Goal: Task Accomplishment & Management: Manage account settings

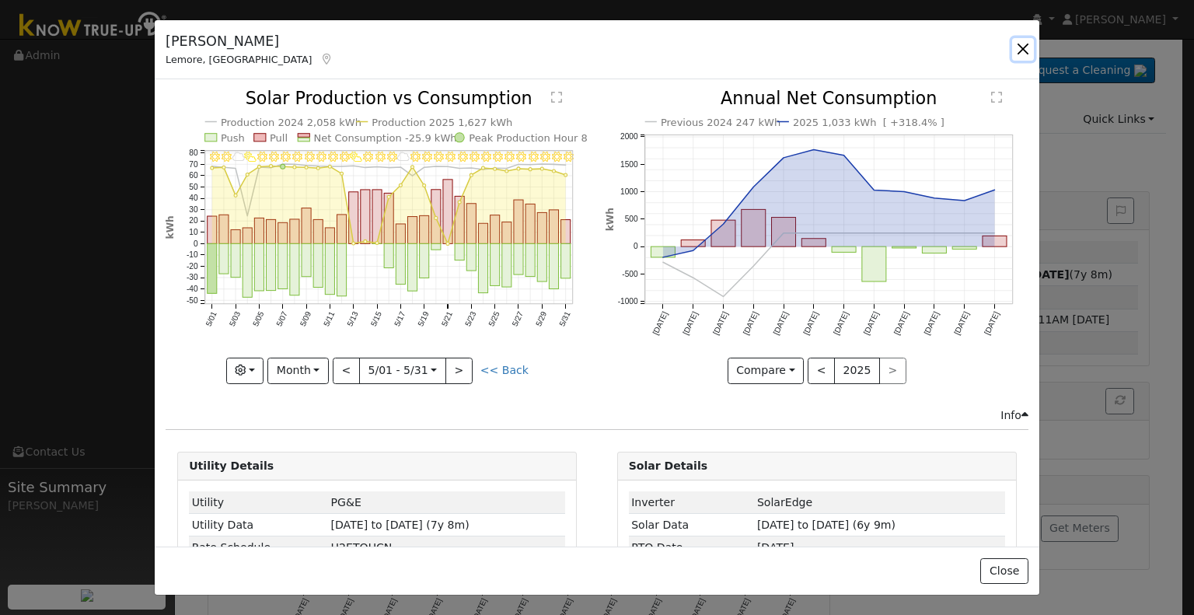
click at [1022, 49] on button "button" at bounding box center [1023, 49] width 22 height 22
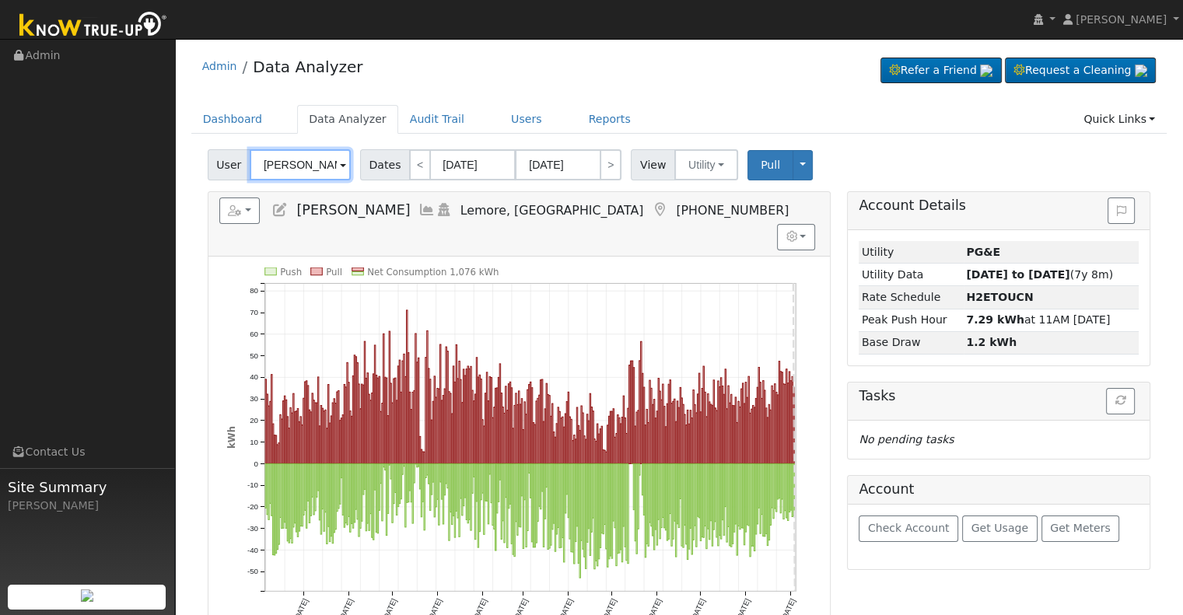
click at [283, 172] on input "Cindy Hielscher" at bounding box center [300, 164] width 101 height 31
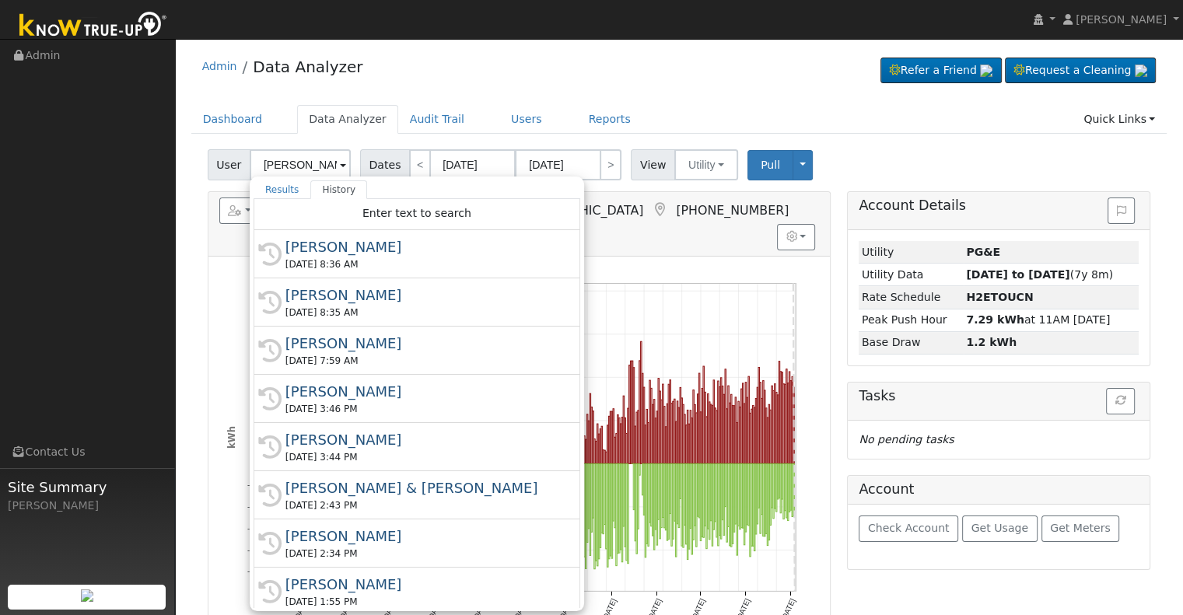
click at [387, 87] on div "Admin Data Analyzer Refer a Friend Request a Cleaning" at bounding box center [679, 70] width 976 height 47
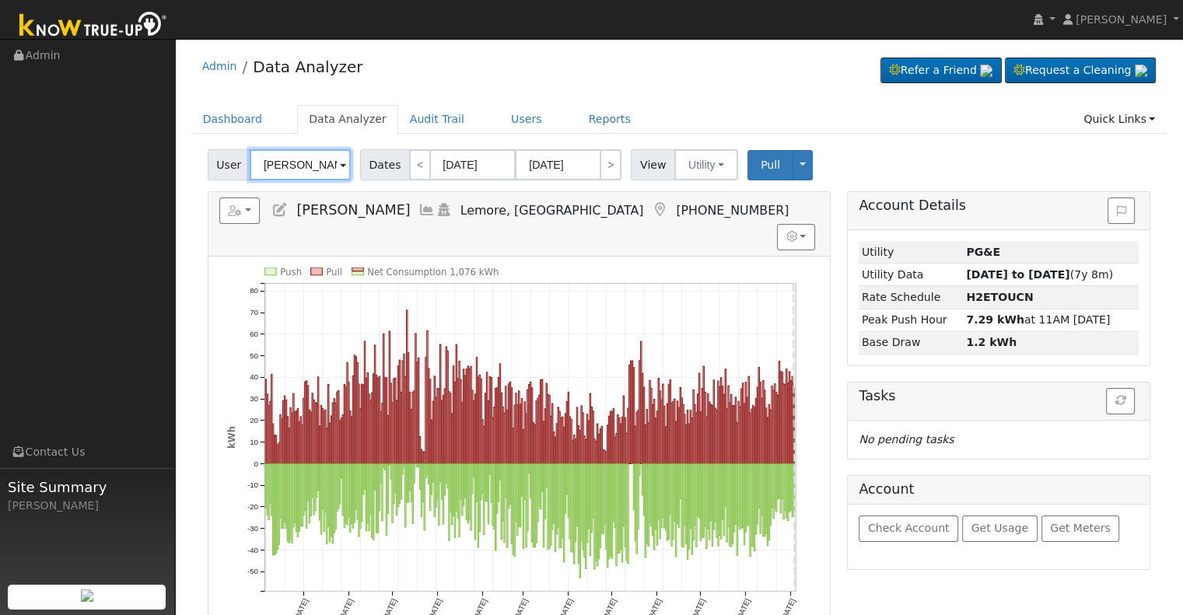
click at [313, 163] on input "Cindy Hielscher" at bounding box center [300, 164] width 101 height 31
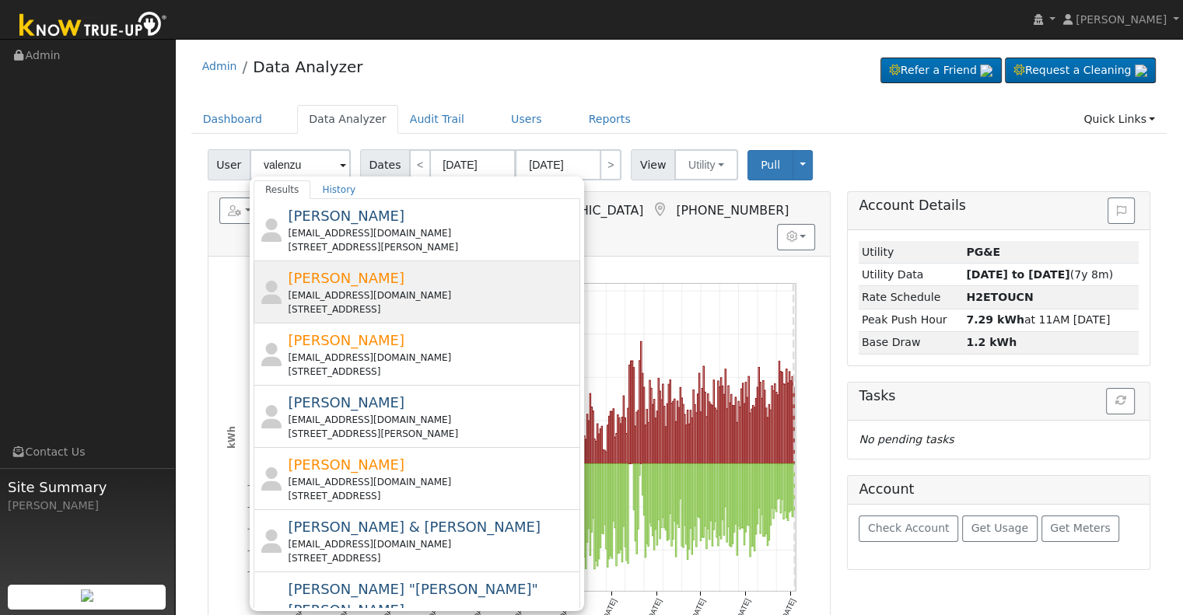
click at [404, 296] on div "pinedalian67@yahoo.com" at bounding box center [432, 295] width 288 height 14
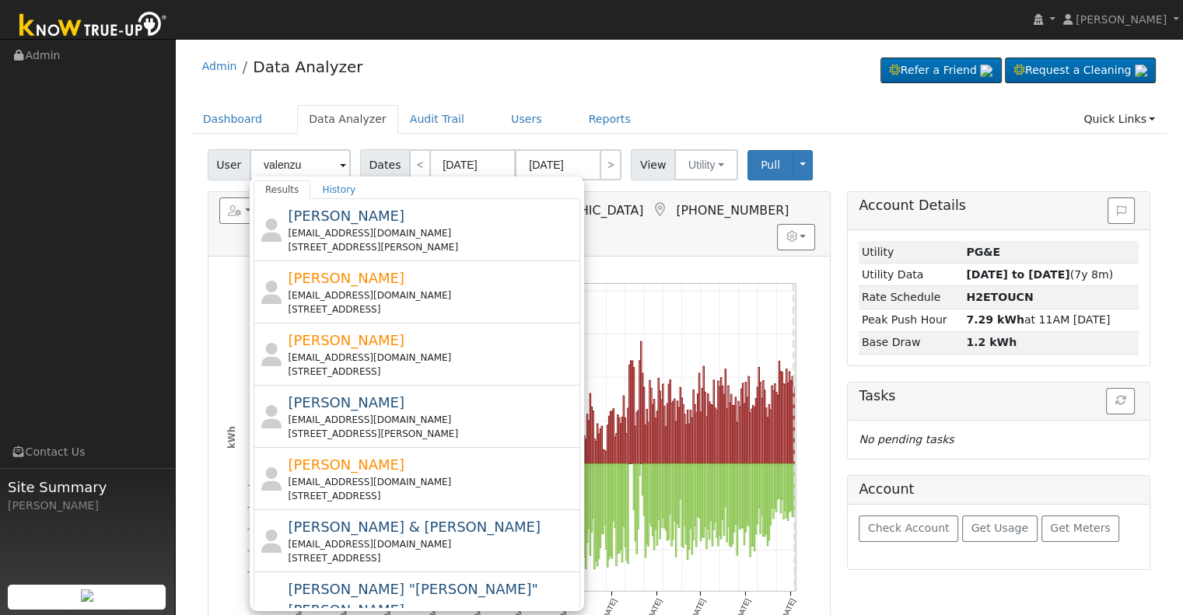
type input "Albert Valenzuela"
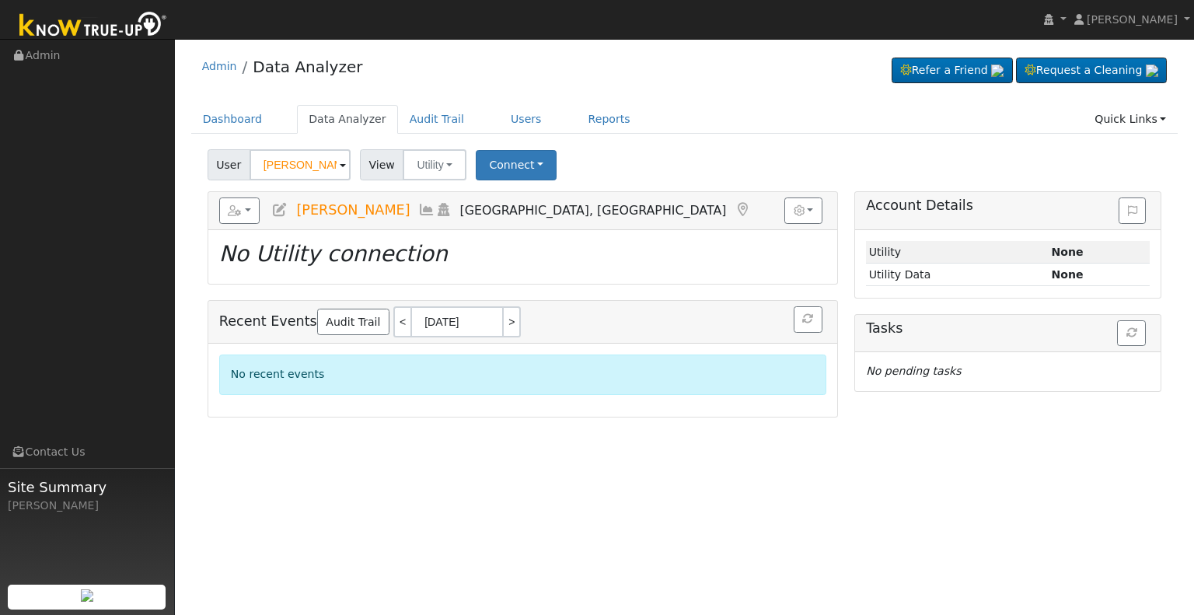
click at [280, 208] on icon at bounding box center [279, 210] width 17 height 14
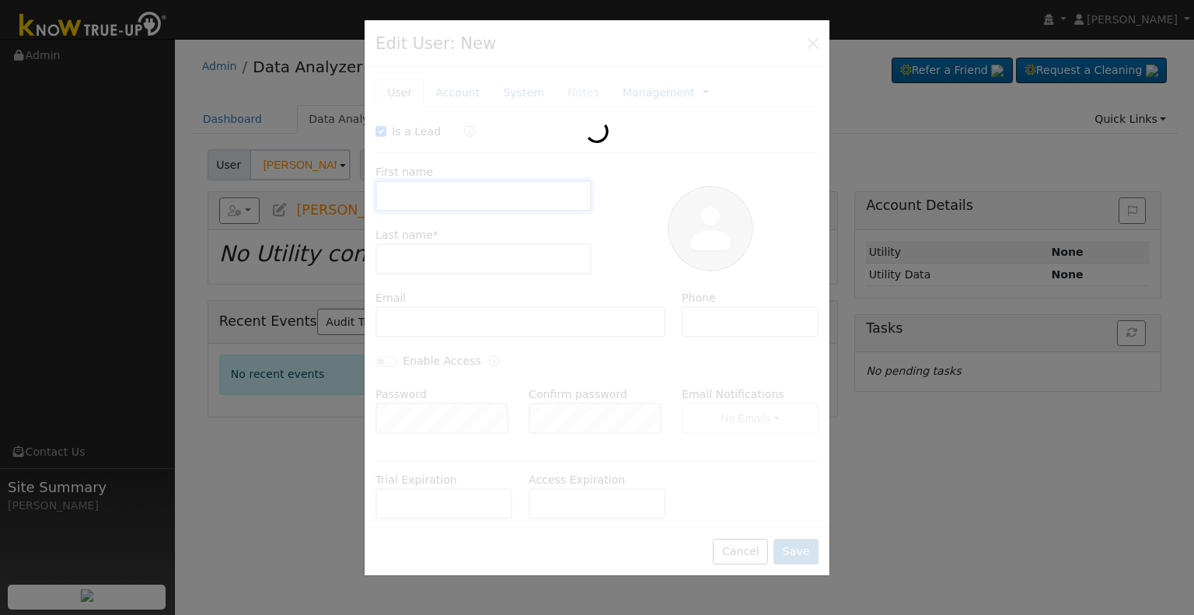
checkbox input "true"
type input "Albert"
type input "Valenzuela"
type input "pinedalian67@yahoo.com"
type input "+1559-579-2170"
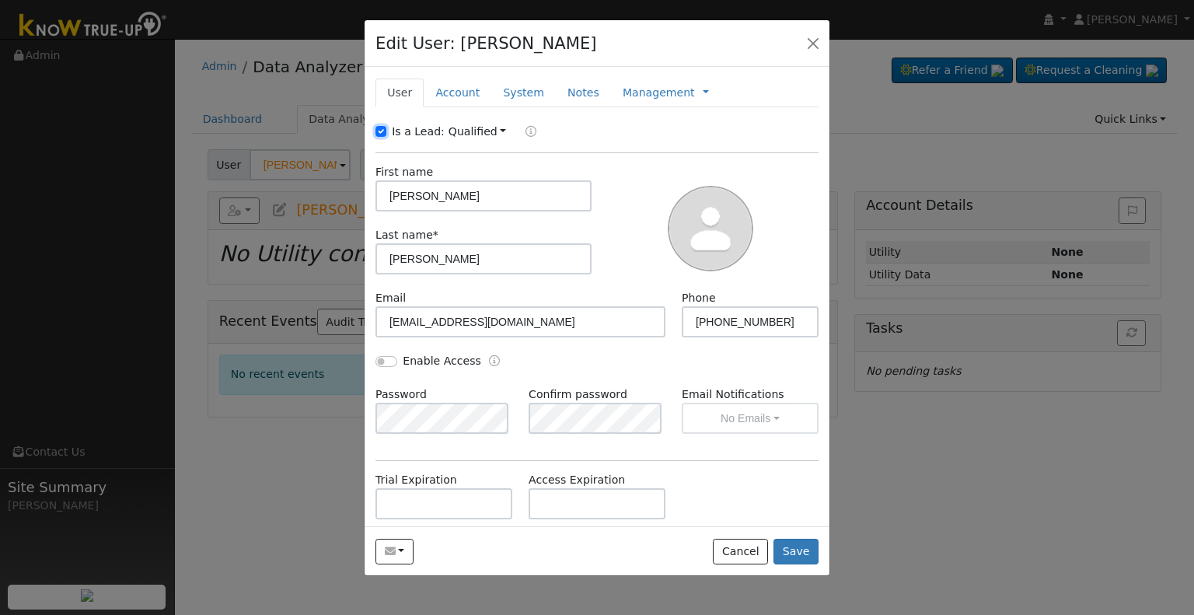
click at [380, 133] on input "Is a Lead:" at bounding box center [381, 131] width 11 height 11
checkbox input "false"
click at [526, 199] on input "Albert" at bounding box center [484, 195] width 216 height 31
click at [526, 198] on input "Albert" at bounding box center [484, 195] width 216 height 31
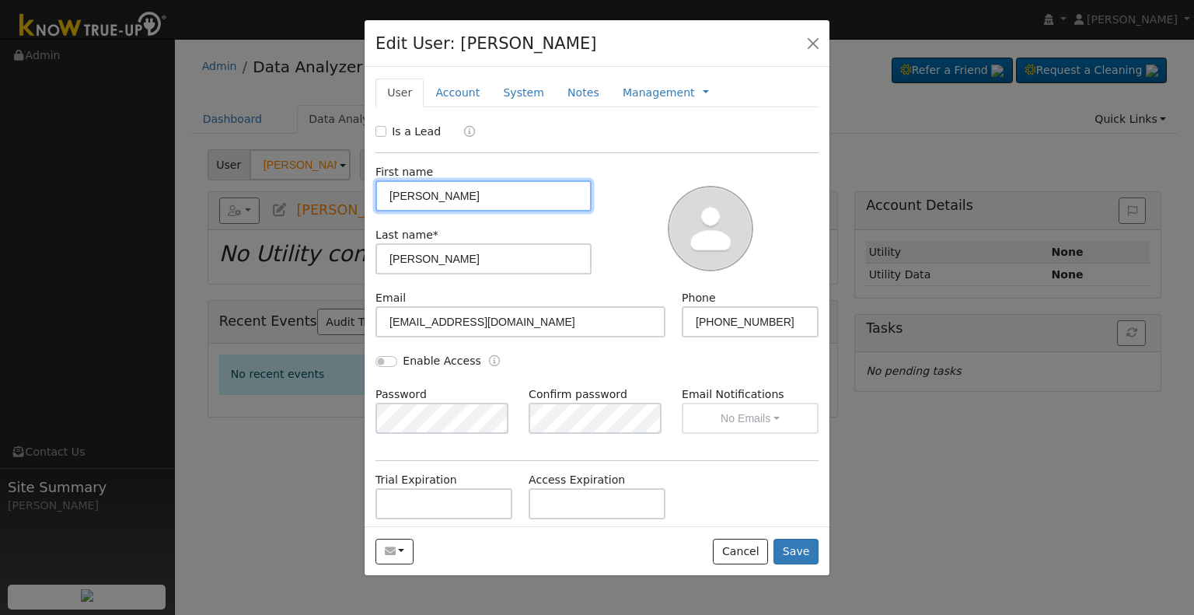
paste input "Valenzuela, Albert & Yolanda"
drag, startPoint x: 449, startPoint y: 201, endPoint x: 371, endPoint y: 201, distance: 77.8
click at [371, 201] on div "First name Valenzuela, Albert & Yolanda" at bounding box center [484, 187] width 232 height 47
type input "Albert & Yolanda"
click at [384, 359] on input "Enable Access" at bounding box center [387, 361] width 22 height 11
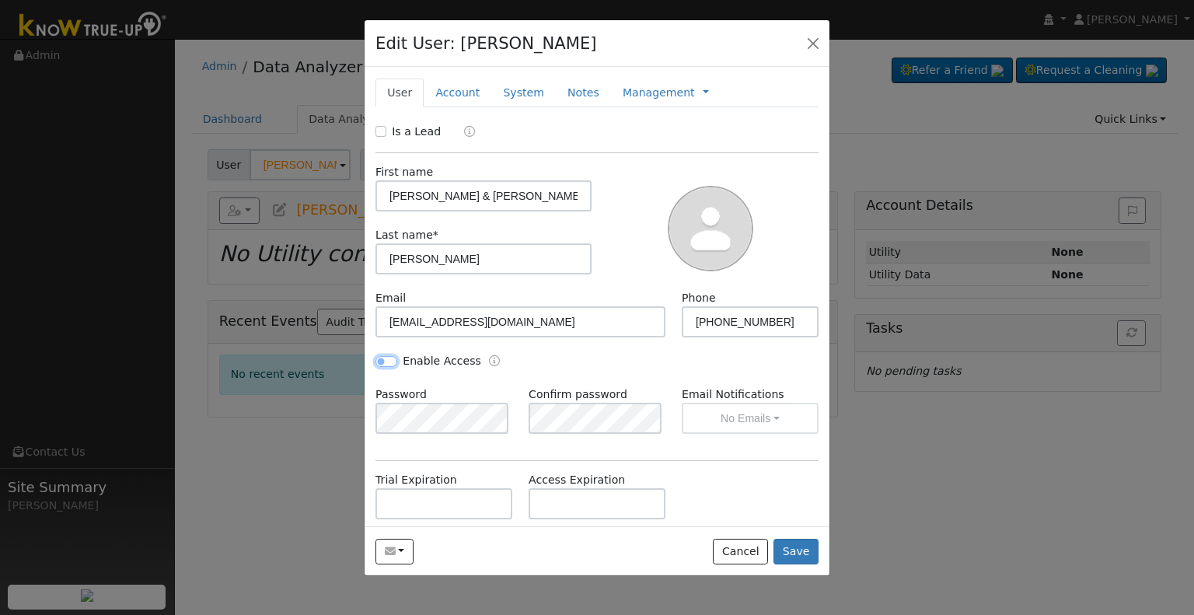
checkbox input "true"
click at [435, 90] on link "Account" at bounding box center [458, 93] width 68 height 29
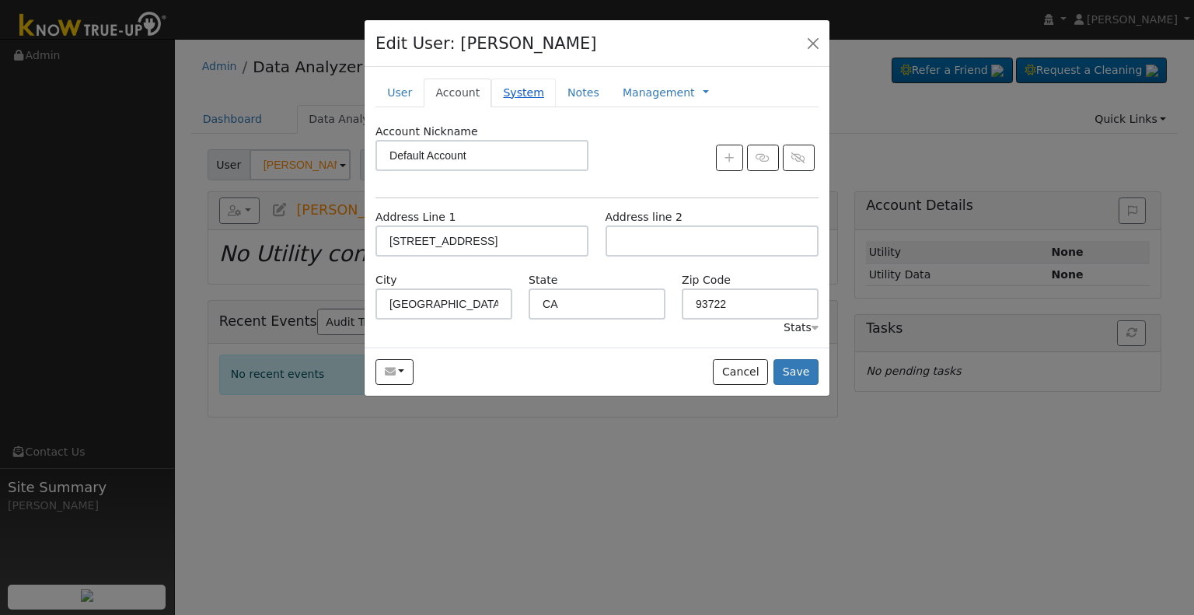
click at [521, 96] on link "System" at bounding box center [523, 93] width 65 height 29
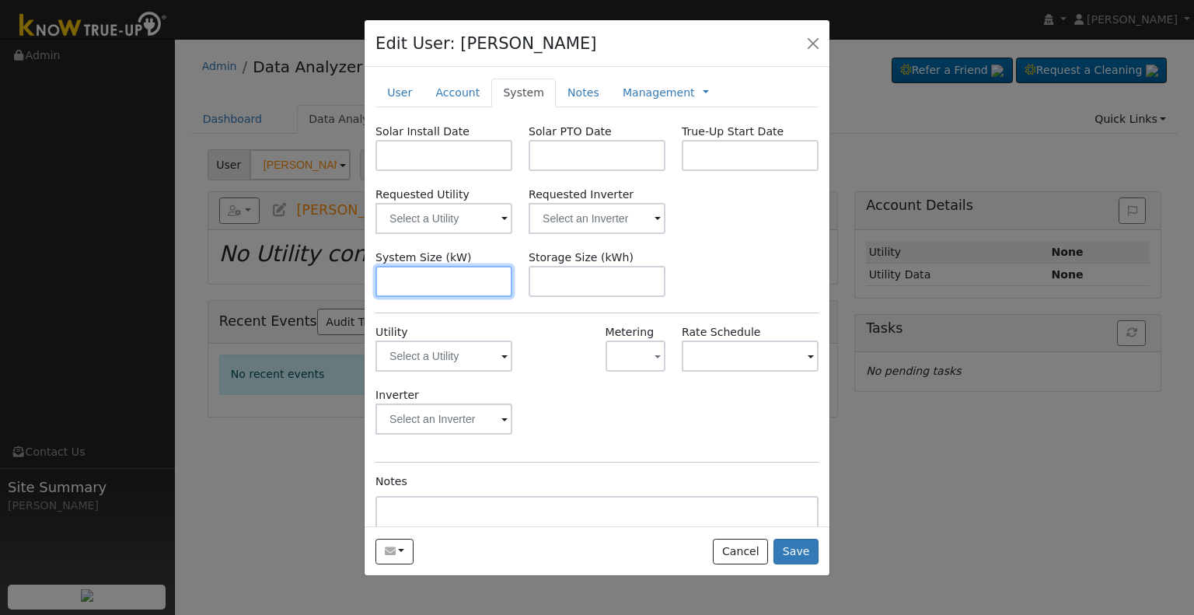
click at [466, 280] on input "text" at bounding box center [444, 281] width 137 height 31
paste input "9.840"
type input "9.8"
click at [404, 152] on input "text" at bounding box center [444, 155] width 137 height 31
paste input "8/14/2025"
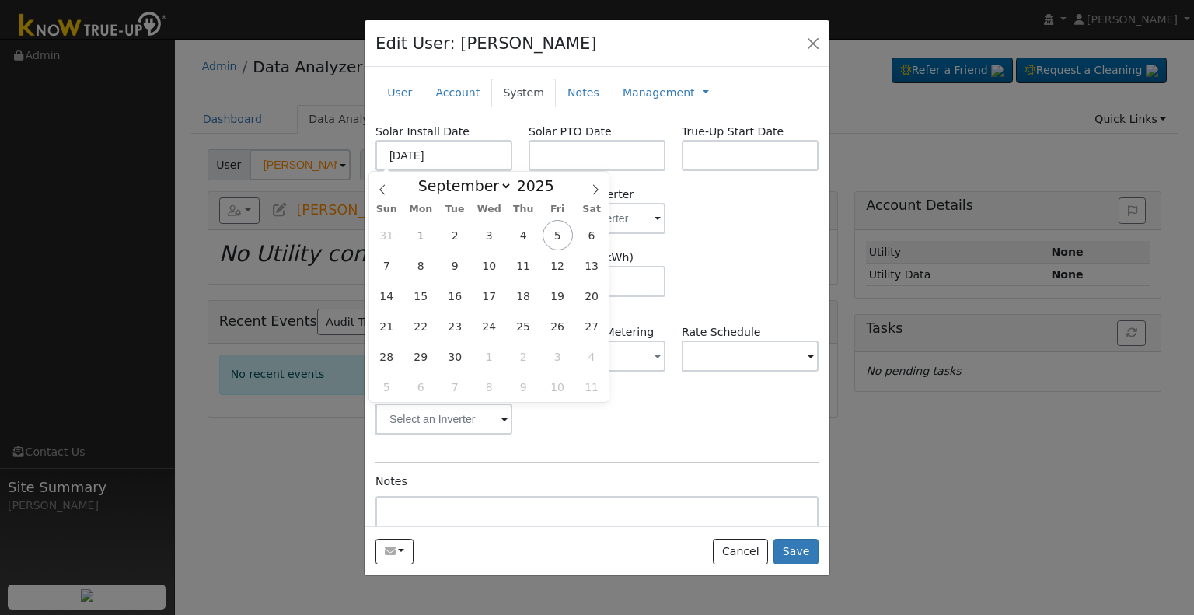
type input "08/14/2025"
select select "7"
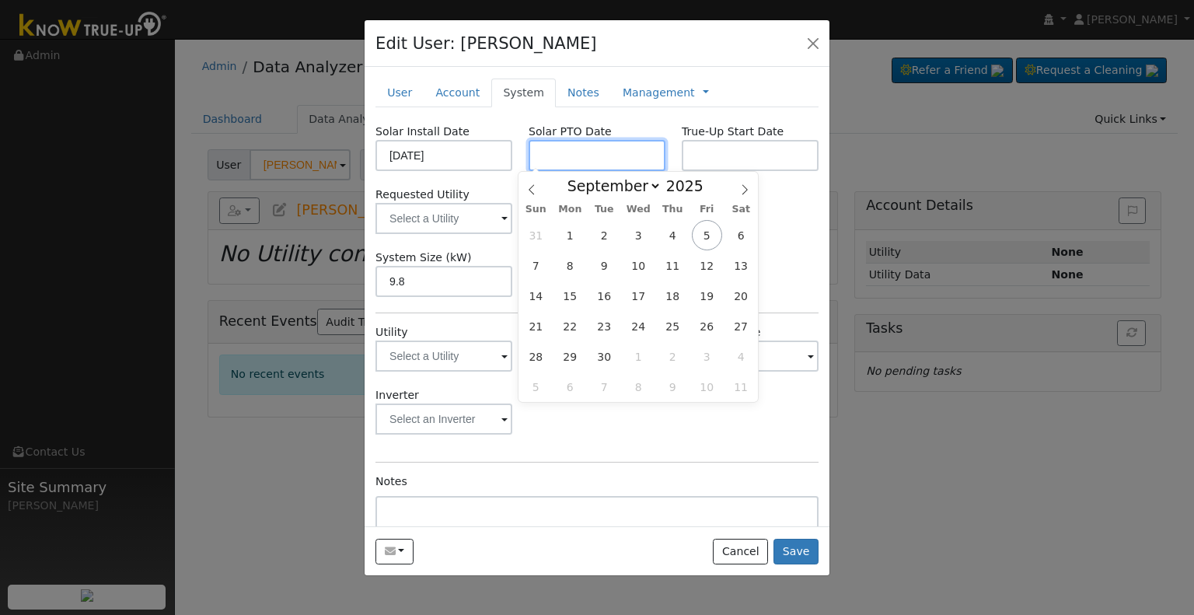
click at [586, 148] on input "text" at bounding box center [597, 155] width 137 height 31
paste input "9/4/2025"
type input "[DATE]"
click at [764, 166] on input "text" at bounding box center [750, 155] width 137 height 31
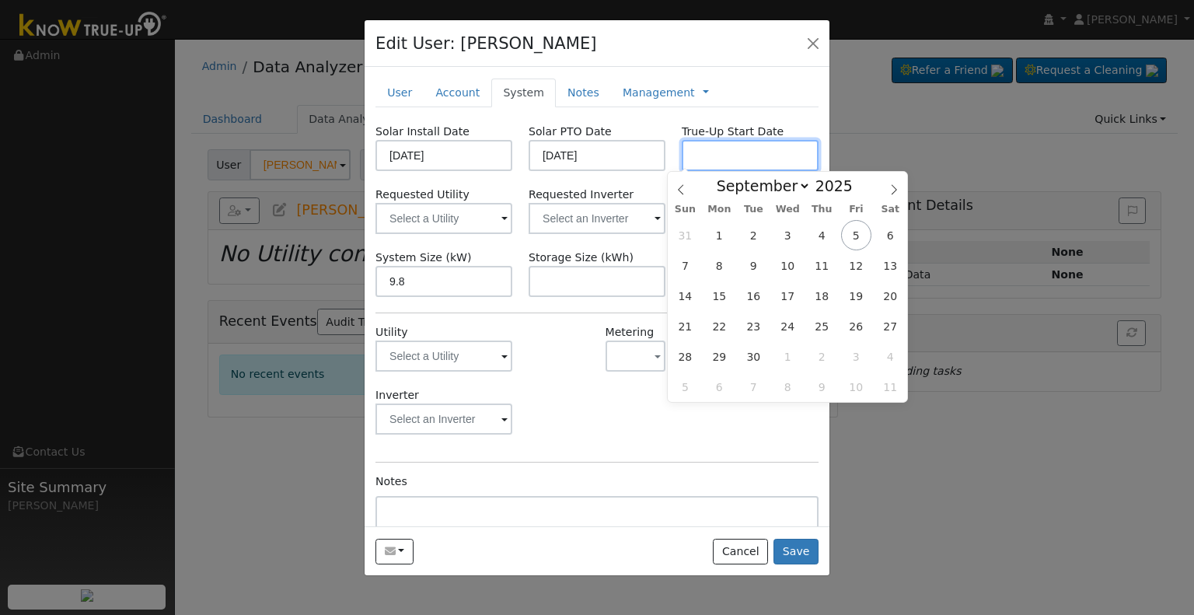
paste input "9/4/2025"
type input "[DATE]"
click at [579, 217] on input "text" at bounding box center [597, 218] width 137 height 31
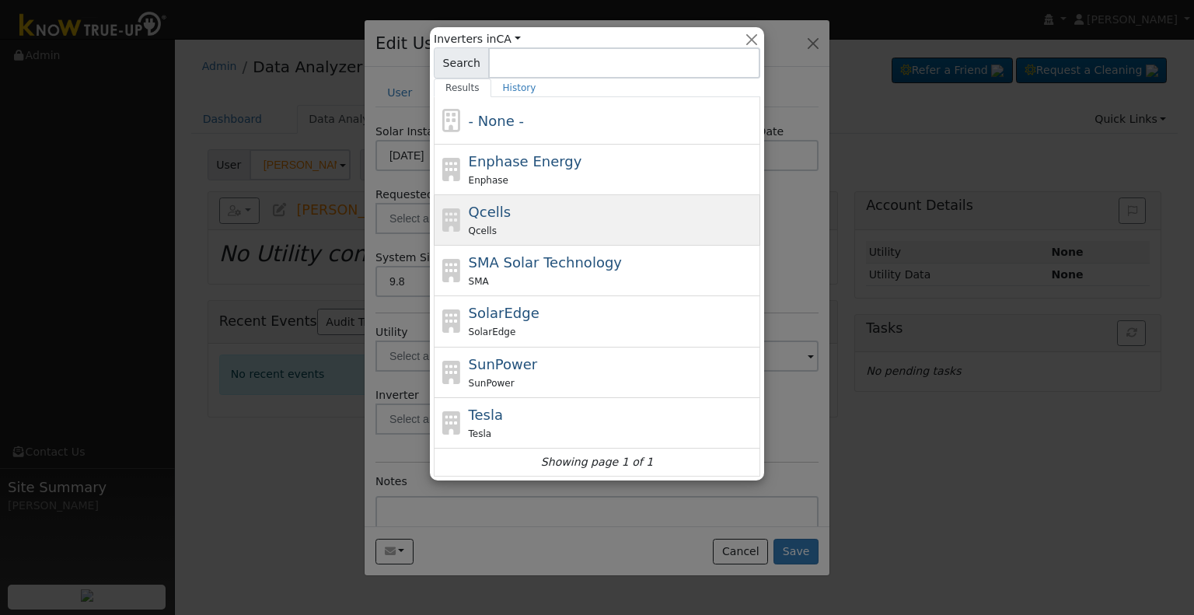
click at [547, 220] on div "Qcells Qcells" at bounding box center [613, 219] width 288 height 37
type input "Qcells"
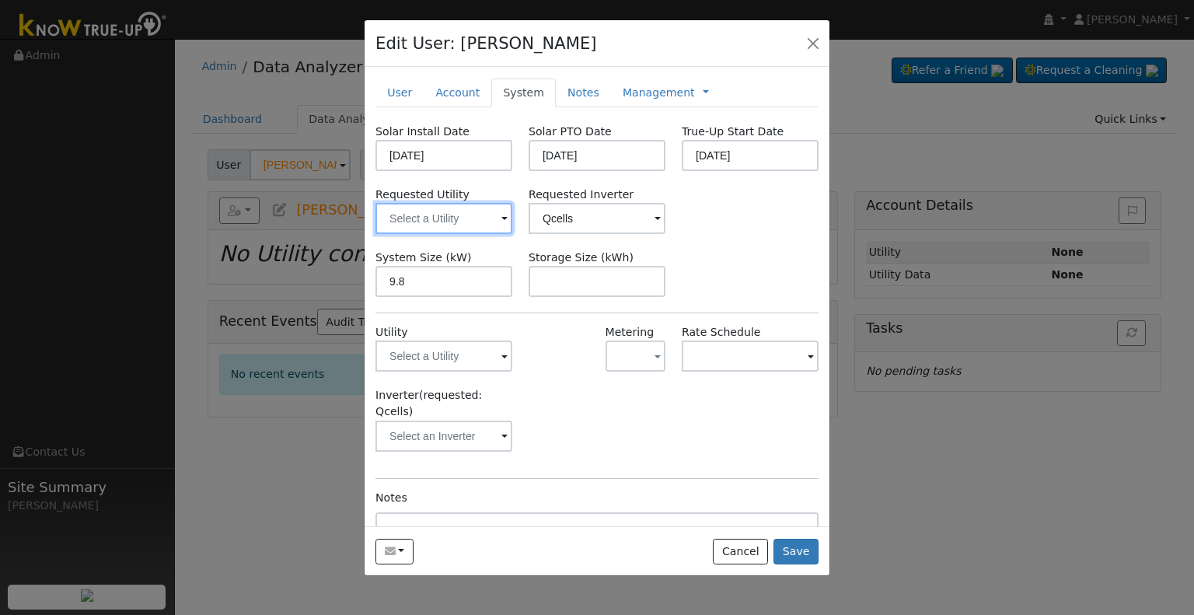
click at [434, 219] on input "text" at bounding box center [444, 218] width 137 height 31
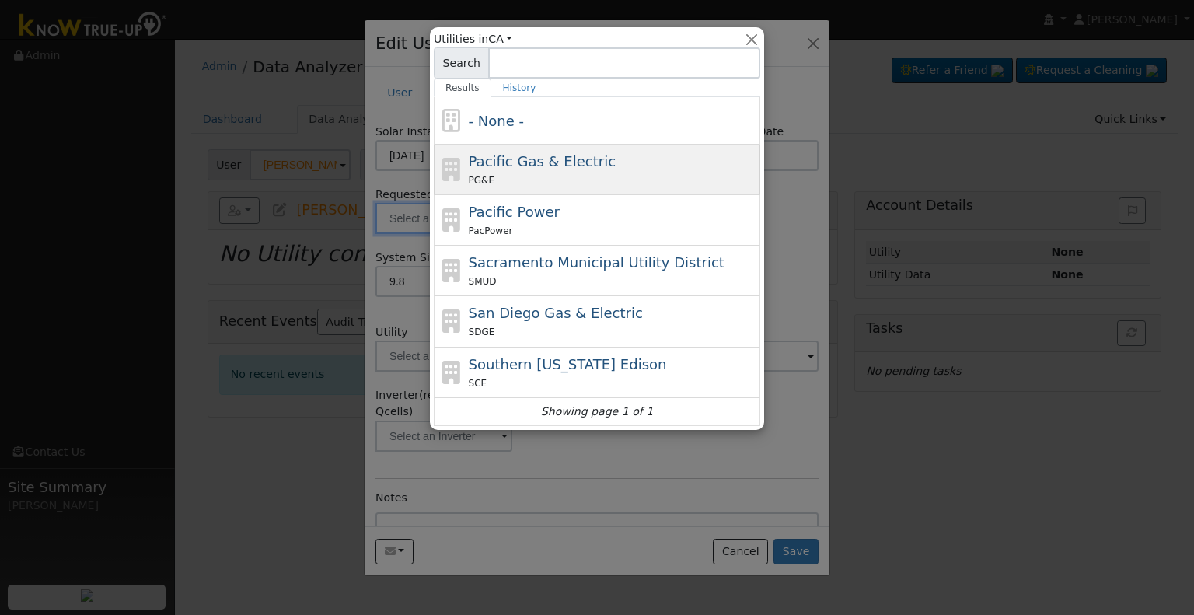
click at [549, 161] on span "Pacific Gas & Electric" at bounding box center [542, 161] width 147 height 16
type input "Pacific Gas & Electric"
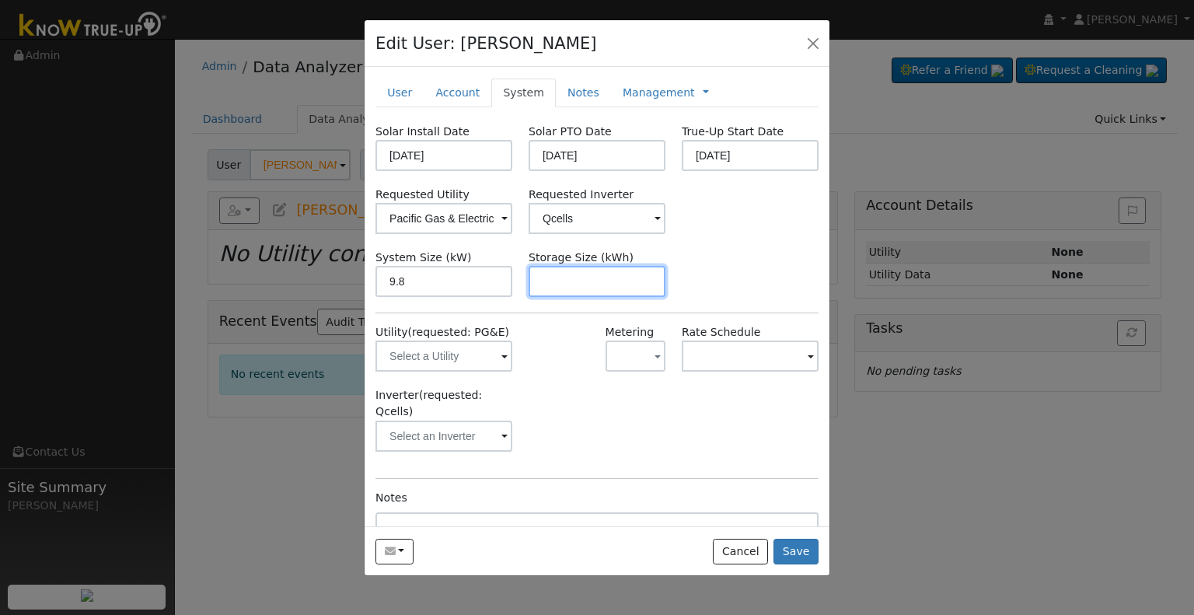
click at [588, 277] on input "text" at bounding box center [597, 281] width 137 height 31
paste input "20.00"
type input "20"
click at [703, 93] on link at bounding box center [706, 93] width 6 height 16
click at [704, 140] on link "Billing" at bounding box center [758, 142] width 108 height 22
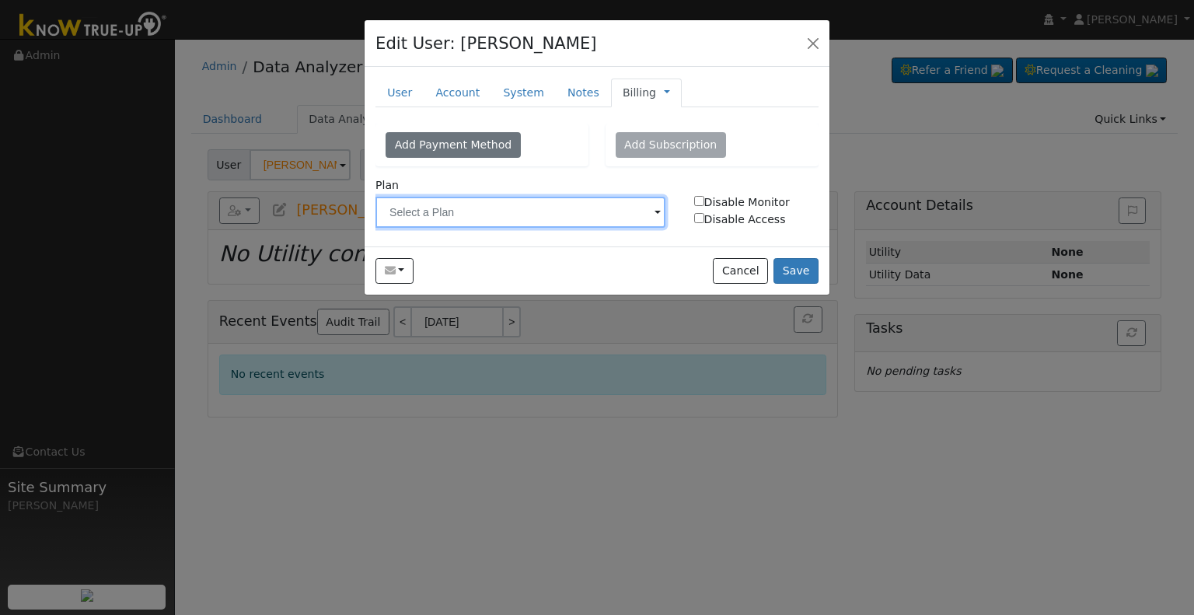
click at [509, 205] on input "text" at bounding box center [521, 212] width 290 height 31
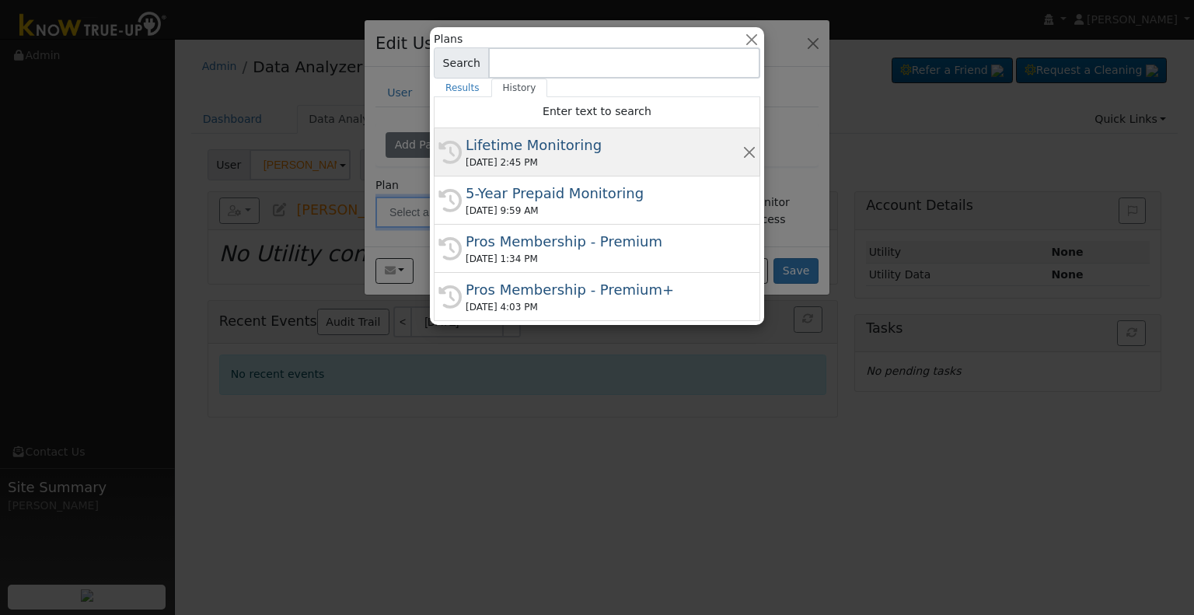
click at [538, 143] on div "Lifetime Monitoring" at bounding box center [604, 145] width 277 height 21
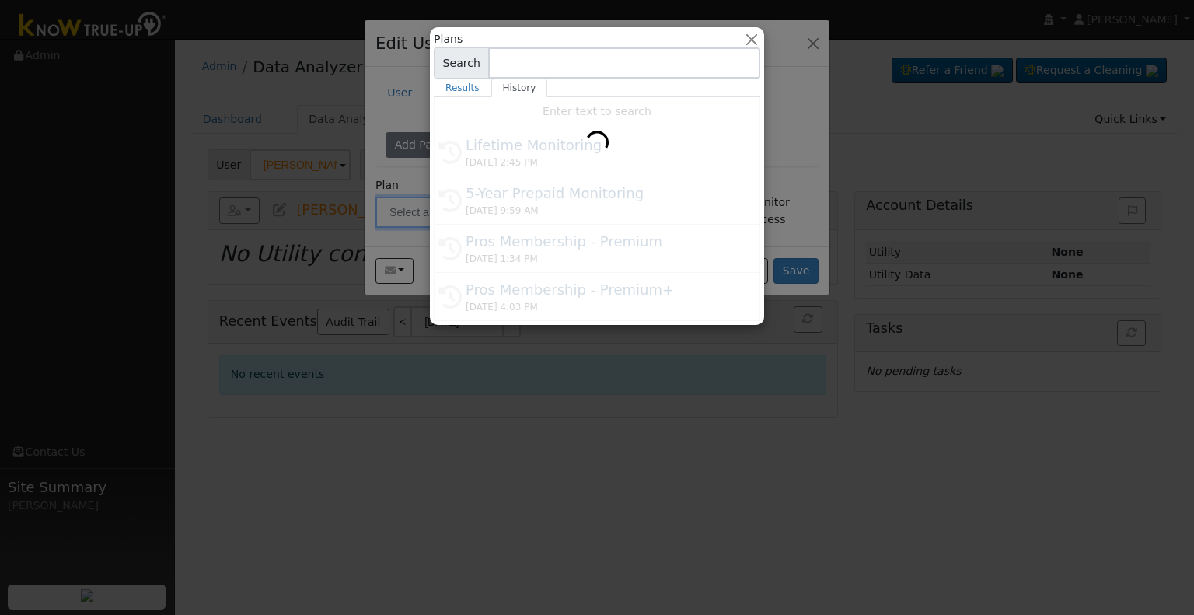
type input "Lifetime Monitoring"
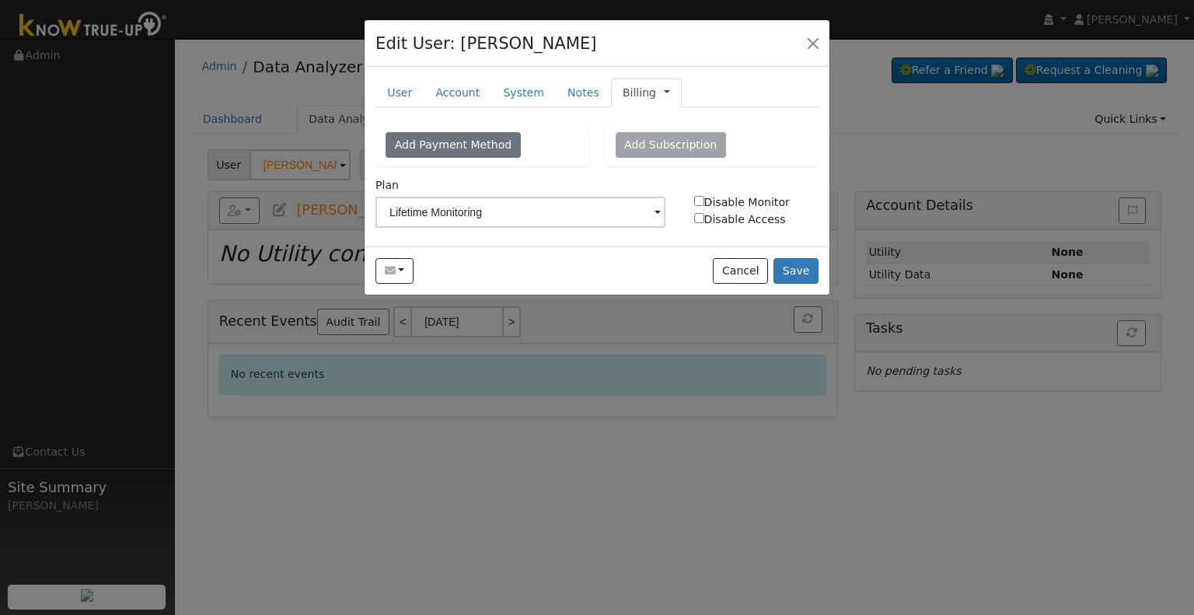
click at [664, 95] on link at bounding box center [667, 93] width 6 height 16
click at [665, 121] on link "Management" at bounding box center [719, 121] width 108 height 22
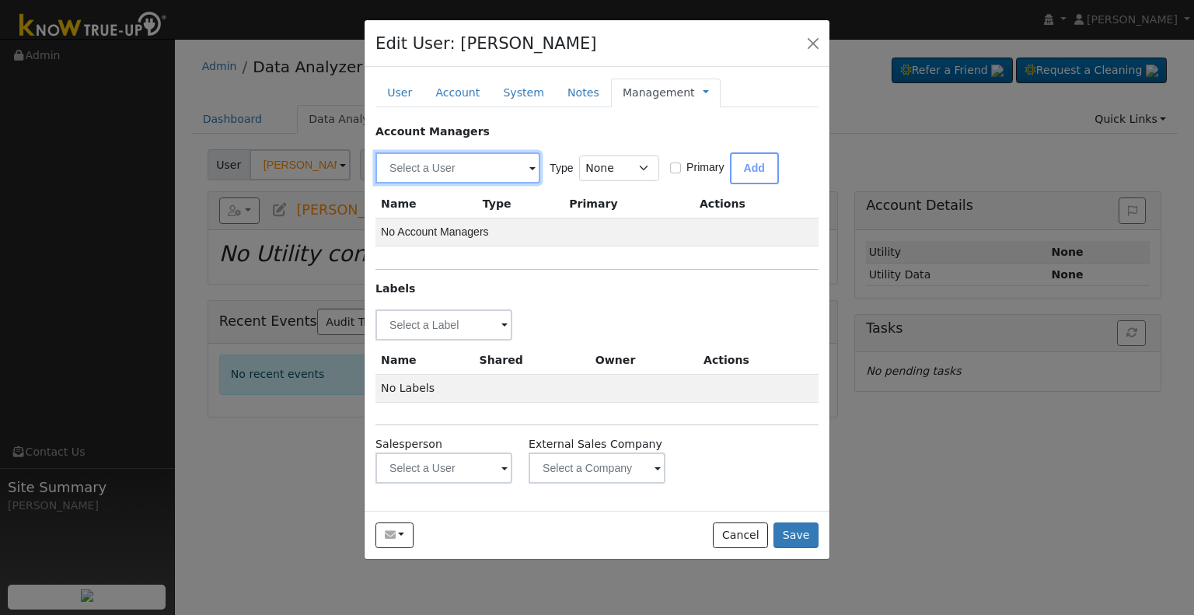
click at [422, 160] on input "text" at bounding box center [458, 167] width 165 height 31
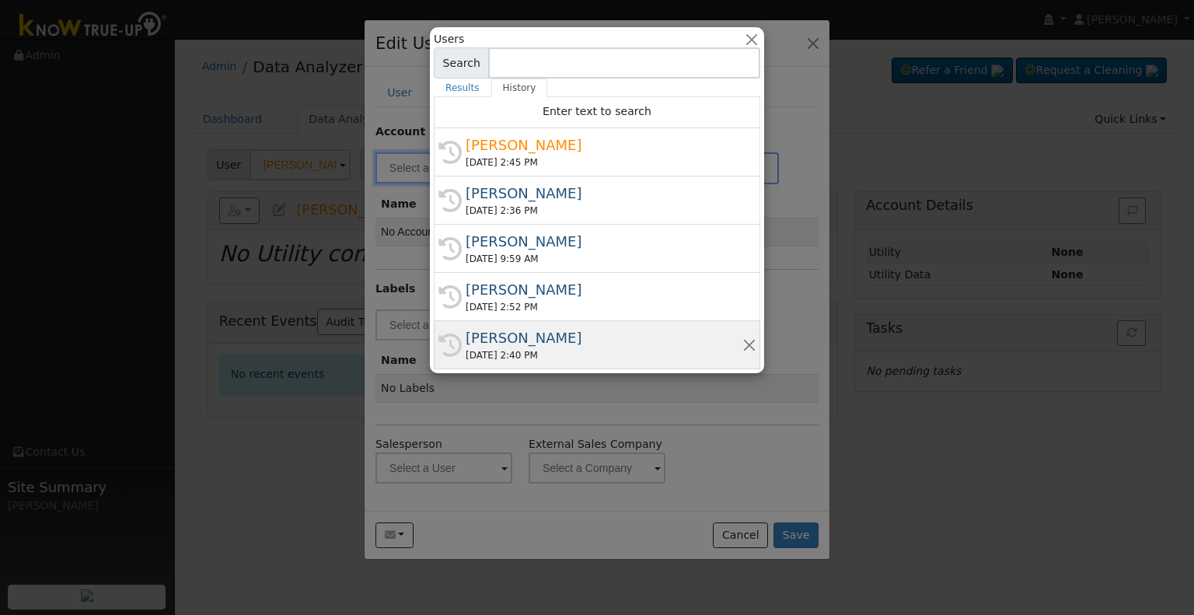
click at [538, 343] on div "Chuck Rowland" at bounding box center [604, 337] width 277 height 21
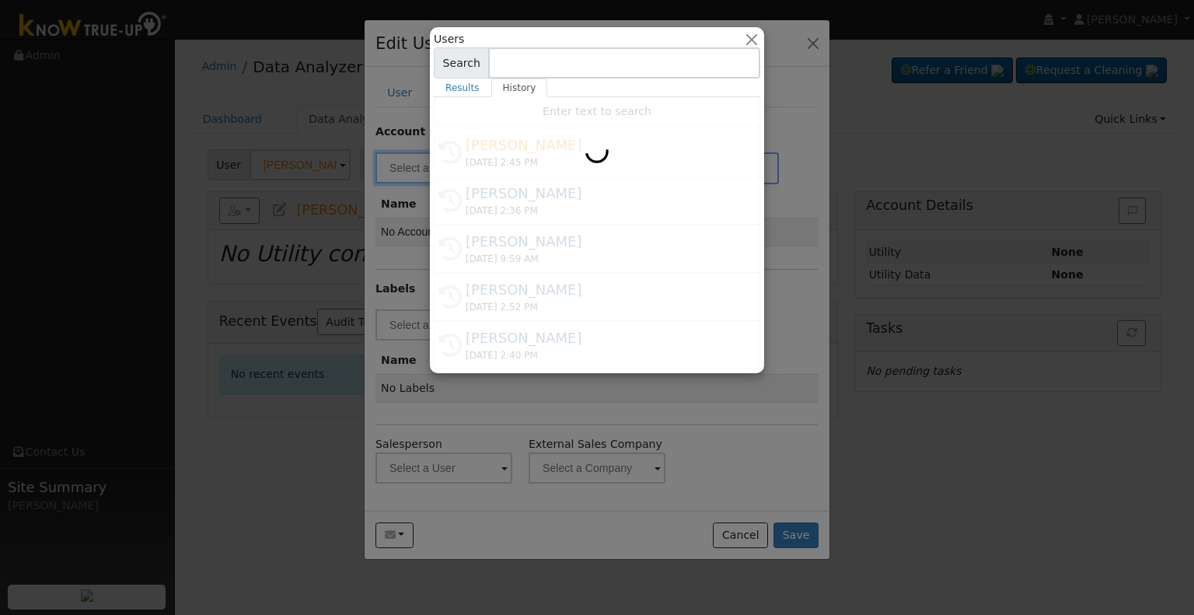
type input "Chuck Rowland"
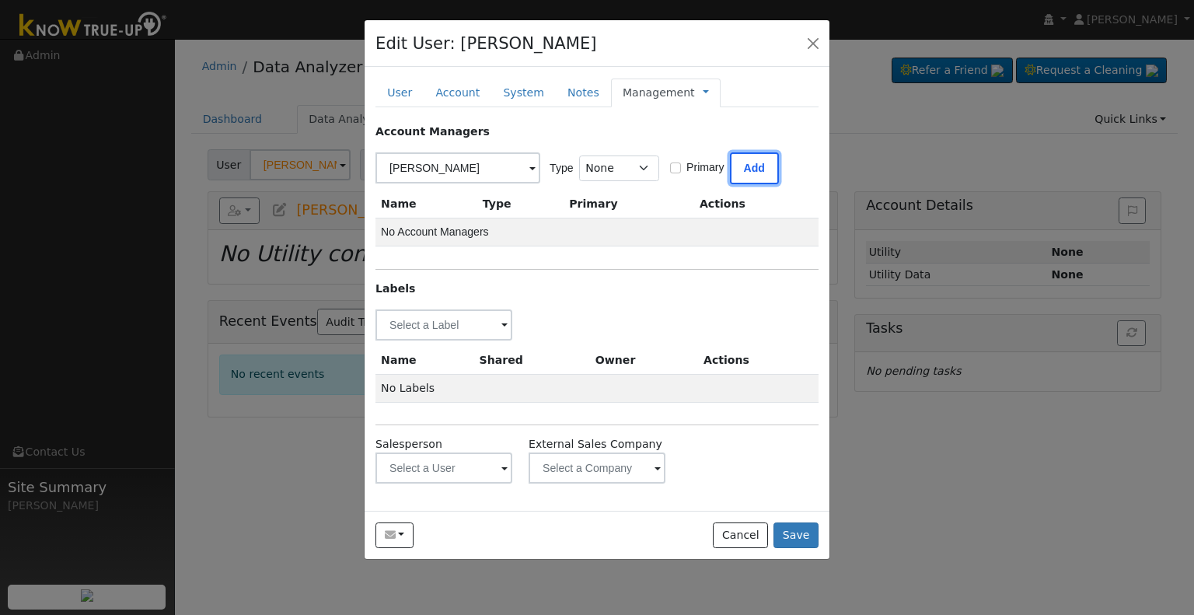
click at [760, 170] on button "Add" at bounding box center [754, 168] width 49 height 32
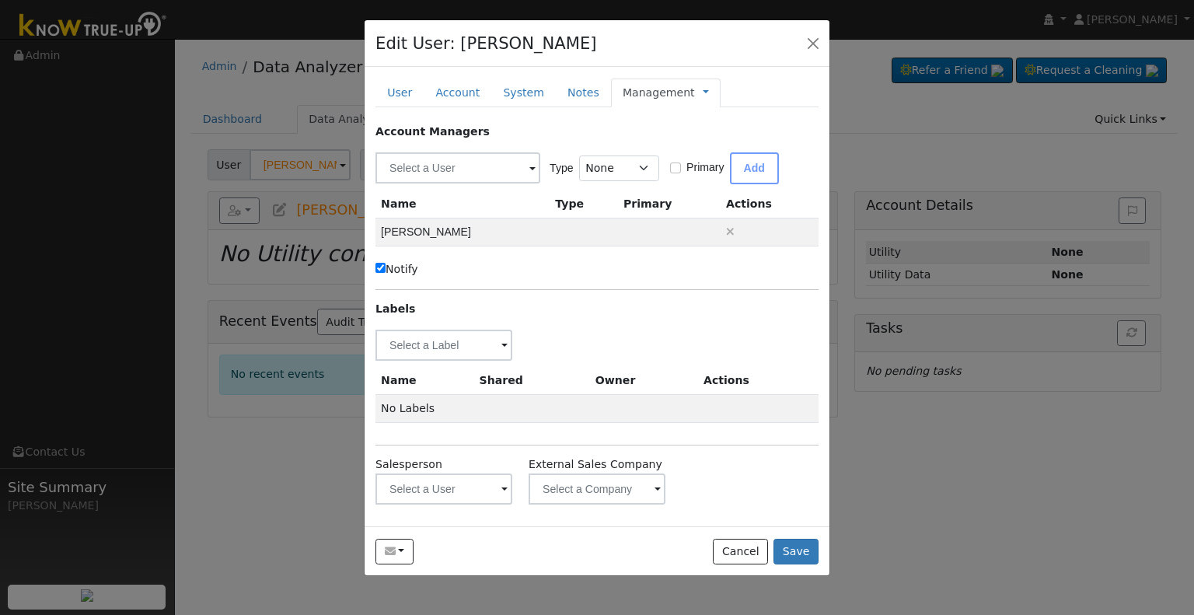
click at [402, 266] on label "Notify" at bounding box center [397, 269] width 43 height 16
click at [386, 266] on input "Notify" at bounding box center [381, 268] width 10 height 10
checkbox input "false"
click at [428, 348] on input "text" at bounding box center [444, 345] width 137 height 31
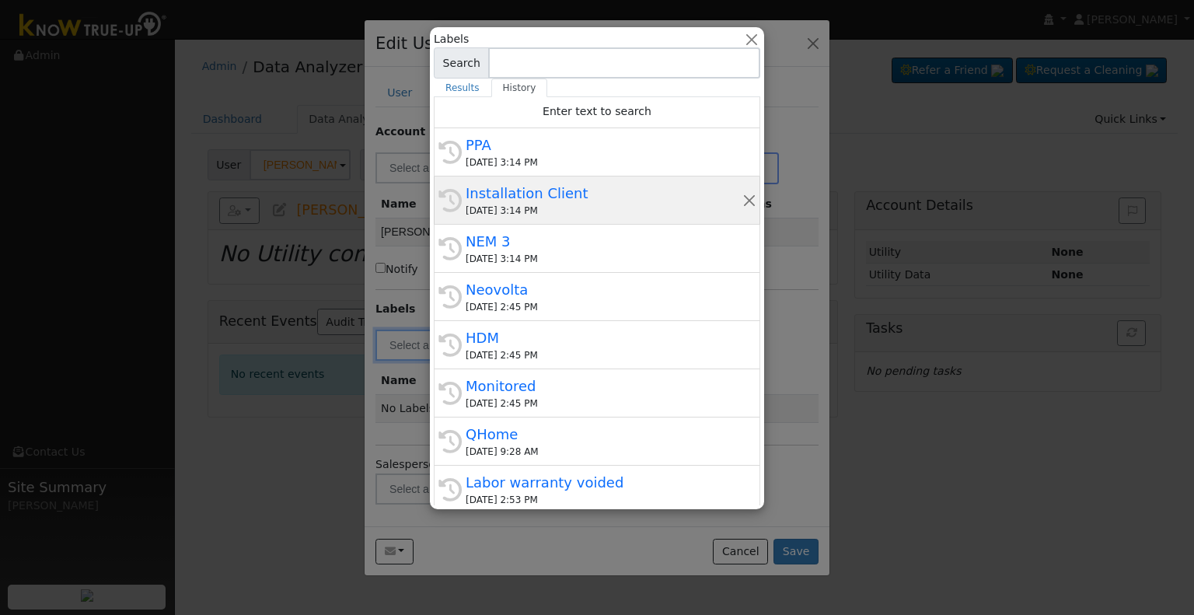
click at [568, 204] on div "09/04/2025 3:14 PM" at bounding box center [604, 211] width 277 height 14
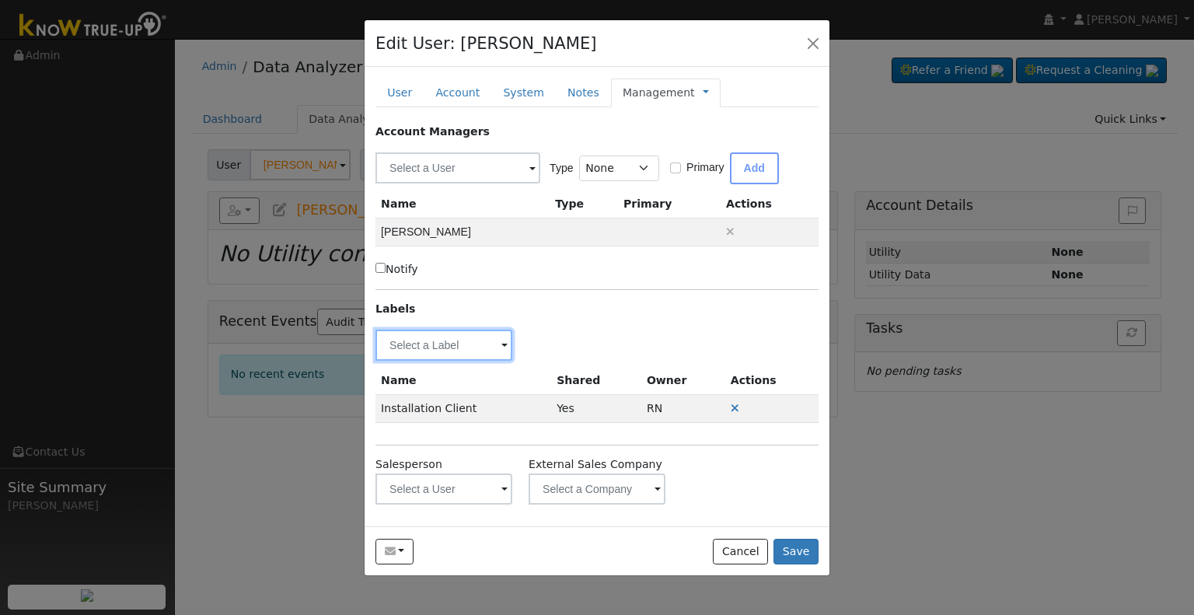
click at [428, 344] on input "text" at bounding box center [444, 345] width 137 height 31
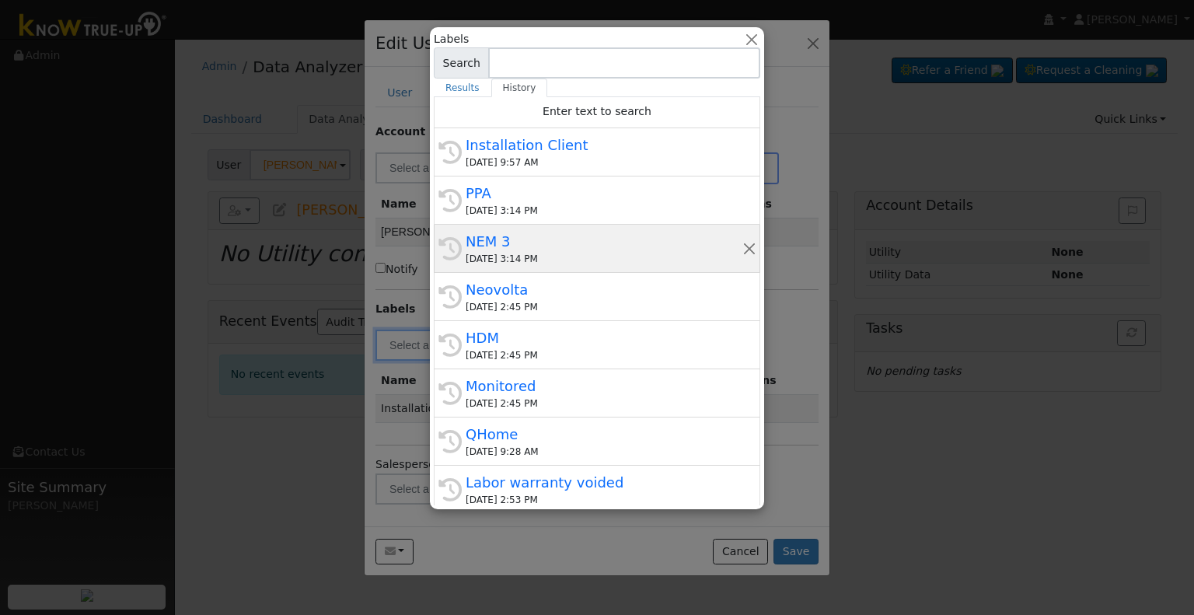
click at [516, 253] on div "09/04/2025 3:14 PM" at bounding box center [604, 259] width 277 height 14
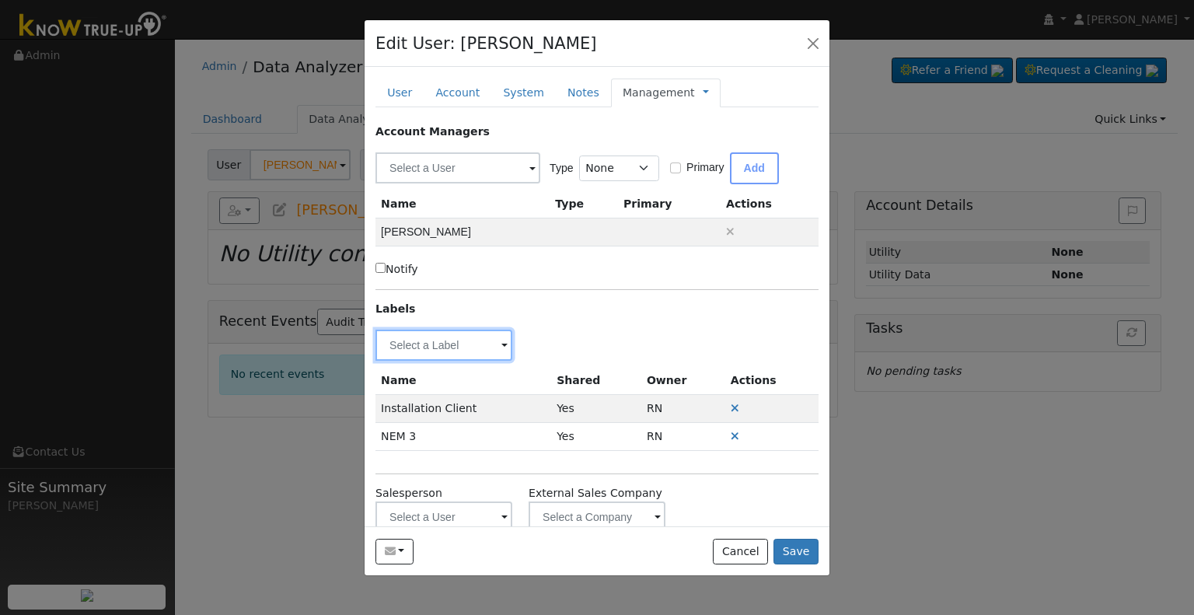
click at [439, 344] on input "text" at bounding box center [444, 345] width 137 height 31
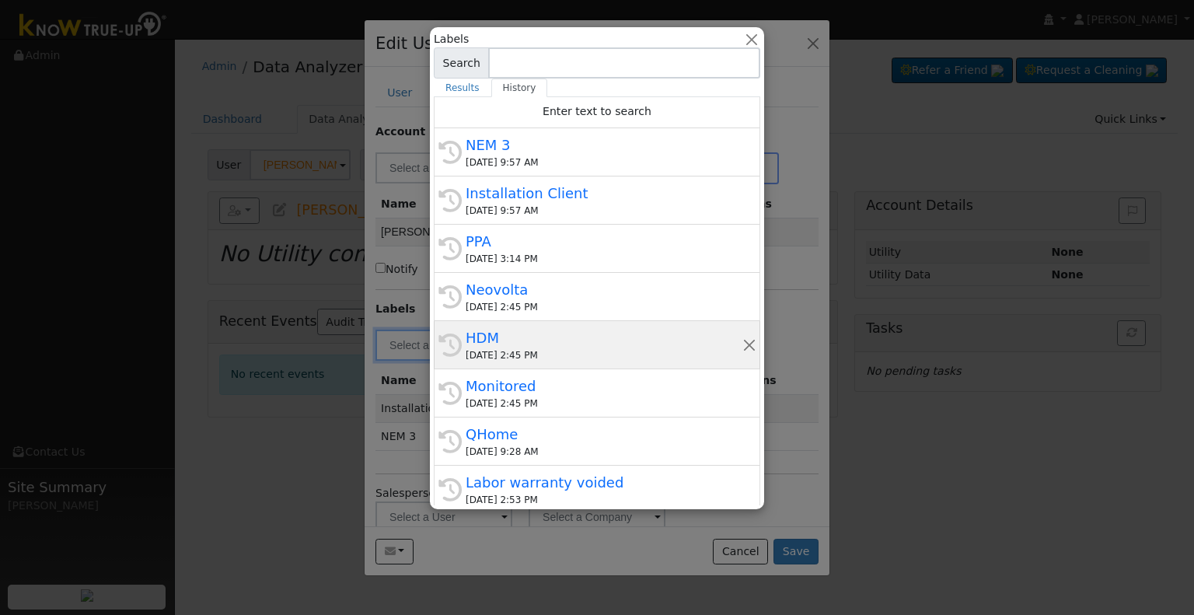
drag, startPoint x: 570, startPoint y: 346, endPoint x: 523, endPoint y: 376, distance: 55.2
click at [569, 348] on span "HDM 09/04/2025 2:45 PM" at bounding box center [604, 344] width 277 height 35
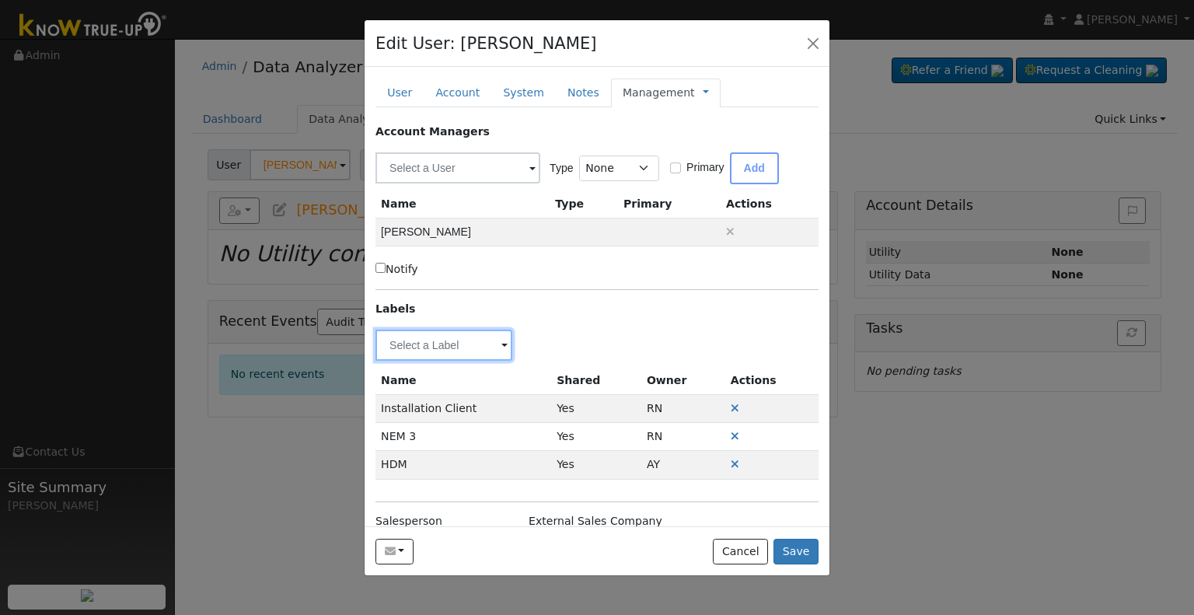
click at [417, 347] on input "text" at bounding box center [444, 345] width 137 height 31
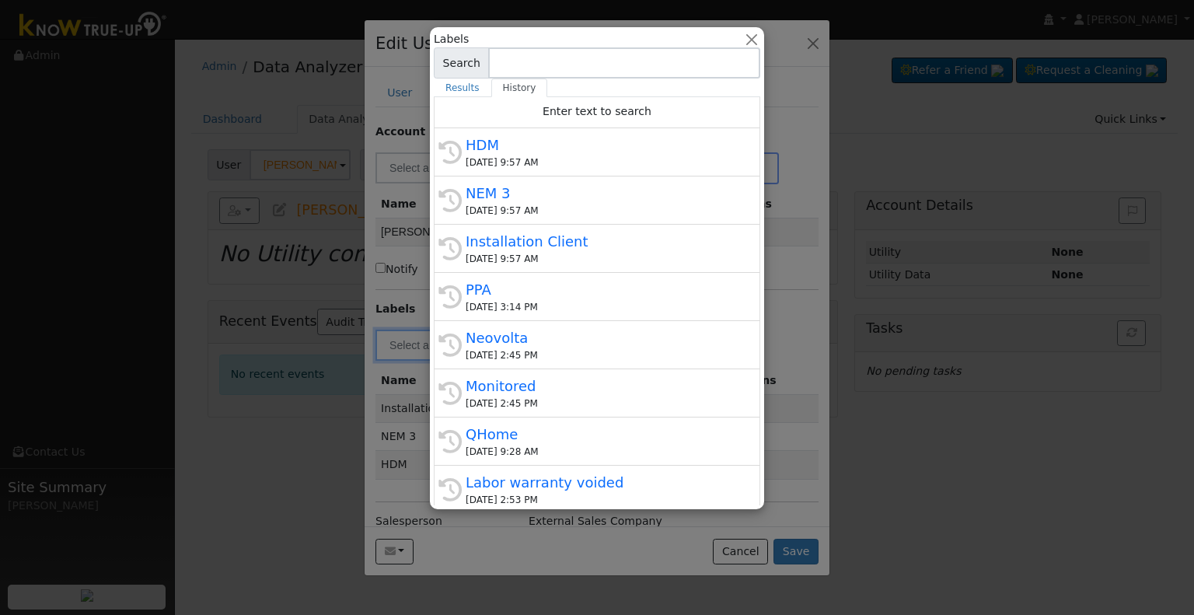
drag, startPoint x: 533, startPoint y: 392, endPoint x: 524, endPoint y: 396, distance: 10.1
click at [534, 392] on div "Monitored" at bounding box center [604, 386] width 277 height 21
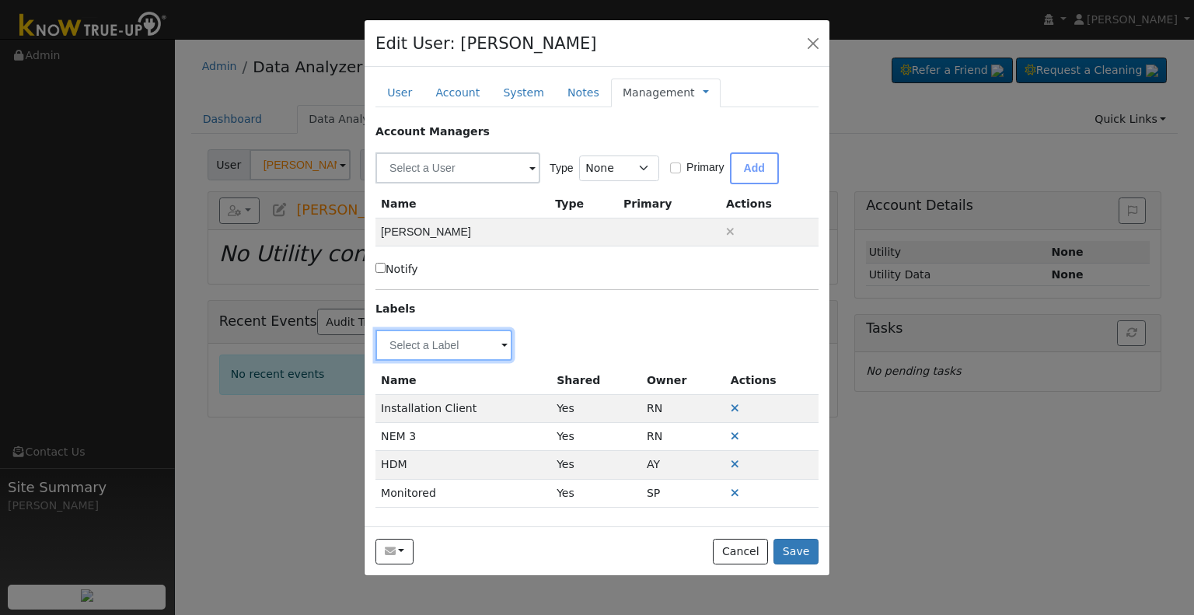
click at [432, 341] on input "text" at bounding box center [444, 345] width 137 height 31
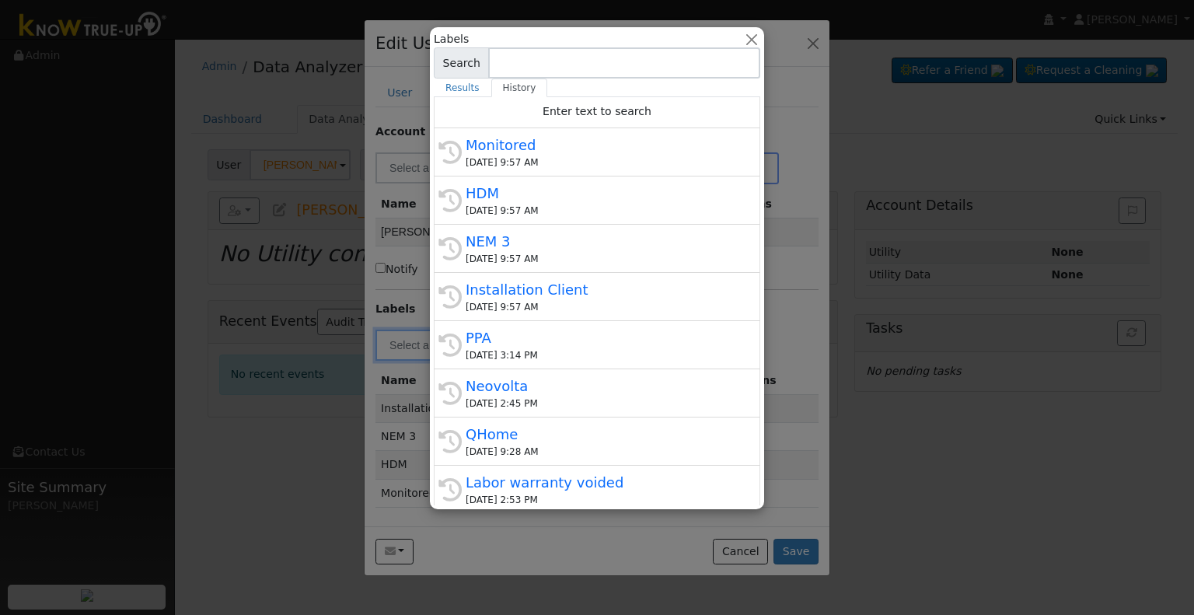
click at [514, 435] on div "QHome" at bounding box center [604, 434] width 277 height 21
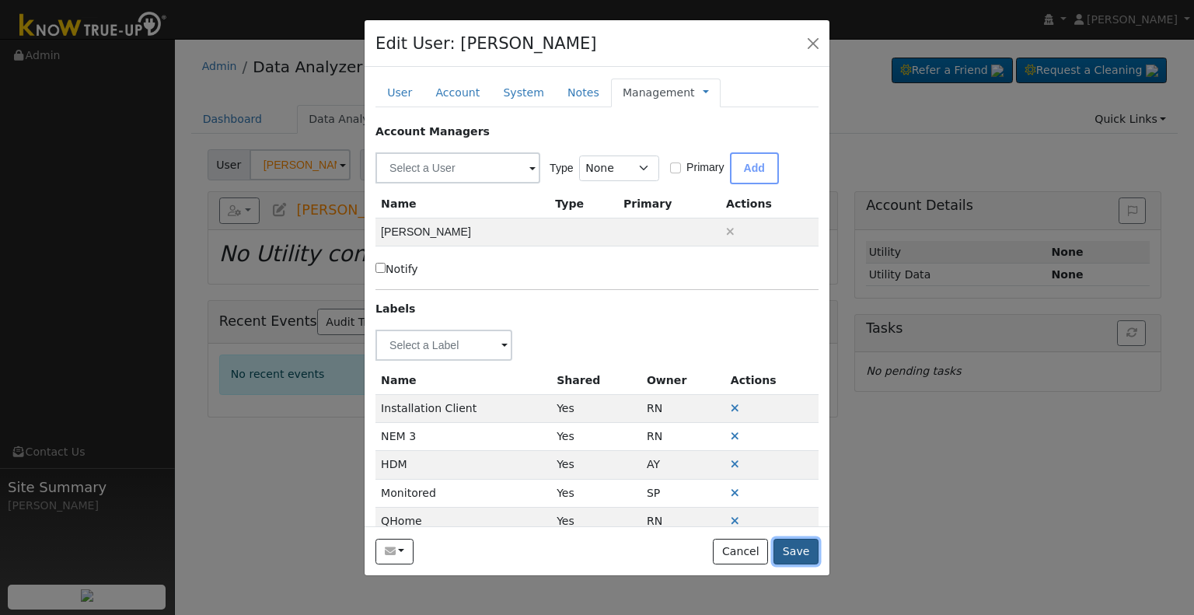
click at [806, 549] on button "Save" at bounding box center [796, 552] width 45 height 26
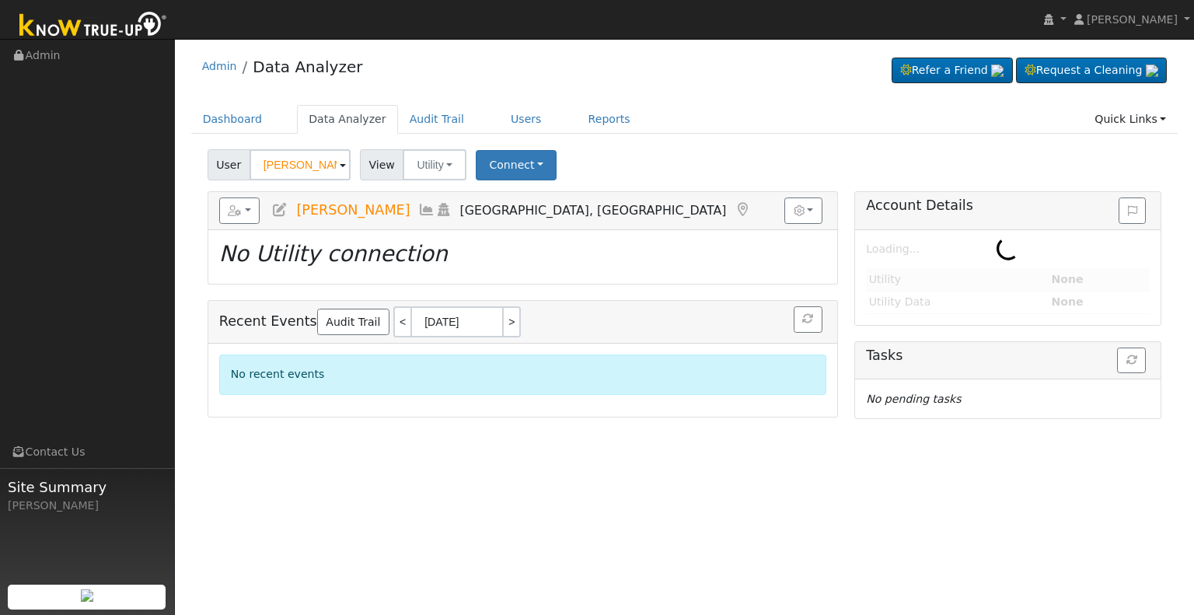
type input "Albert & Yolanda Valenzuela"
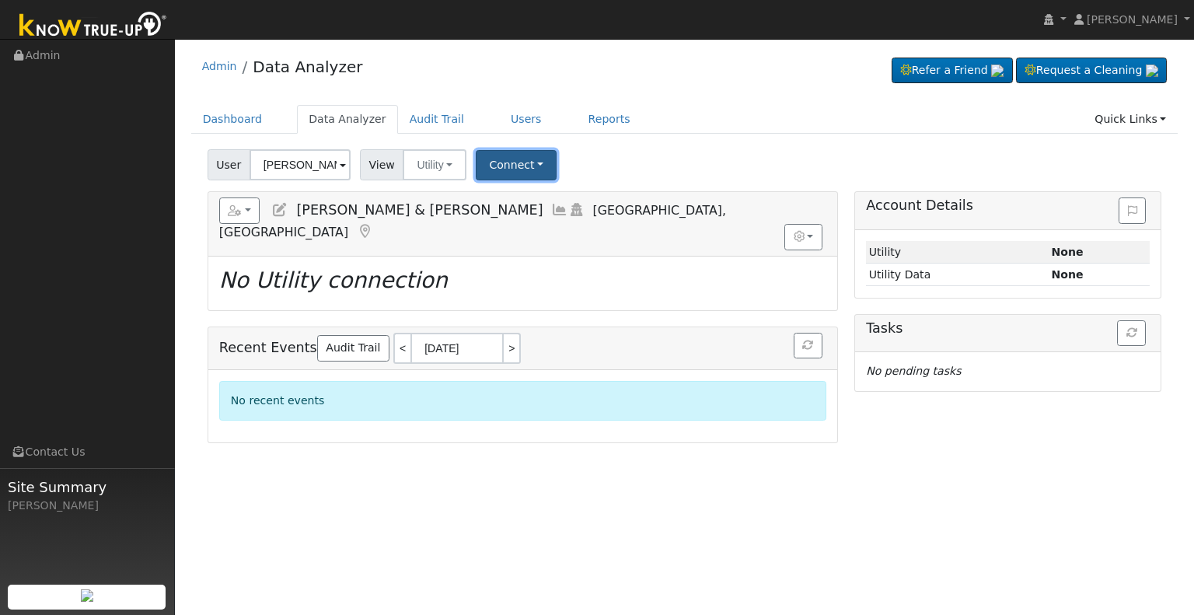
click at [498, 158] on button "Connect" at bounding box center [516, 165] width 81 height 30
click at [519, 201] on link "Select a Provider" at bounding box center [537, 199] width 121 height 22
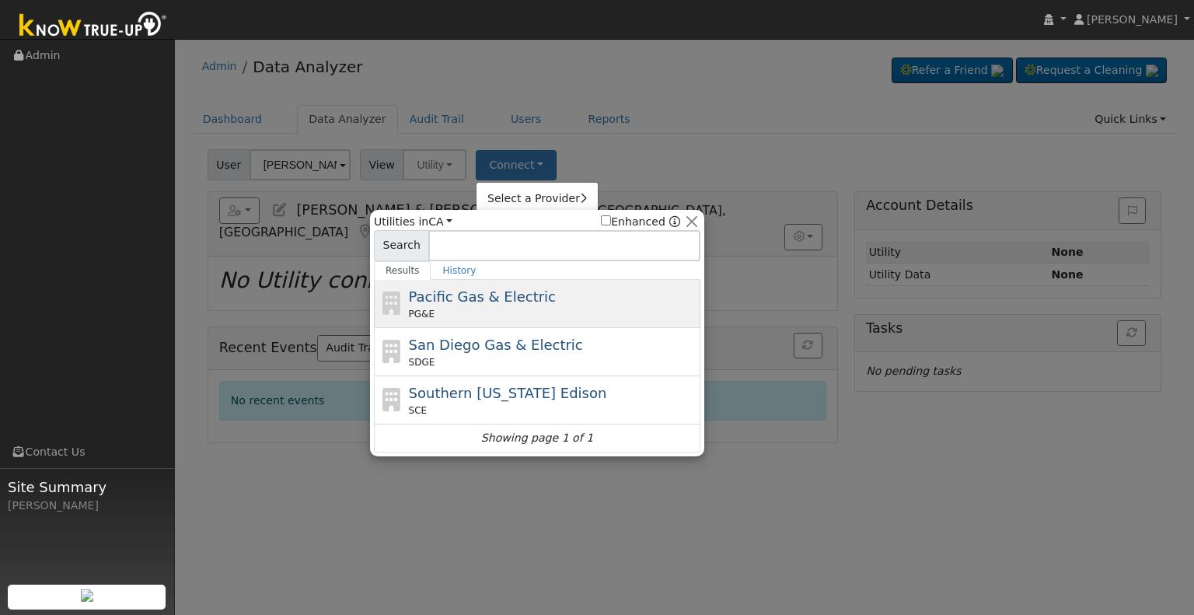
click at [510, 303] on span "Pacific Gas & Electric" at bounding box center [482, 296] width 147 height 16
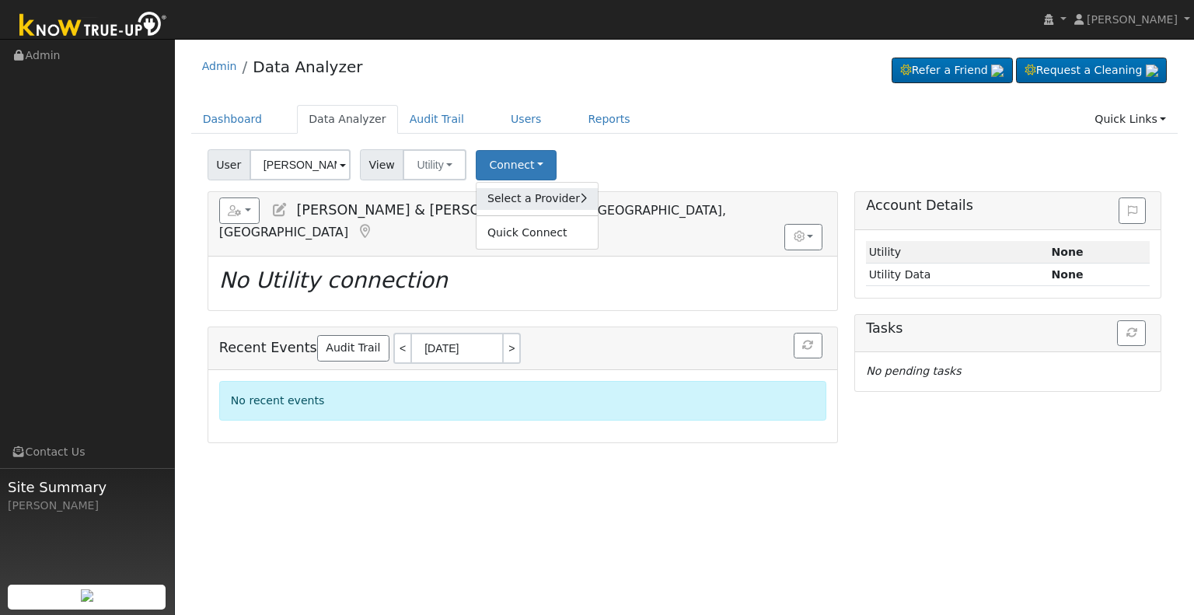
click at [521, 198] on link "Select a Provider" at bounding box center [537, 199] width 121 height 22
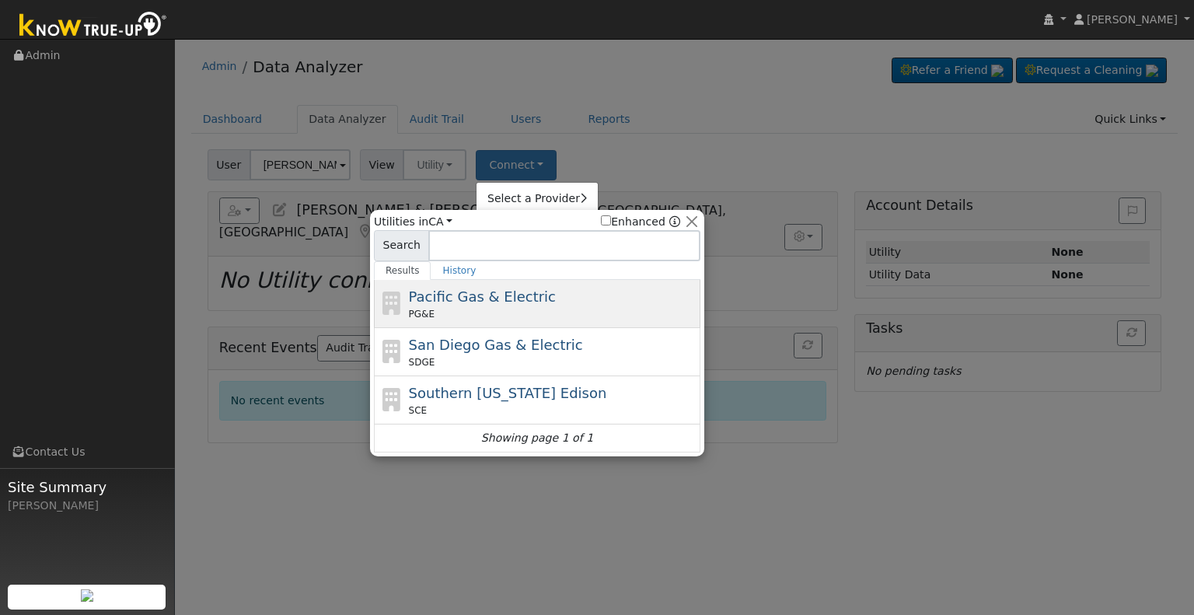
click at [505, 298] on span "Pacific Gas & Electric" at bounding box center [482, 296] width 147 height 16
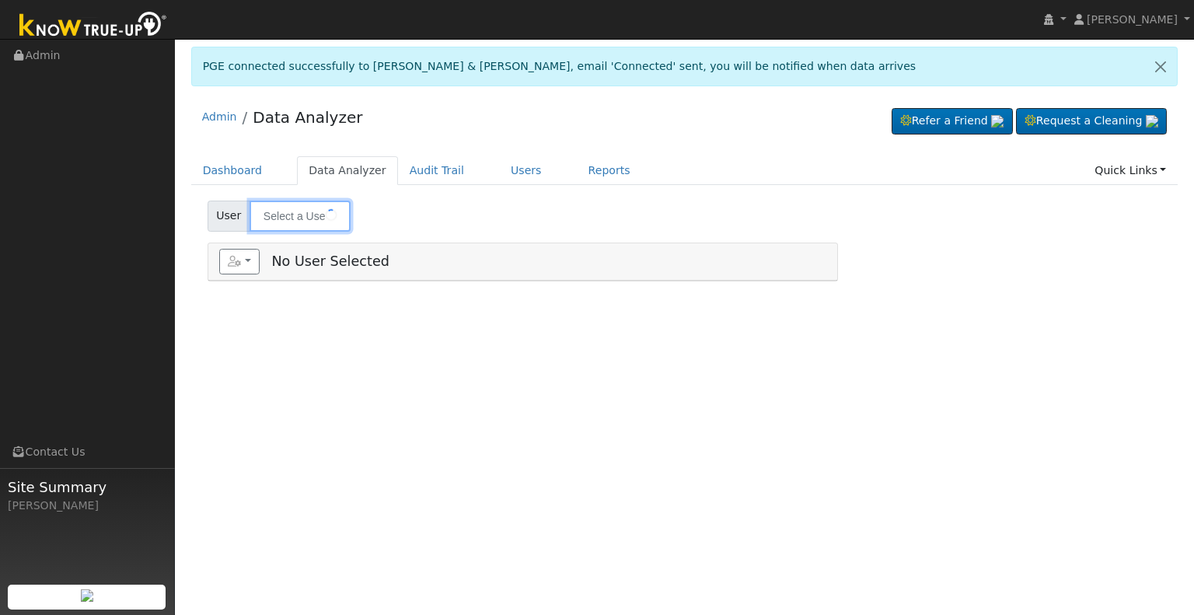
type input "[PERSON_NAME] & [PERSON_NAME]"
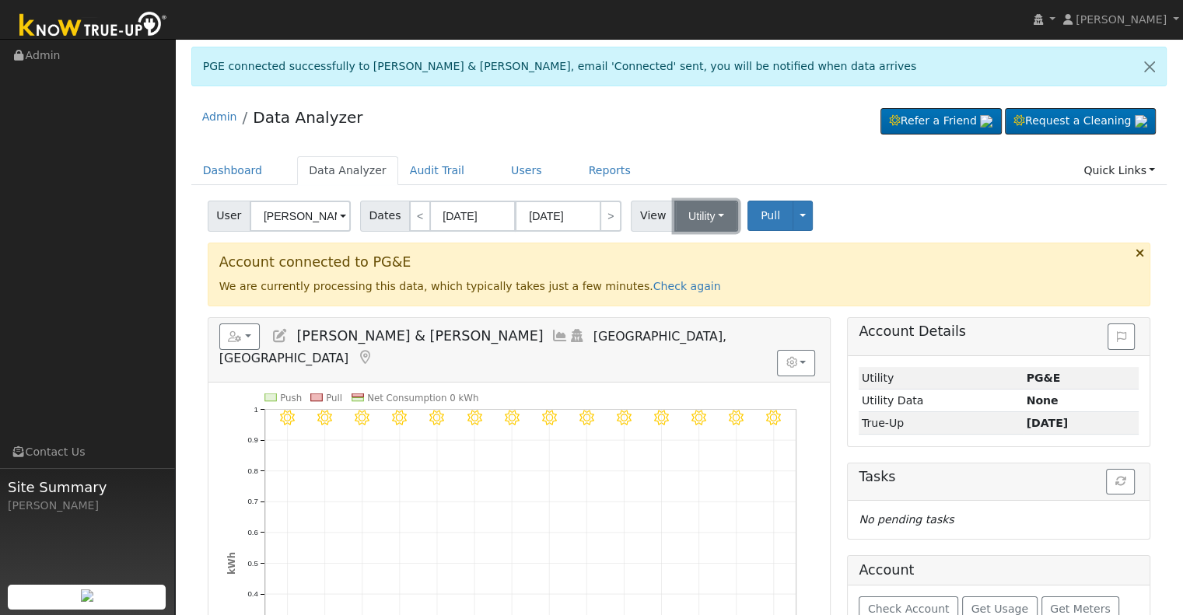
click at [687, 215] on button "Utility" at bounding box center [706, 216] width 64 height 31
click at [686, 269] on link "Solar" at bounding box center [725, 272] width 108 height 22
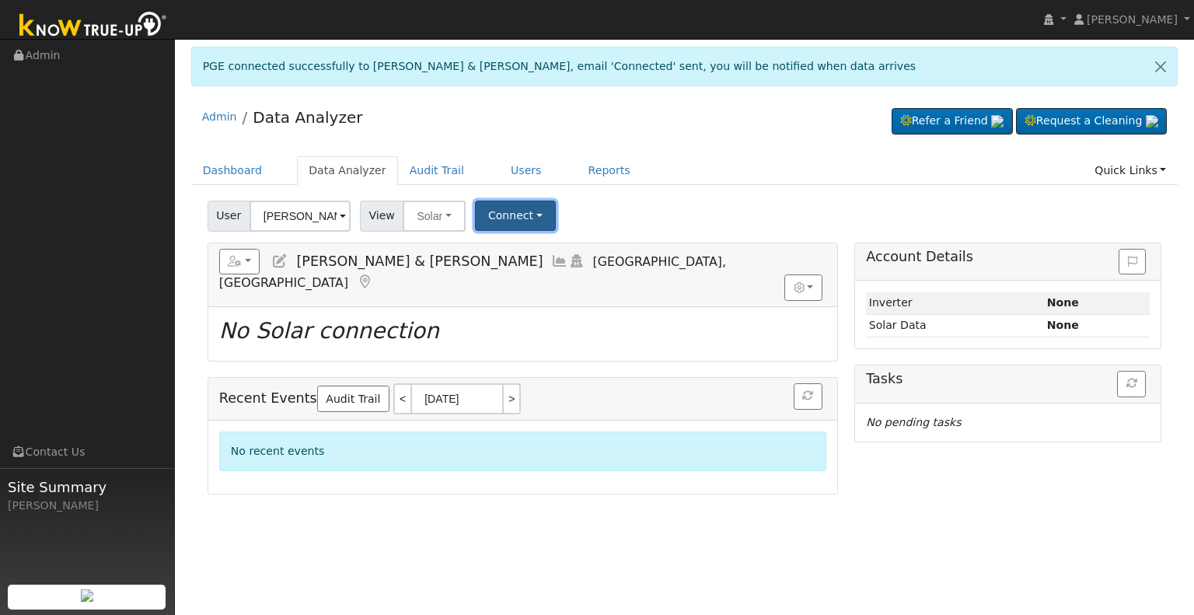
click at [488, 223] on button "Connect" at bounding box center [515, 216] width 81 height 30
click at [504, 252] on link "Select a Provider" at bounding box center [535, 250] width 121 height 22
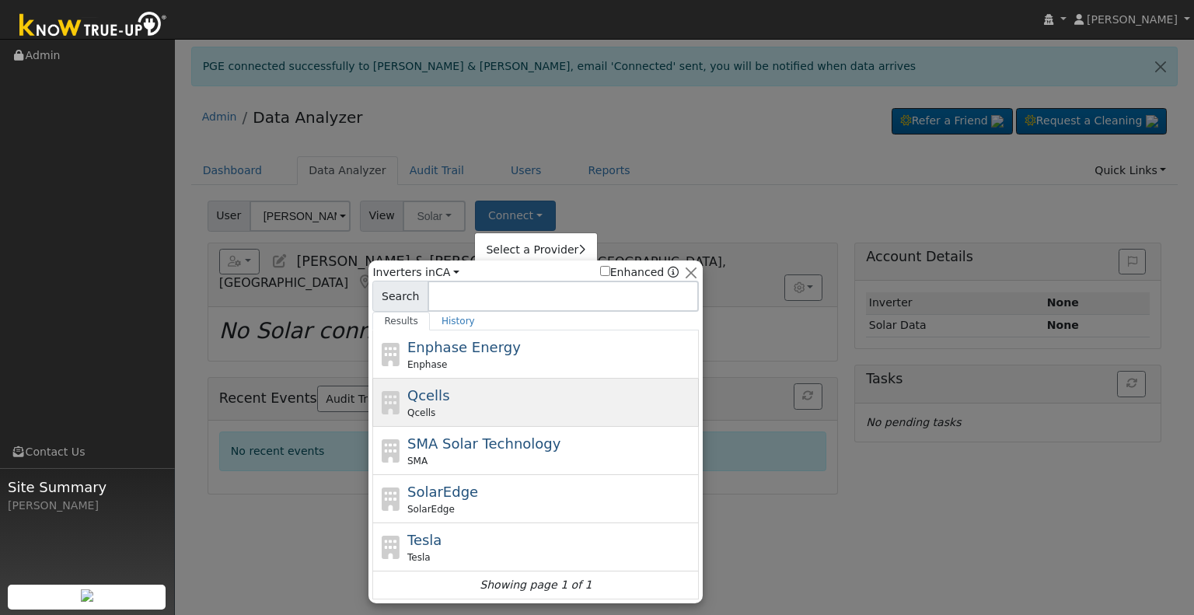
click at [479, 406] on div "Qcells" at bounding box center [551, 413] width 288 height 14
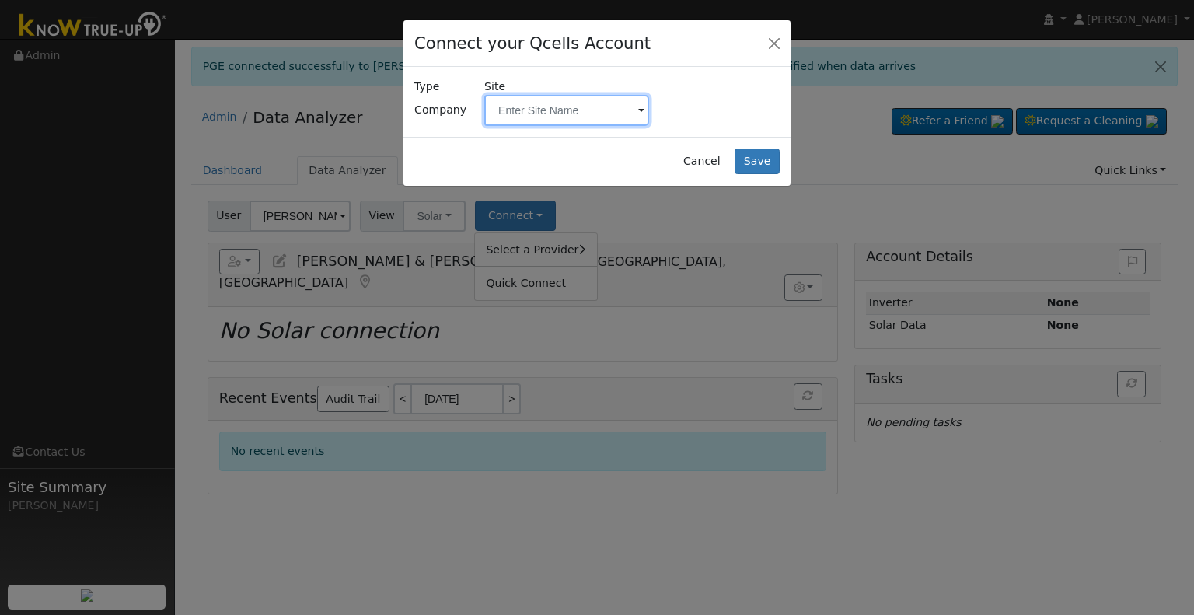
click at [549, 115] on input "text" at bounding box center [566, 110] width 165 height 31
paste input "Valenzuela, Albert & Yolanda"
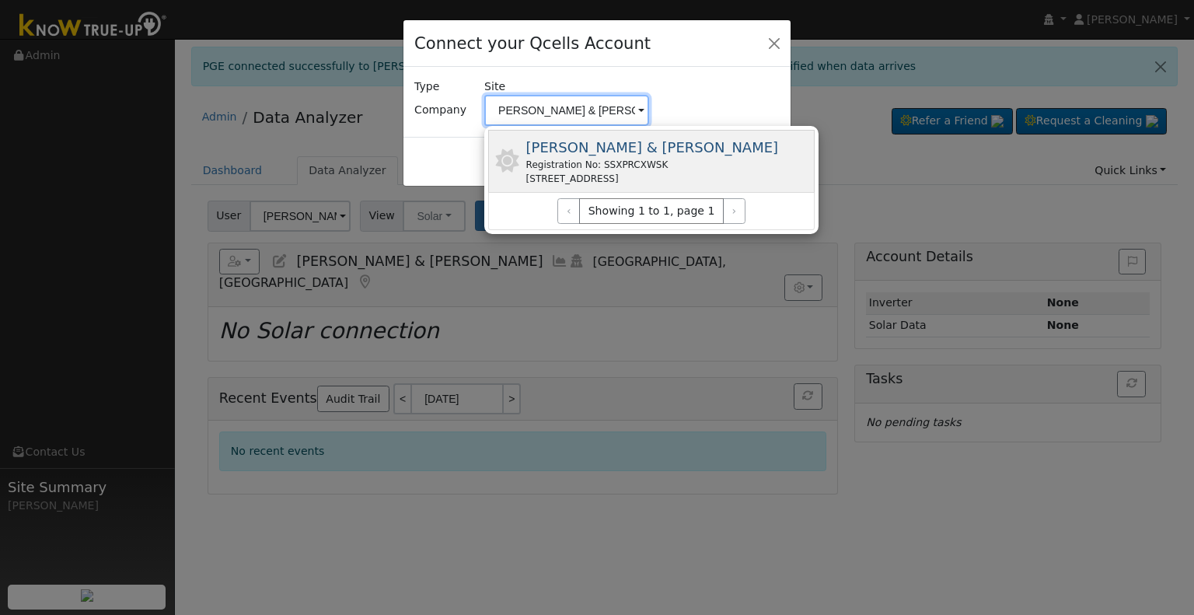
type input "Valenzuela, Albert & Yolanda"
click at [753, 158] on div "Valenzuela, Albert & Yolanda Registration No: SSXPRCXWSK 5807 W Tenaya Ave, Fre…" at bounding box center [651, 161] width 327 height 63
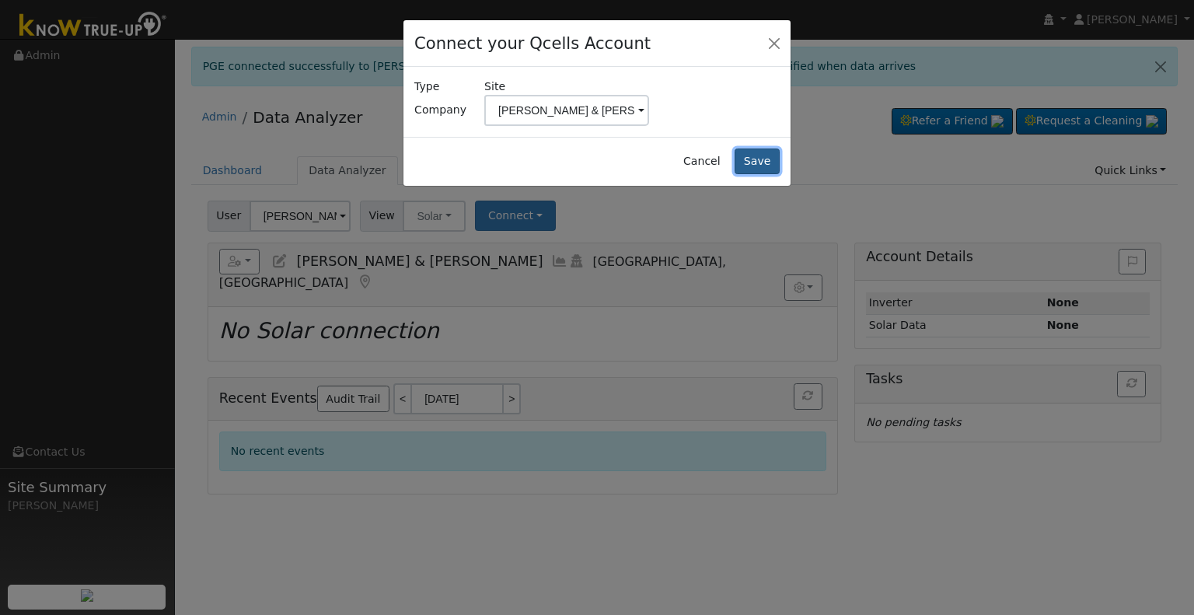
click at [752, 161] on button "Save" at bounding box center [757, 162] width 45 height 26
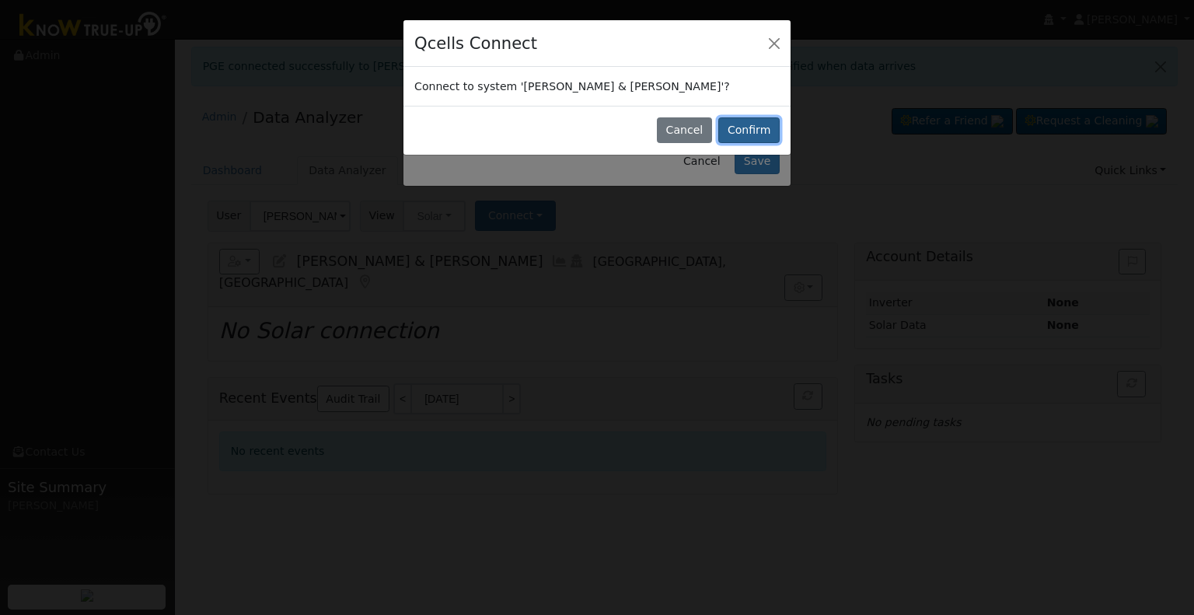
click at [763, 133] on button "Confirm" at bounding box center [748, 130] width 61 height 26
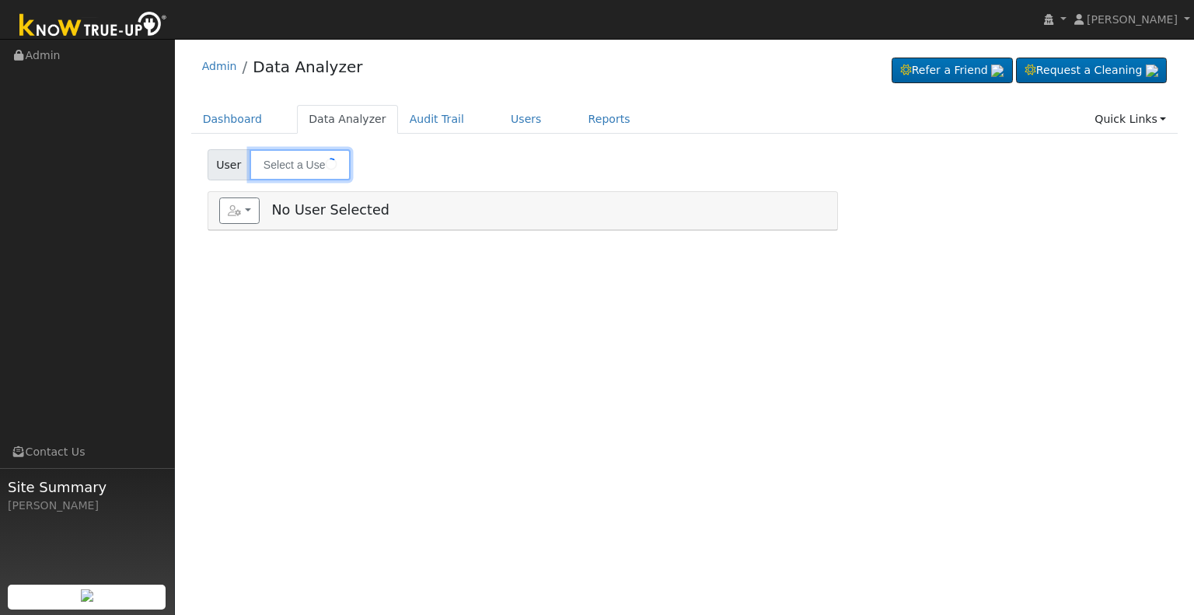
type input "[PERSON_NAME] & [PERSON_NAME]"
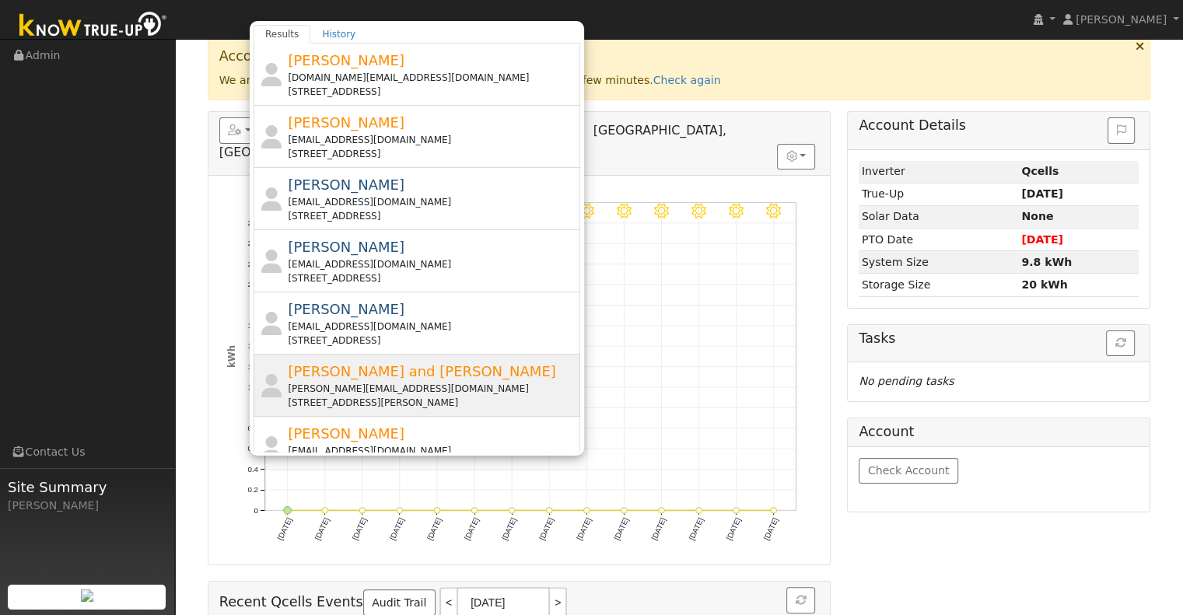
click at [421, 396] on div "[STREET_ADDRESS][PERSON_NAME]" at bounding box center [432, 403] width 288 height 14
type input "[PERSON_NAME] and [PERSON_NAME]"
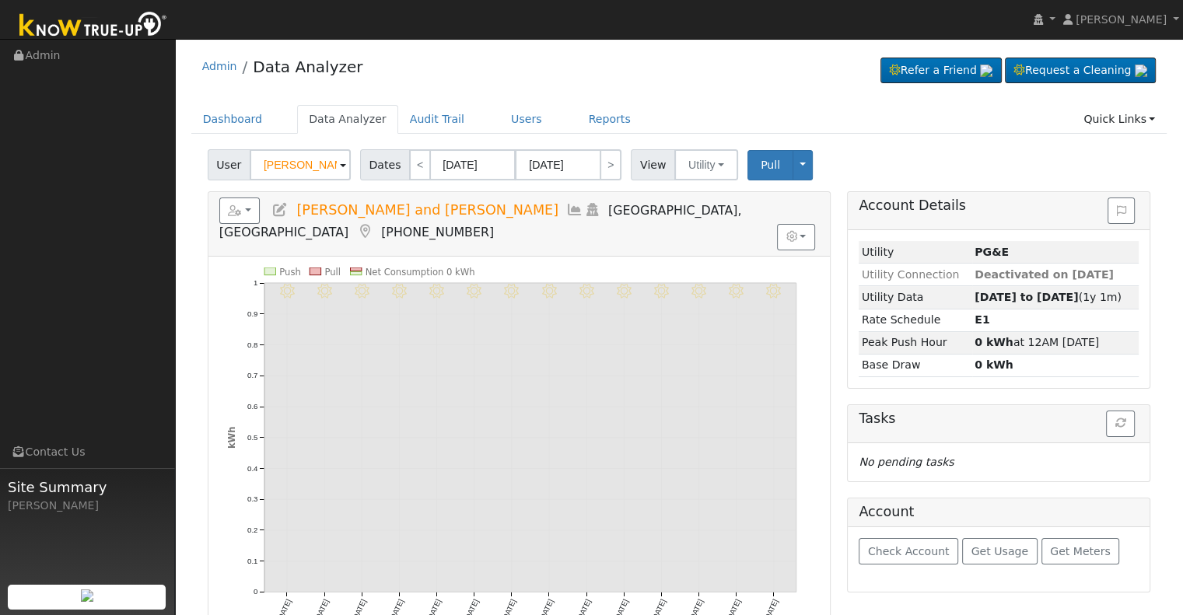
click at [281, 209] on icon at bounding box center [279, 210] width 17 height 14
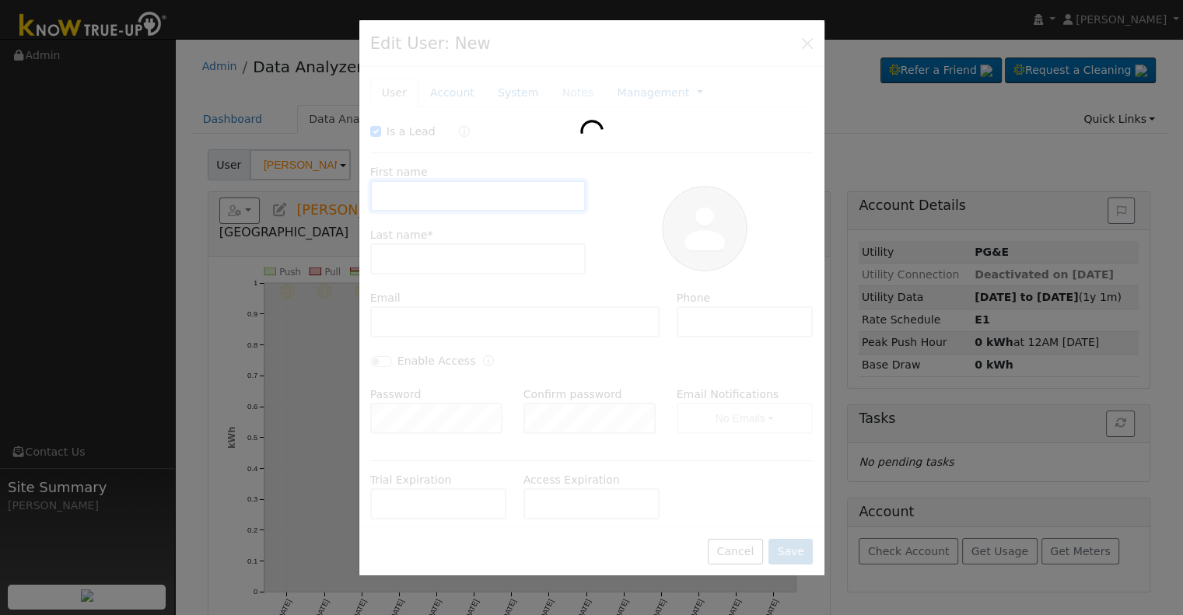
checkbox input "true"
type input "[PERSON_NAME] and [PERSON_NAME]"
type input "[PERSON_NAME]"
type input "[PERSON_NAME][EMAIL_ADDRESS][DOMAIN_NAME]"
type input "[PHONE_NUMBER]"
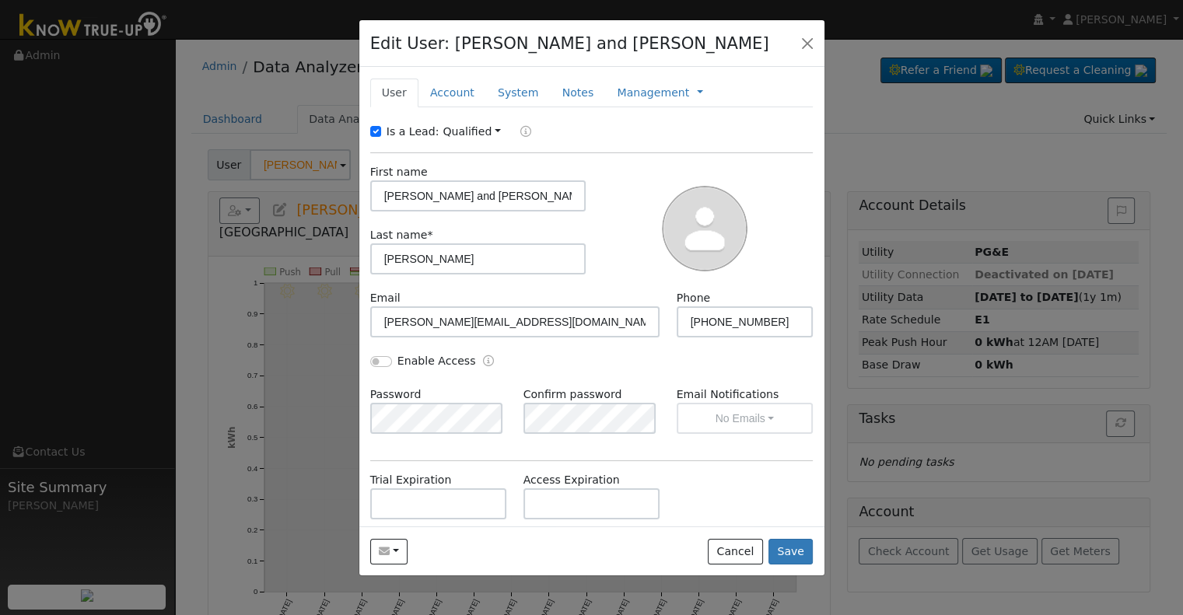
click at [404, 130] on label "Is a Lead:" at bounding box center [412, 132] width 53 height 16
click at [381, 130] on input "Is a Lead:" at bounding box center [375, 131] width 11 height 11
checkbox input "false"
click at [482, 195] on input "[PERSON_NAME] and [PERSON_NAME]" at bounding box center [478, 195] width 216 height 31
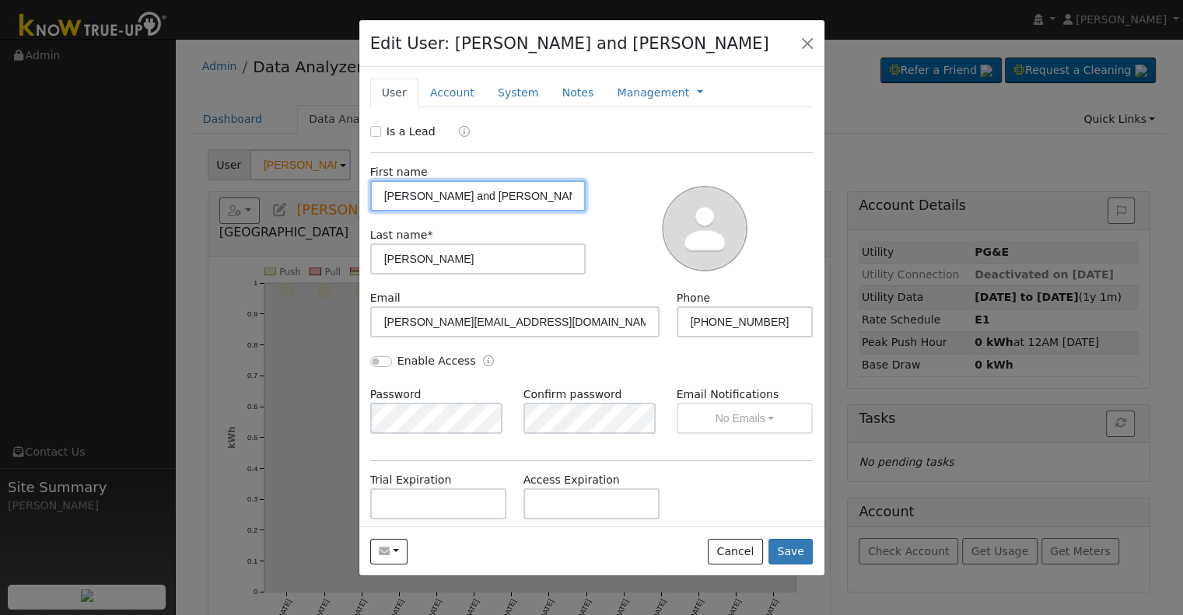
click at [482, 195] on input "[PERSON_NAME] and [PERSON_NAME]" at bounding box center [478, 195] width 216 height 31
paste input "[PERSON_NAME] & [PERSON_NAME]"
drag, startPoint x: 439, startPoint y: 197, endPoint x: 416, endPoint y: 198, distance: 22.6
click at [390, 202] on input "[PERSON_NAME] & [PERSON_NAME]" at bounding box center [478, 195] width 216 height 31
click at [432, 195] on input "[PERSON_NAME] & [PERSON_NAME]" at bounding box center [478, 195] width 216 height 31
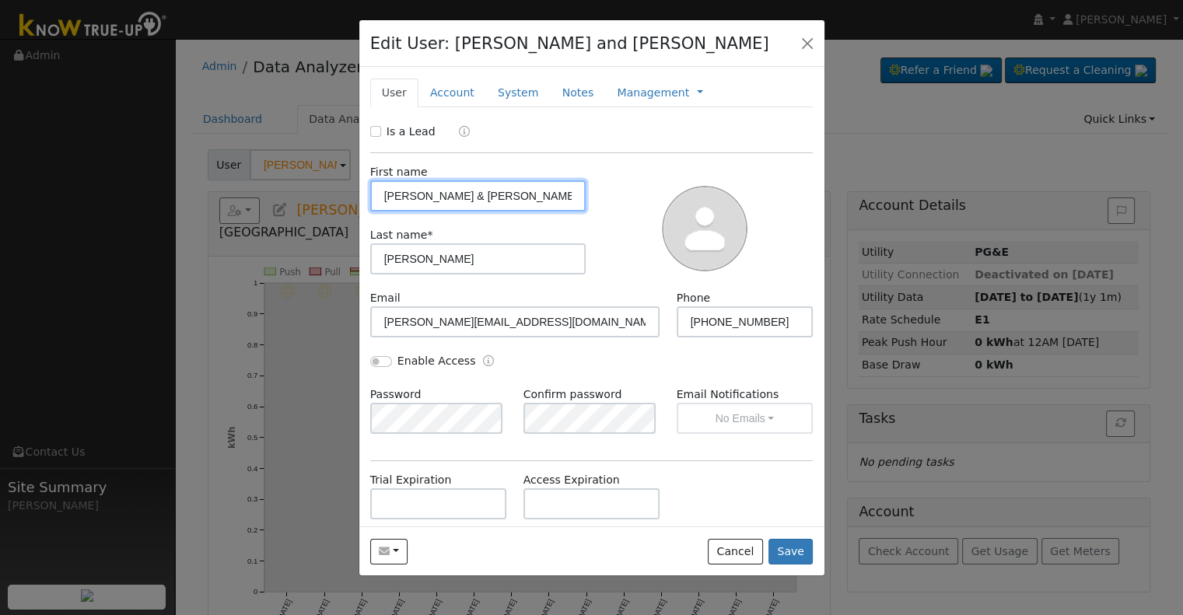
drag, startPoint x: 435, startPoint y: 196, endPoint x: 346, endPoint y: 210, distance: 90.5
click at [346, 210] on div "Edit User: [PERSON_NAME] and [PERSON_NAME] Default Account Default Account [STR…" at bounding box center [591, 307] width 1183 height 615
type input "[PERSON_NAME] & [PERSON_NAME]"
click at [376, 360] on input "Enable Access" at bounding box center [381, 361] width 22 height 11
checkbox input "true"
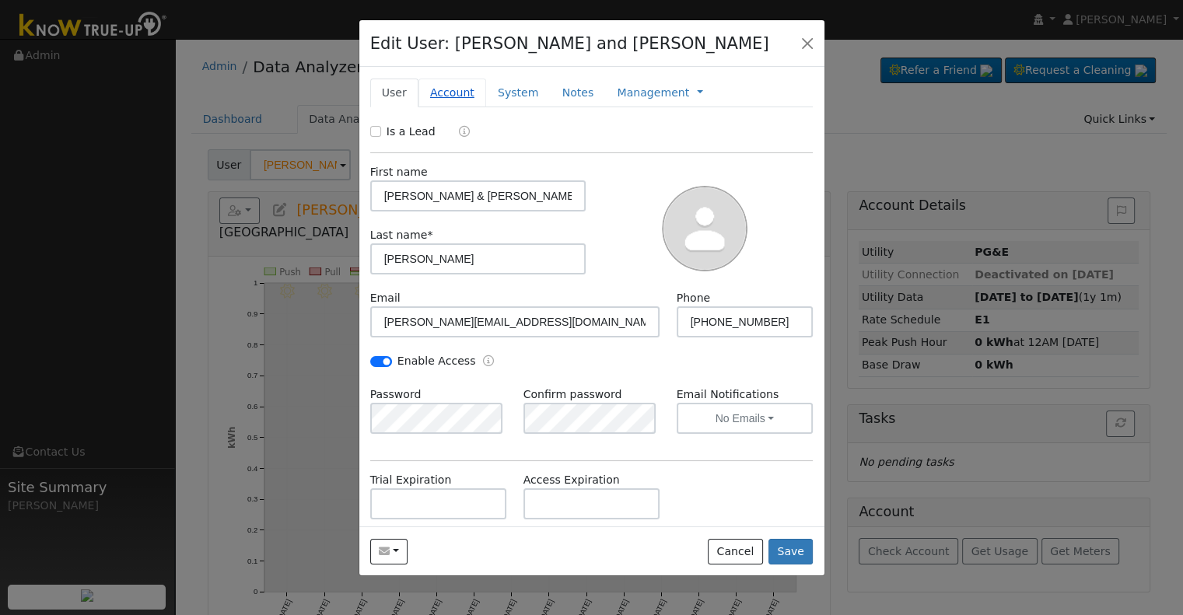
click at [456, 93] on link "Account" at bounding box center [452, 93] width 68 height 29
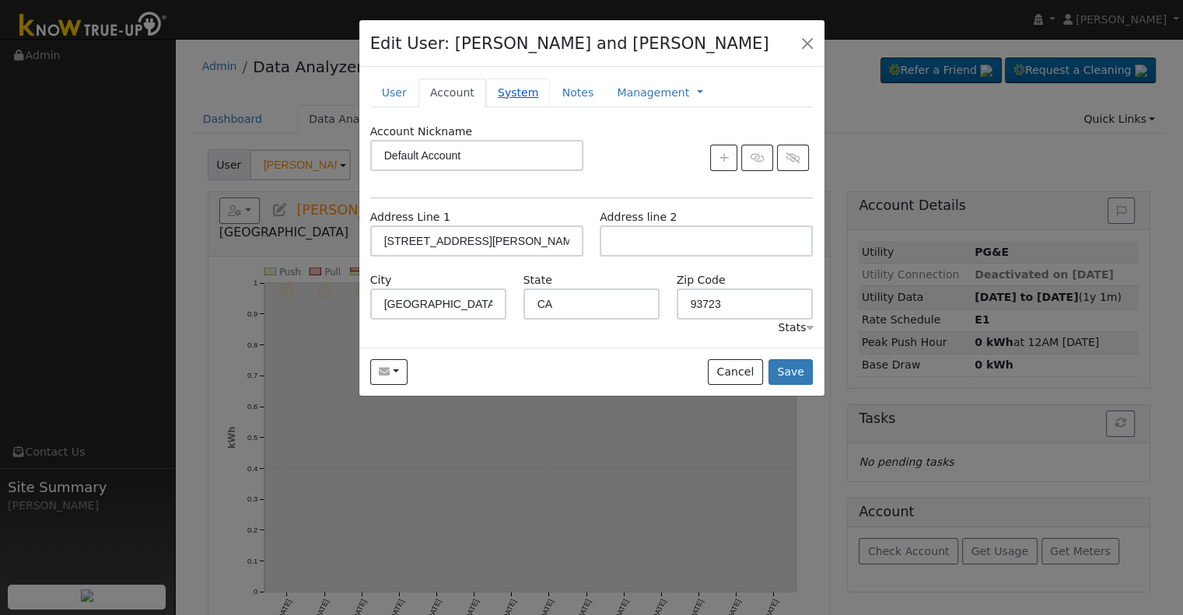
click at [499, 90] on link "System" at bounding box center [518, 93] width 65 height 29
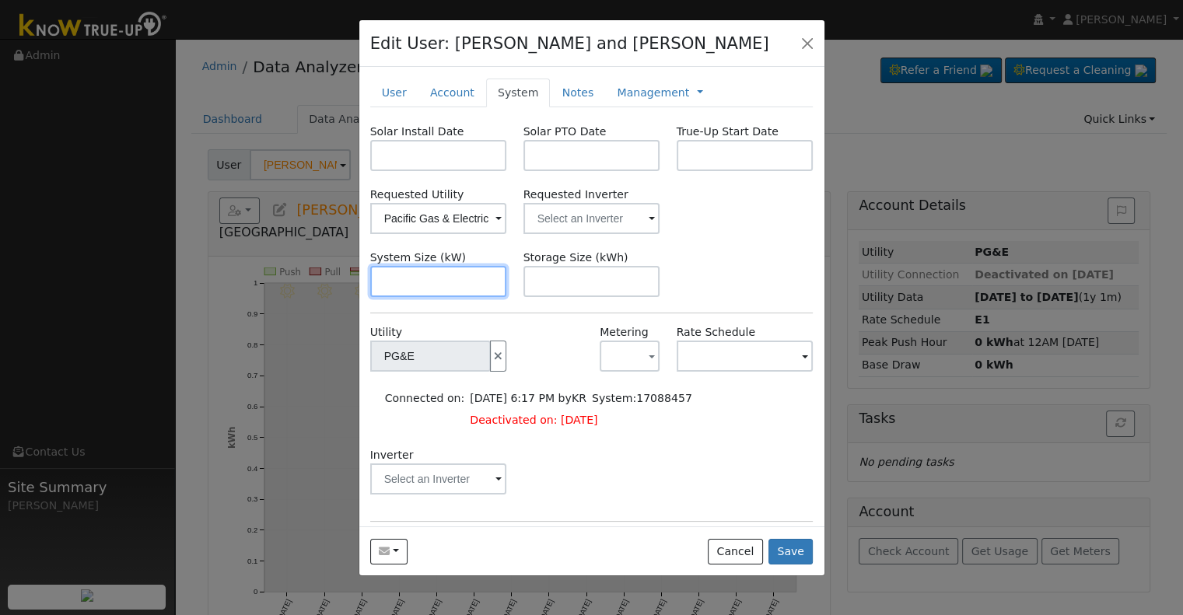
click at [433, 285] on input "text" at bounding box center [438, 281] width 137 height 31
paste input "7.310"
type input "7.3"
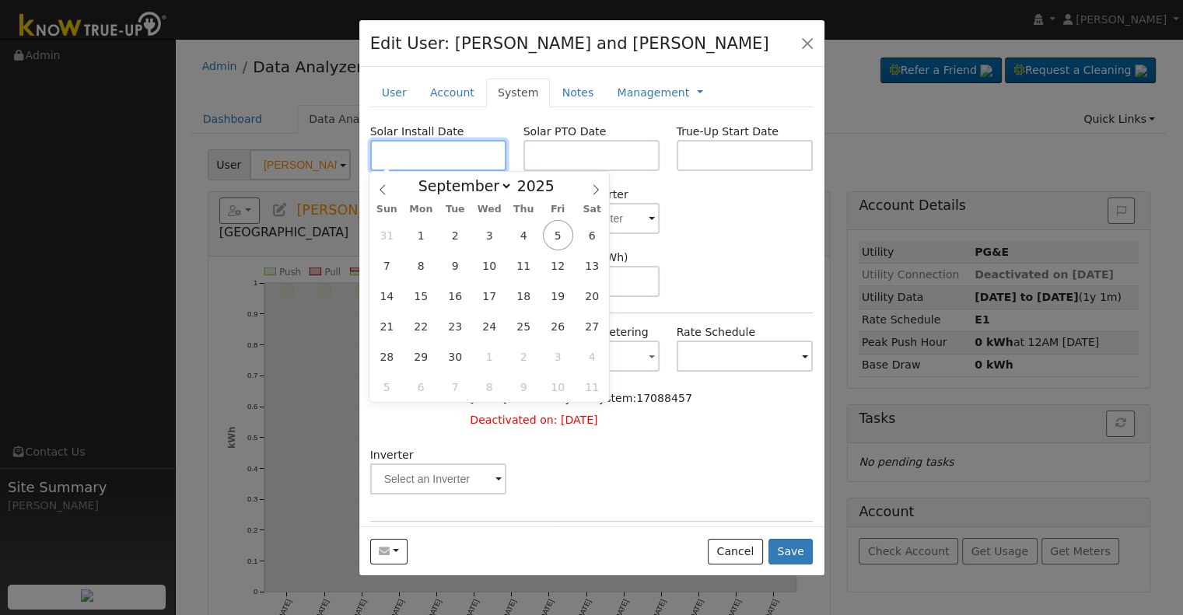
click at [411, 149] on input "text" at bounding box center [438, 155] width 137 height 31
paste input "8/25/2025"
type input "08/25/2025"
select select "7"
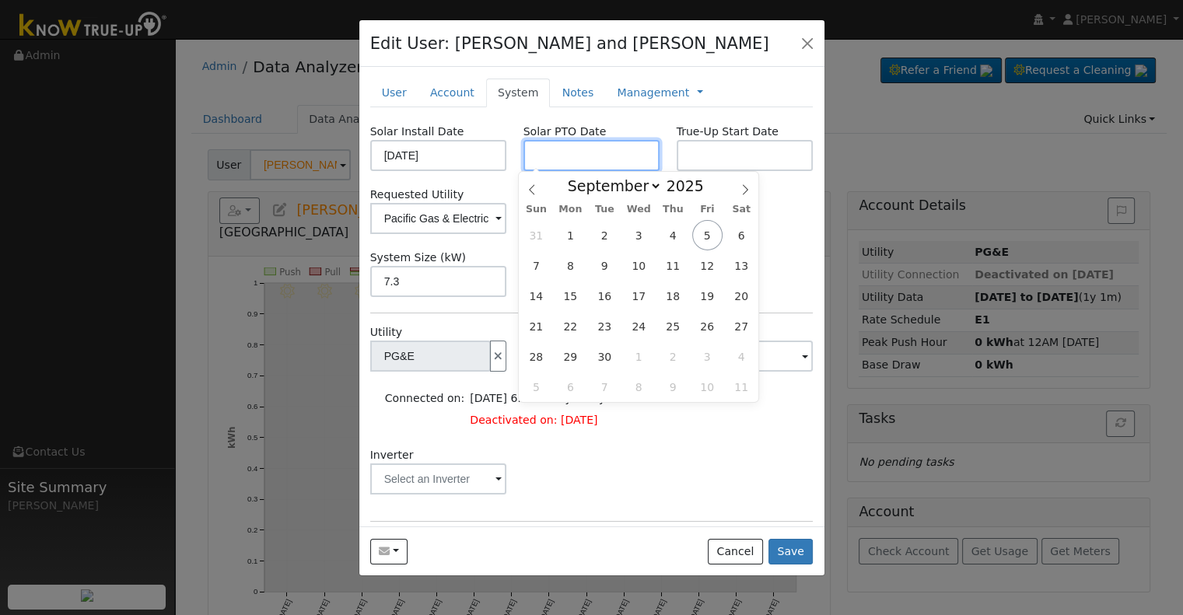
click at [600, 155] on input "text" at bounding box center [591, 155] width 137 height 31
paste input "9/4/2025"
type input "[DATE]"
click at [692, 156] on input "text" at bounding box center [745, 155] width 137 height 31
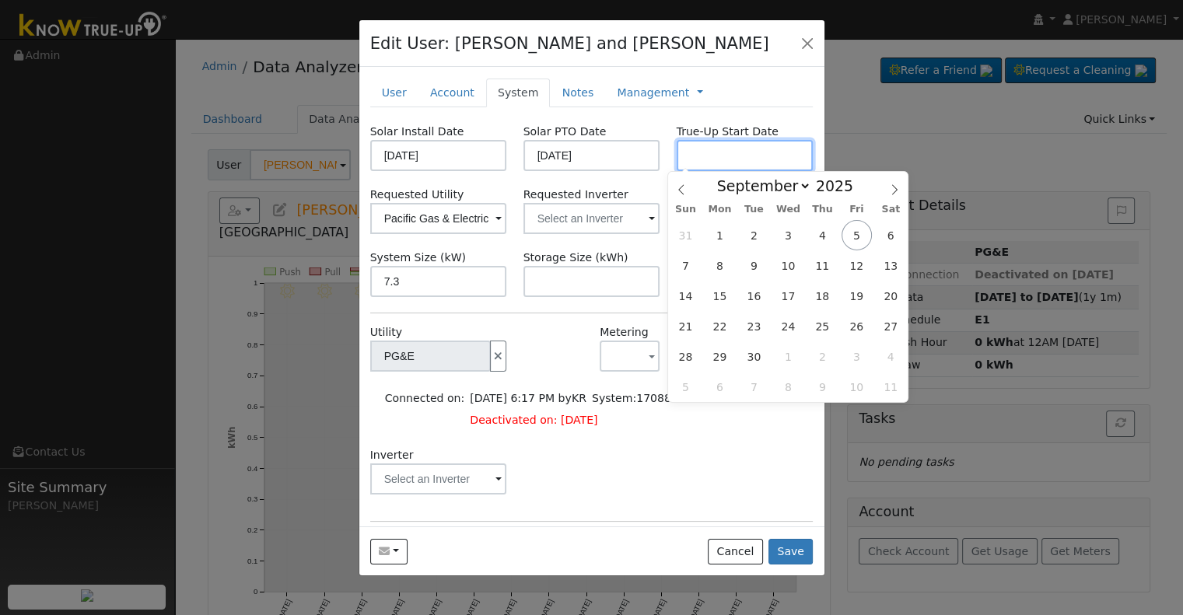
paste input "9/4/2025"
type input "[DATE]"
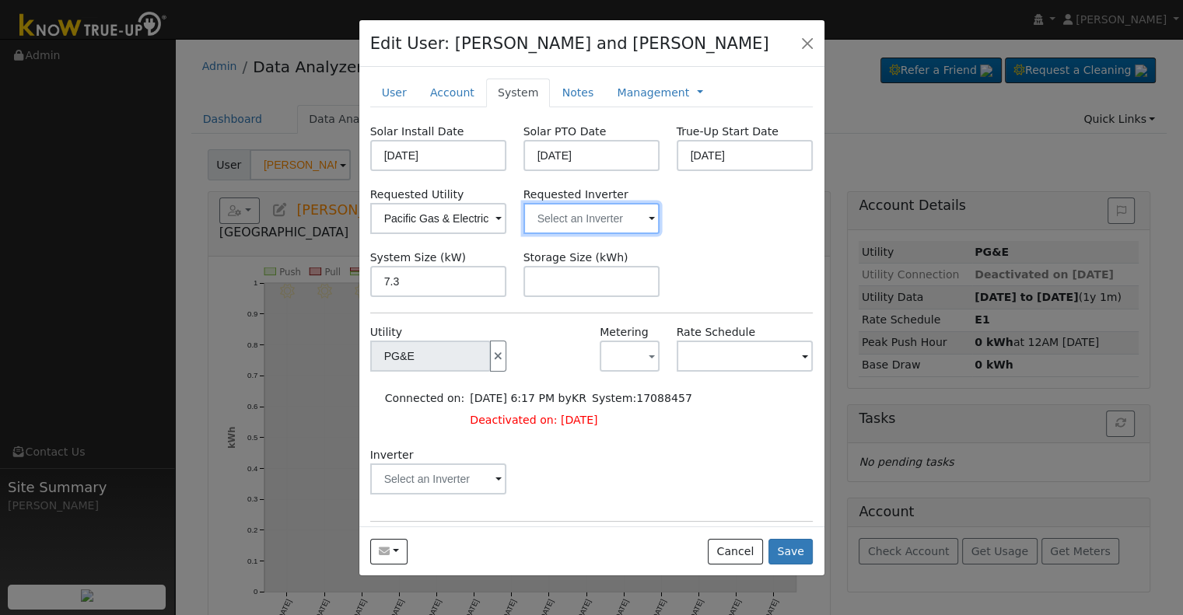
click at [611, 213] on input "text" at bounding box center [591, 218] width 137 height 31
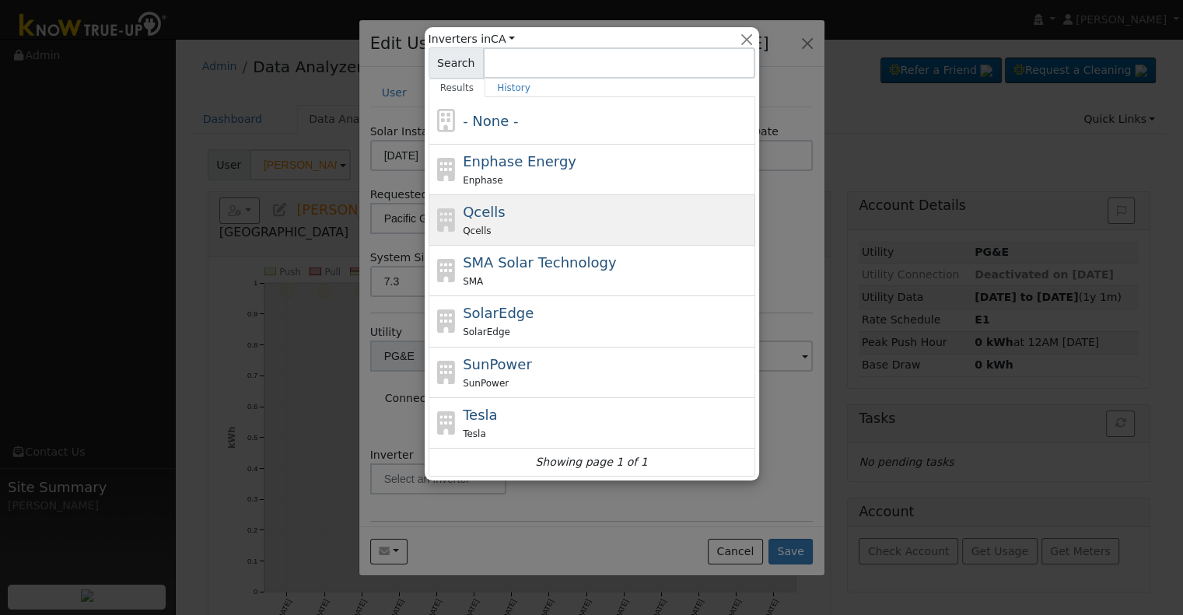
click at [530, 209] on div "Qcells Qcells" at bounding box center [607, 219] width 288 height 37
type input "Qcells"
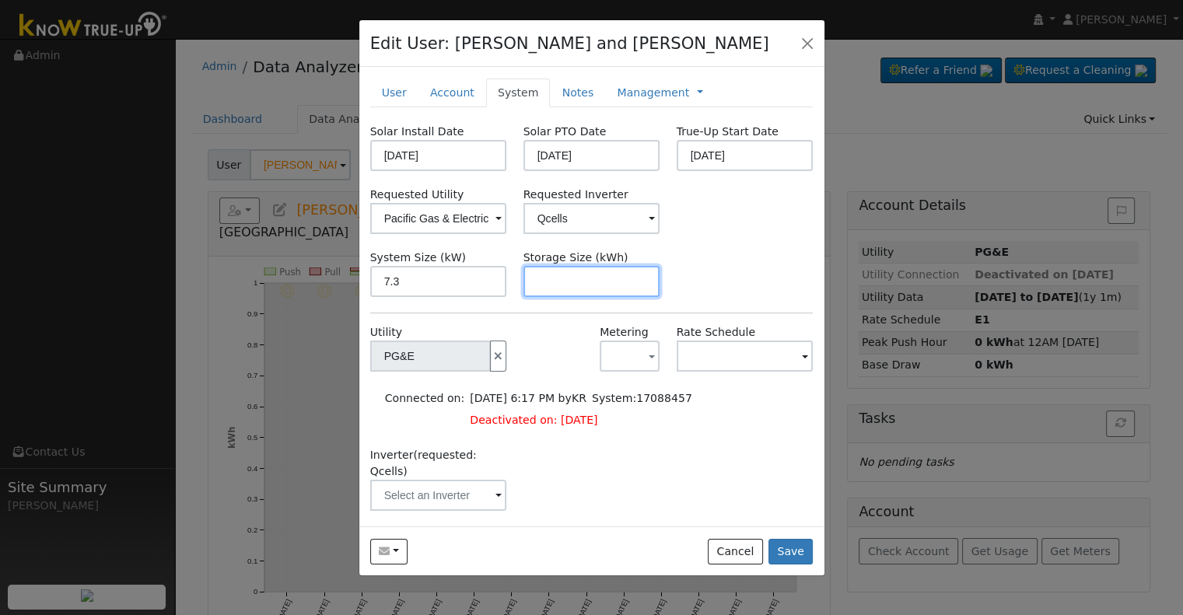
click at [601, 278] on input "text" at bounding box center [591, 281] width 137 height 31
paste input "15.00"
type input "15"
click at [697, 94] on link at bounding box center [700, 93] width 6 height 16
click at [697, 142] on link "Billing" at bounding box center [751, 142] width 108 height 22
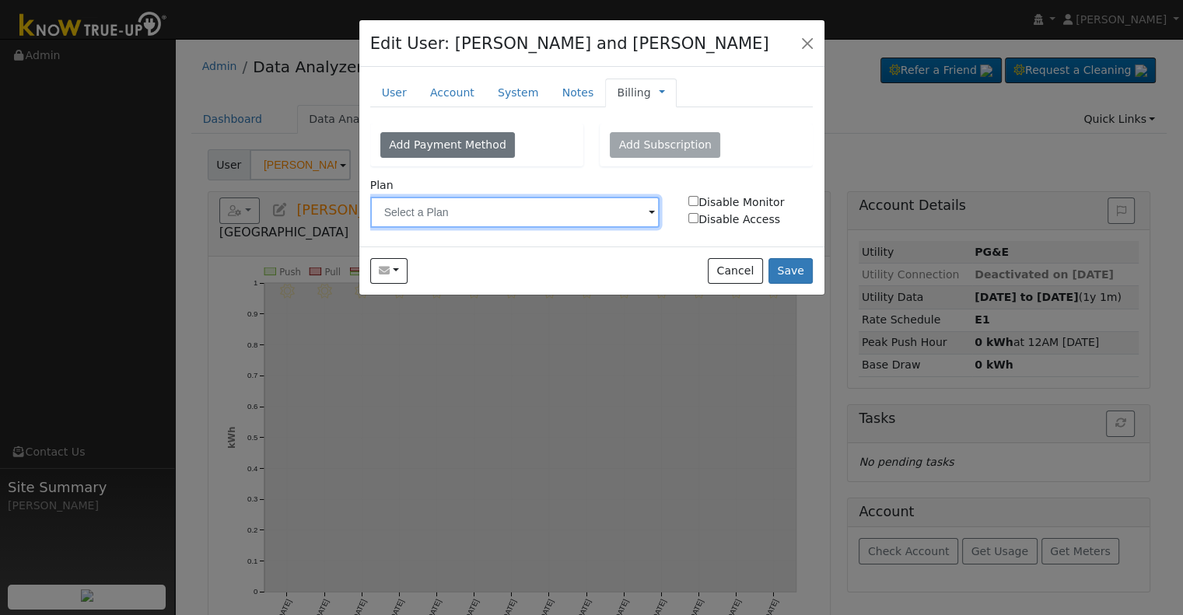
click at [551, 220] on input "text" at bounding box center [515, 212] width 290 height 31
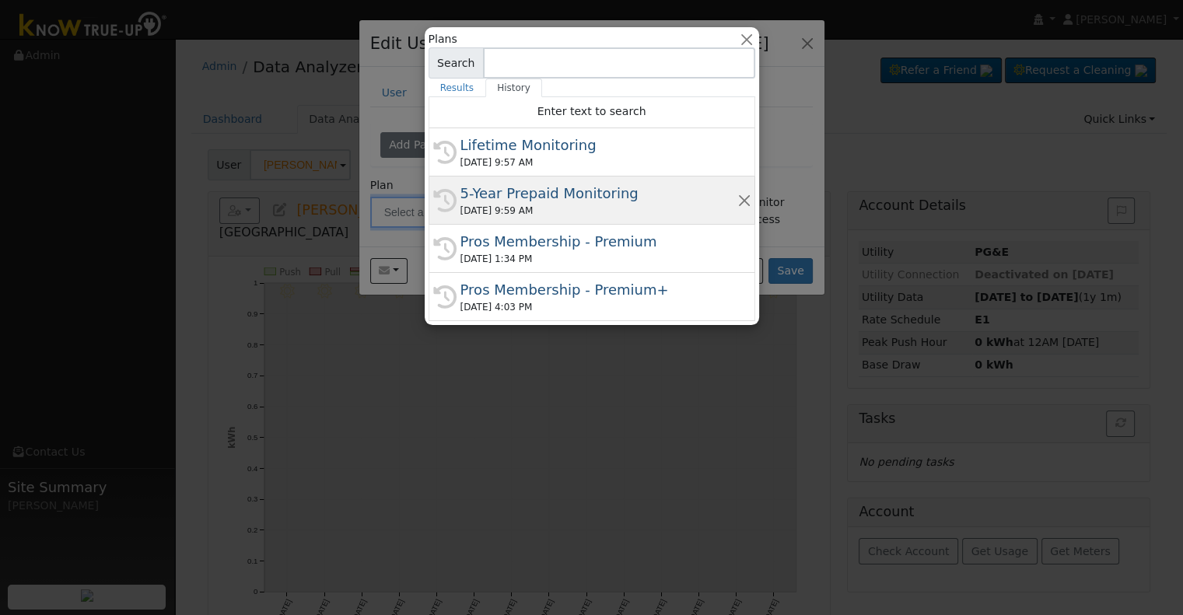
click at [494, 198] on div "5-Year Prepaid Monitoring" at bounding box center [598, 193] width 277 height 21
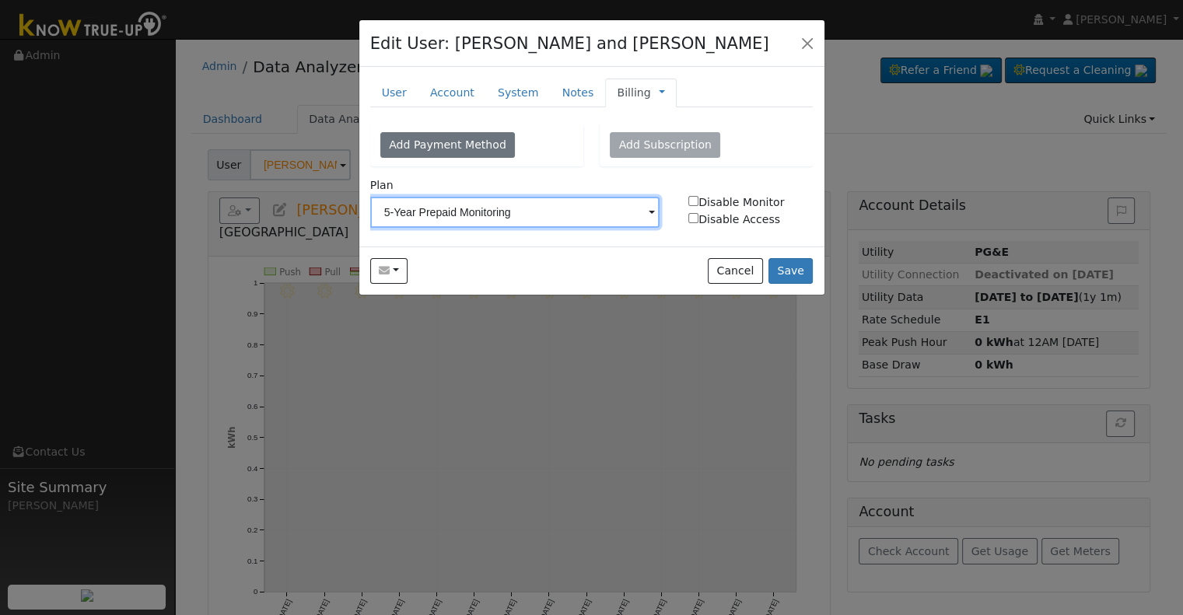
click at [510, 213] on input "5-Year Prepaid Monitoring" at bounding box center [515, 212] width 290 height 31
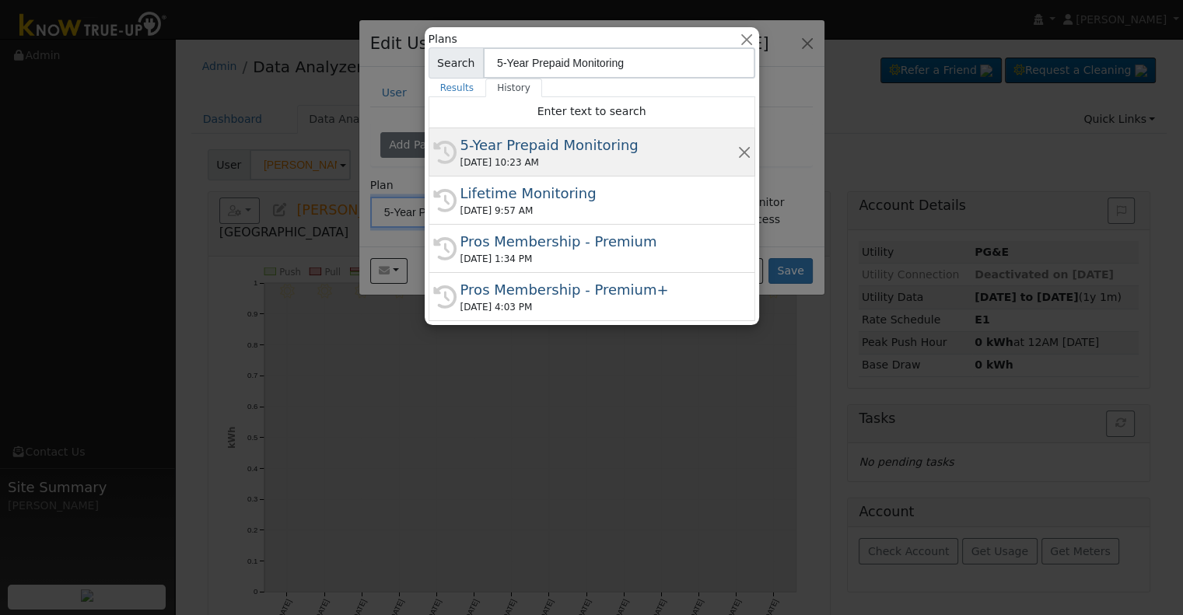
click at [511, 157] on div "09/05/2025 10:23 AM" at bounding box center [598, 163] width 277 height 14
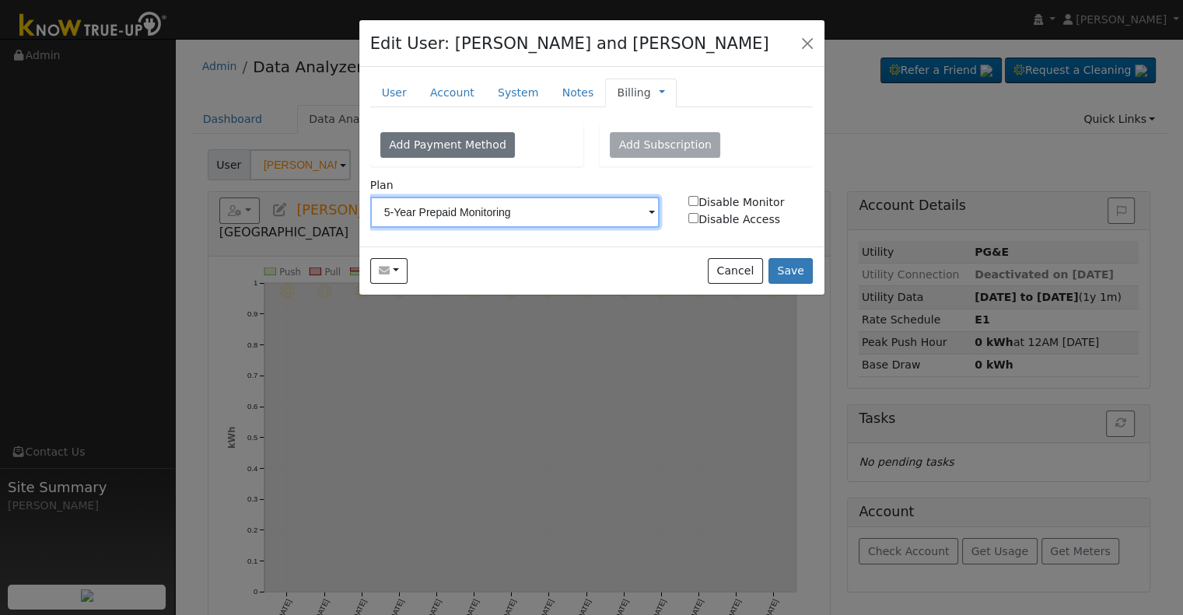
click at [516, 212] on input "5-Year Prepaid Monitoring" at bounding box center [515, 212] width 290 height 31
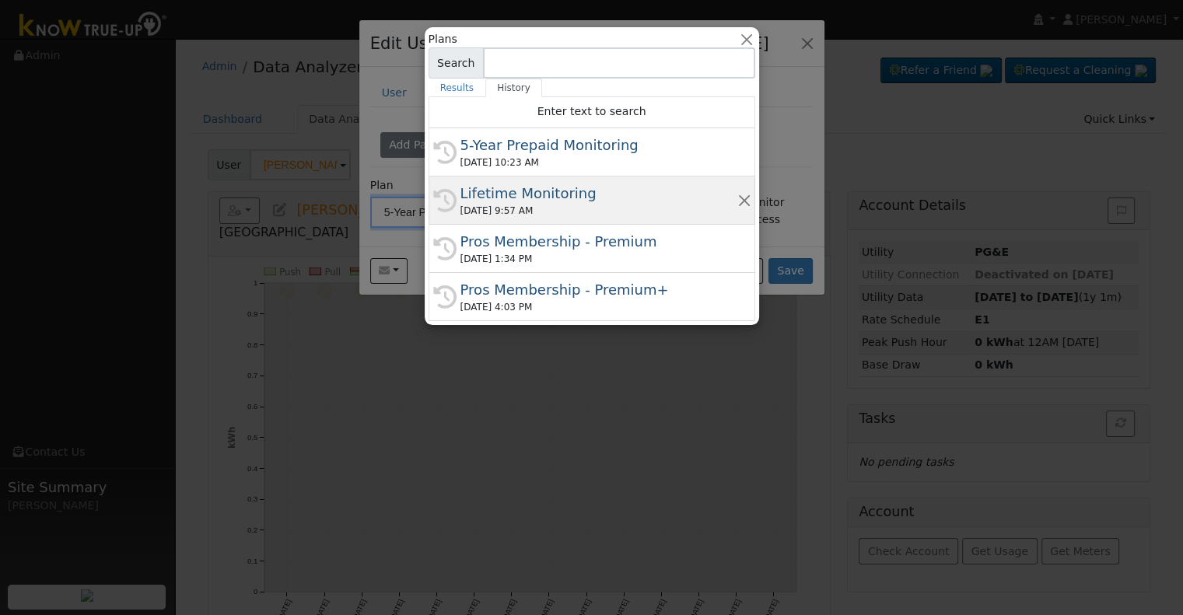
click at [523, 198] on div "Lifetime Monitoring" at bounding box center [598, 193] width 277 height 21
type input "Lifetime Monitoring"
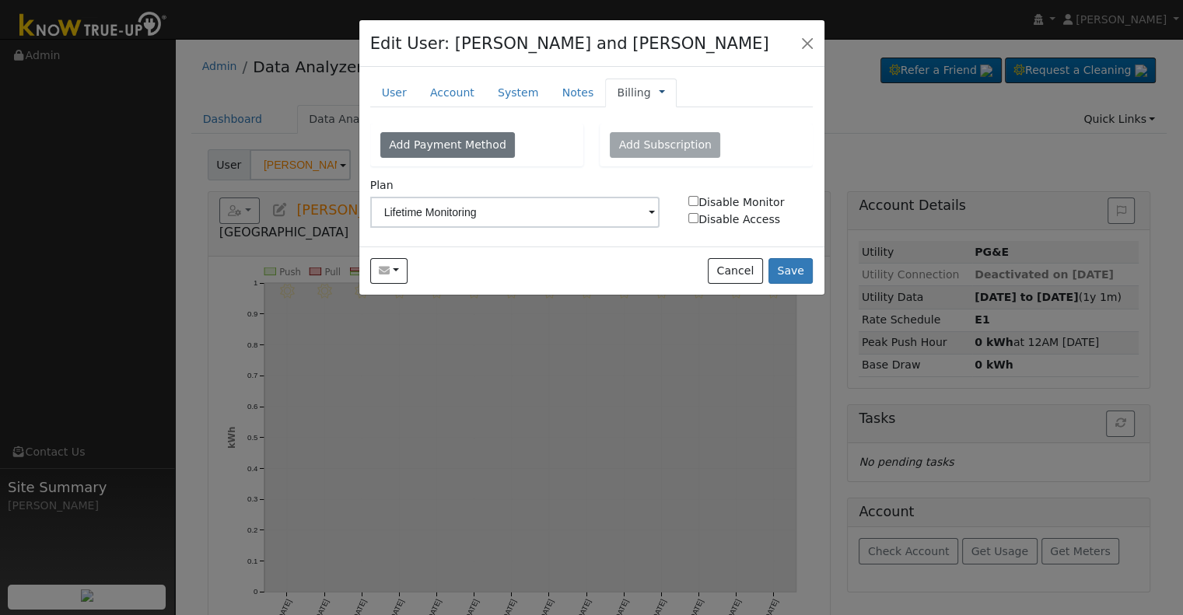
click at [659, 91] on link at bounding box center [662, 93] width 6 height 16
click at [666, 120] on link "Management" at bounding box center [713, 121] width 108 height 22
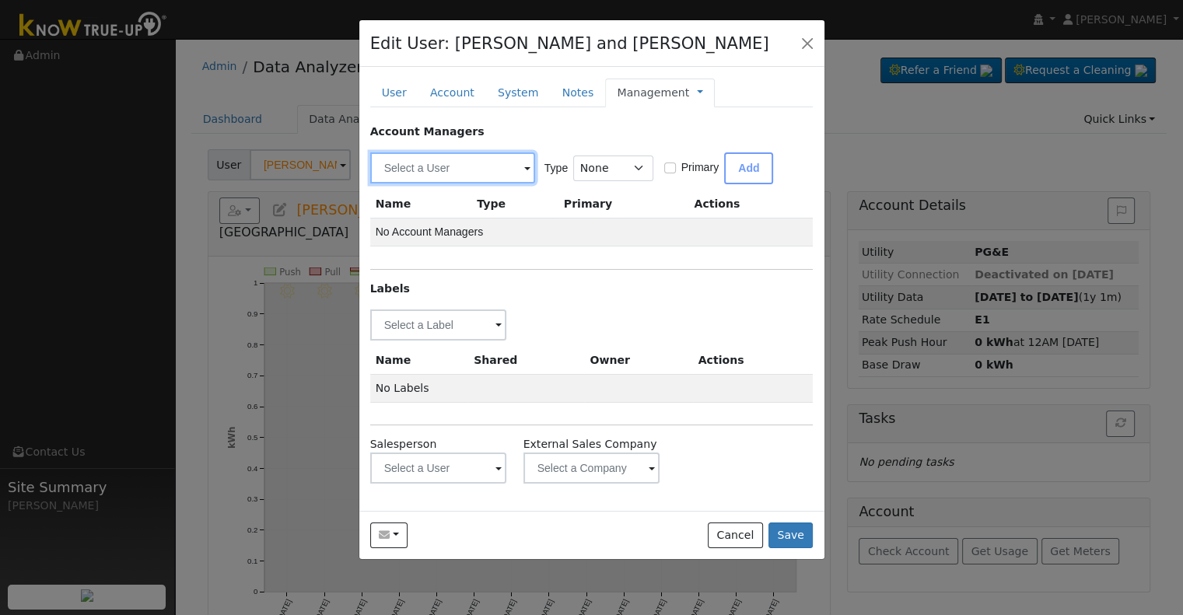
click at [411, 158] on input "text" at bounding box center [452, 167] width 165 height 31
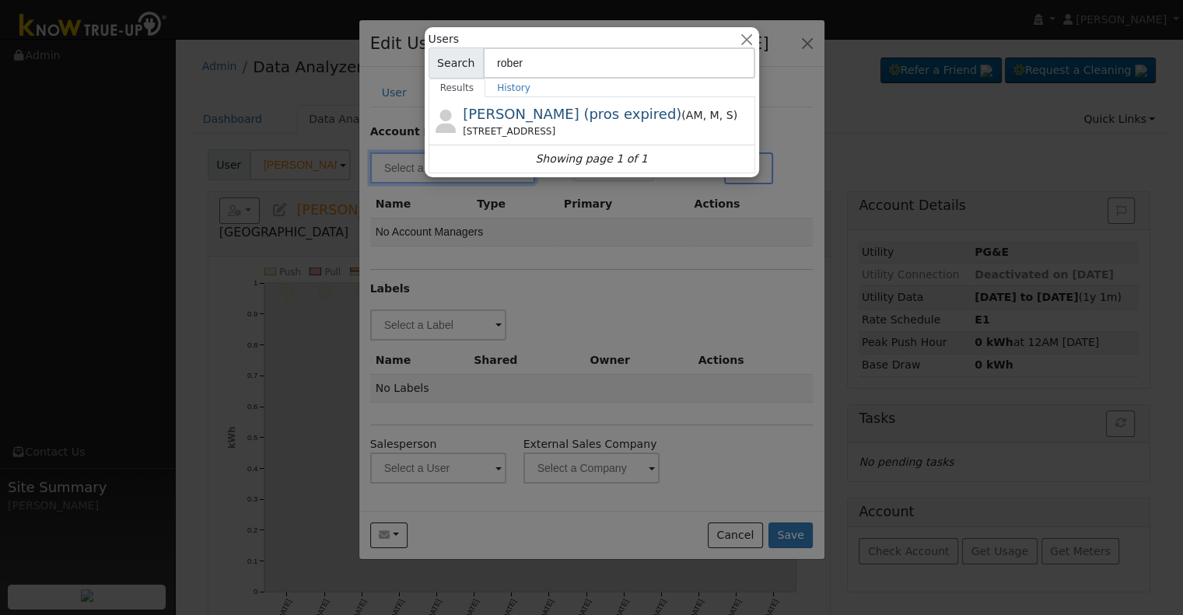
type input "rober"
click at [547, 253] on div at bounding box center [591, 307] width 1183 height 615
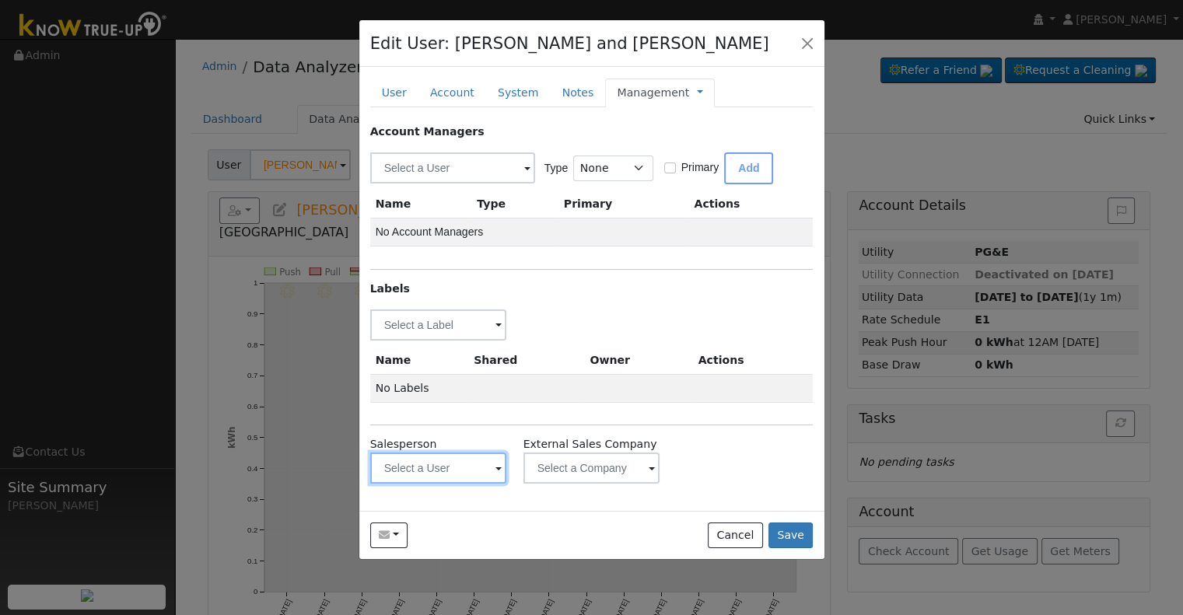
click at [413, 474] on input "text" at bounding box center [438, 468] width 137 height 31
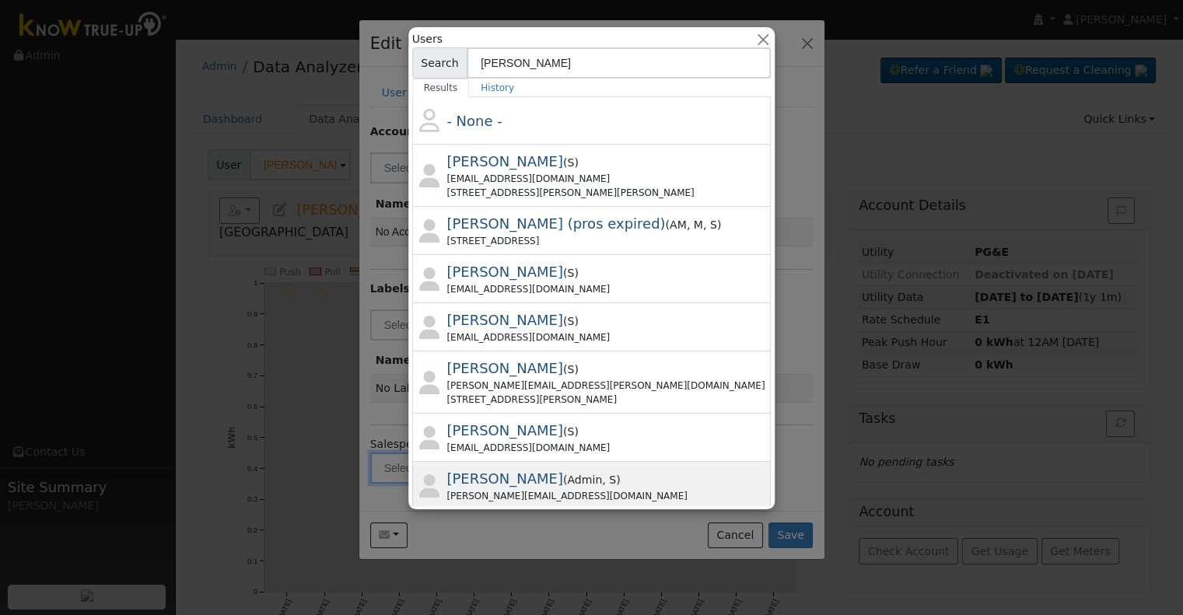
type input "robert"
click at [640, 484] on div "Robert Stoeckle ( Admin , S ) roberts@solarnegotiators.com" at bounding box center [607, 485] width 321 height 35
type input "Robert Stoeckle"
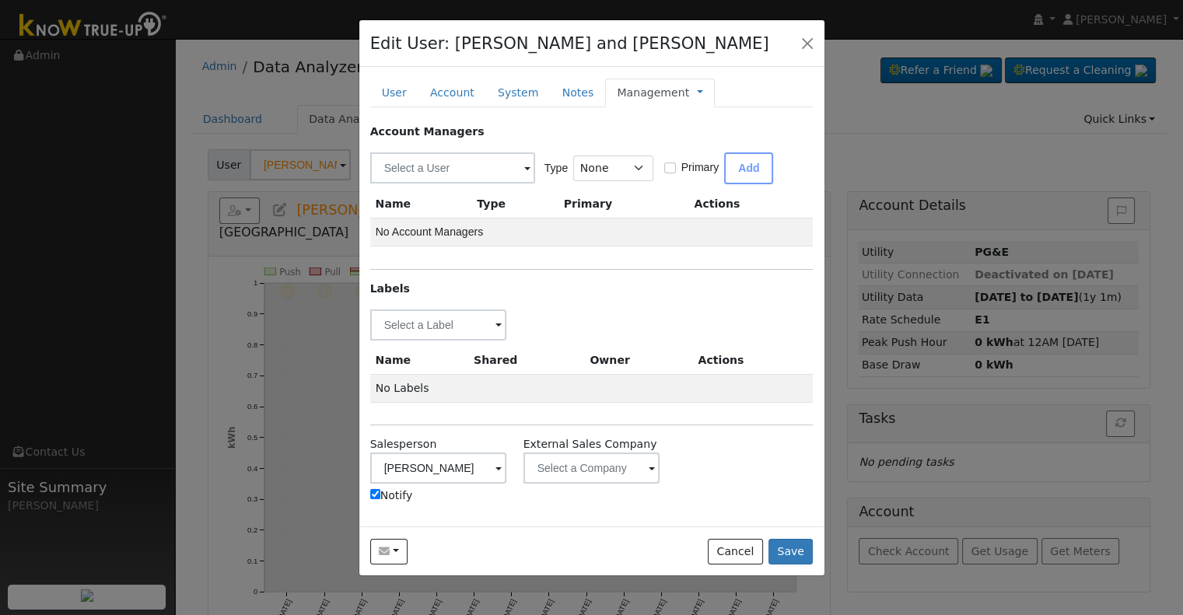
click at [389, 495] on label "Notify" at bounding box center [391, 496] width 43 height 16
click at [380, 495] on input "Notify" at bounding box center [375, 494] width 10 height 10
checkbox input "false"
click at [434, 325] on input "text" at bounding box center [438, 324] width 137 height 31
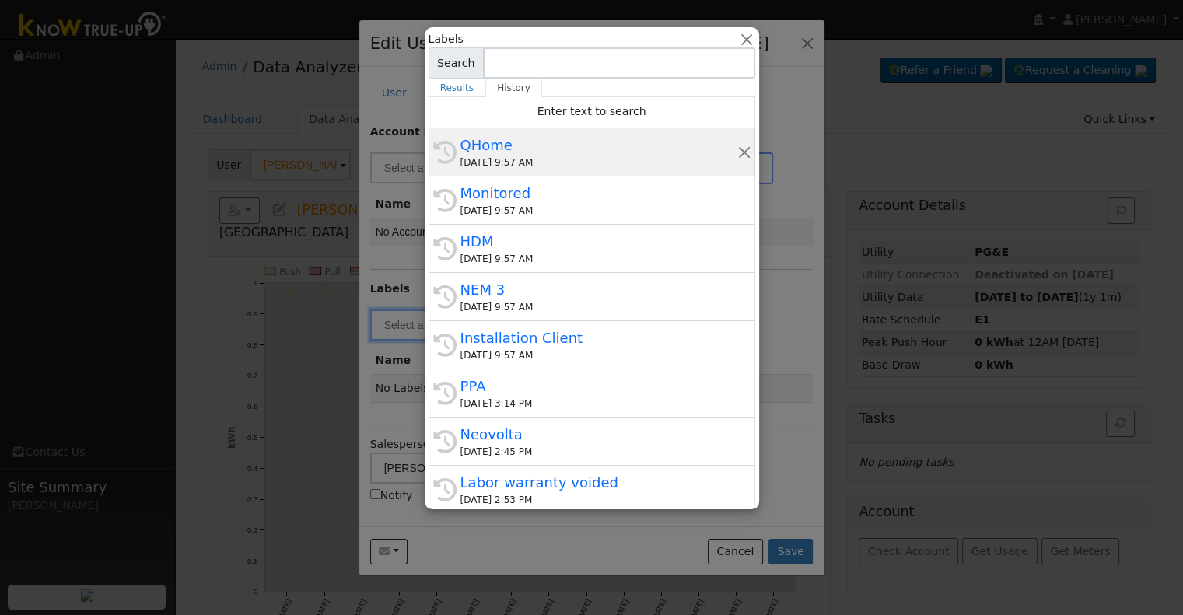
click at [536, 157] on div "09/05/2025 9:57 AM" at bounding box center [598, 163] width 277 height 14
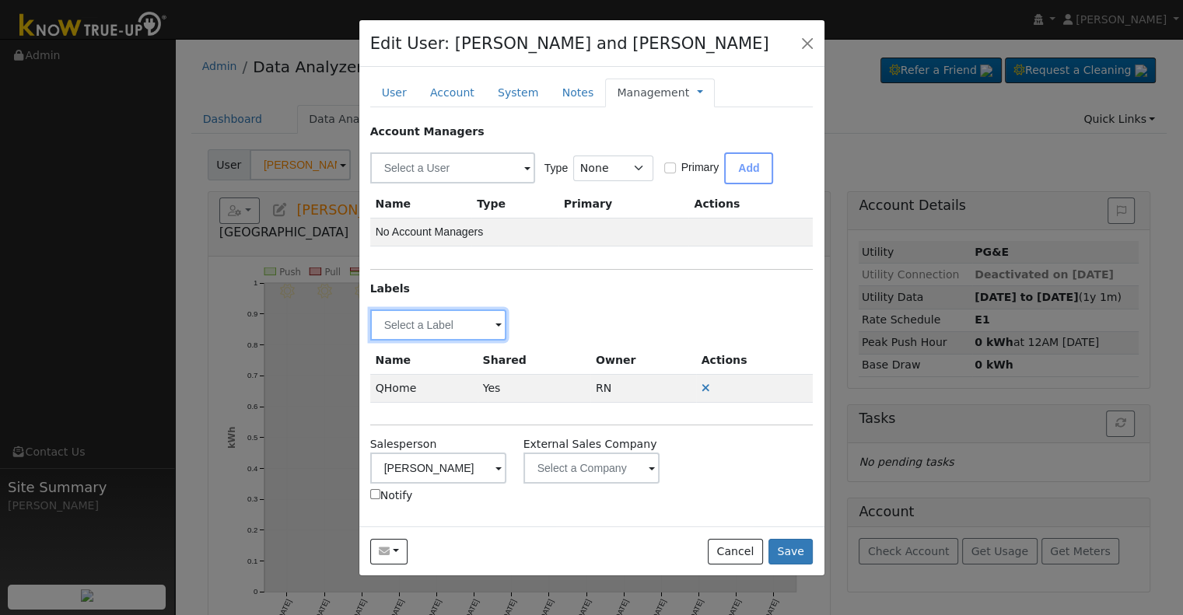
click at [416, 320] on input "text" at bounding box center [438, 324] width 137 height 31
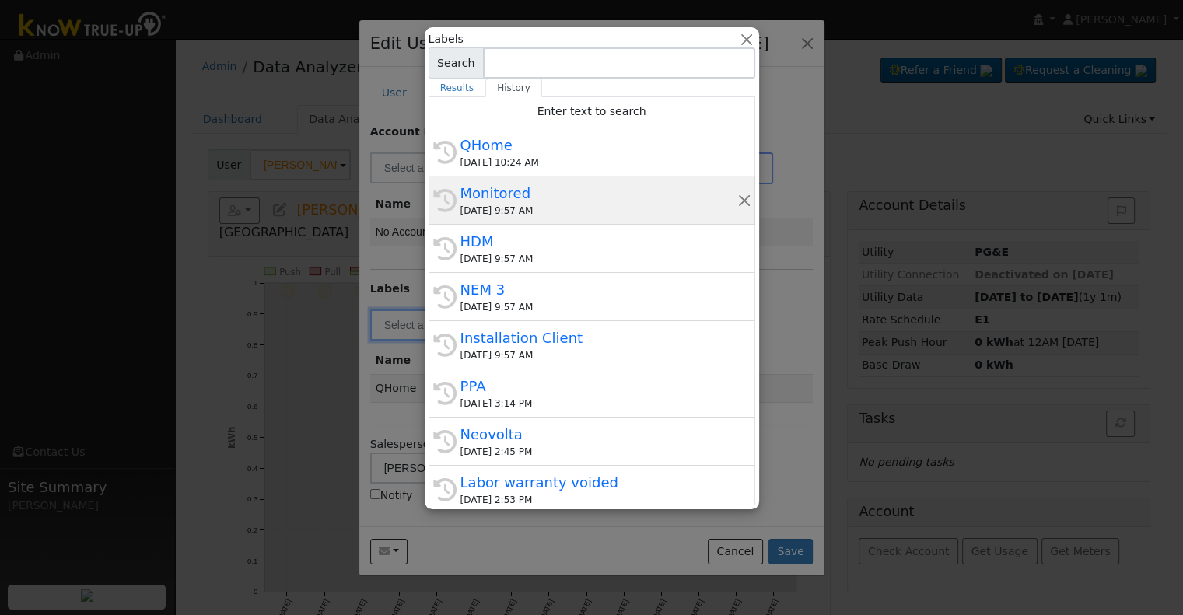
drag, startPoint x: 569, startPoint y: 205, endPoint x: 491, endPoint y: 279, distance: 107.3
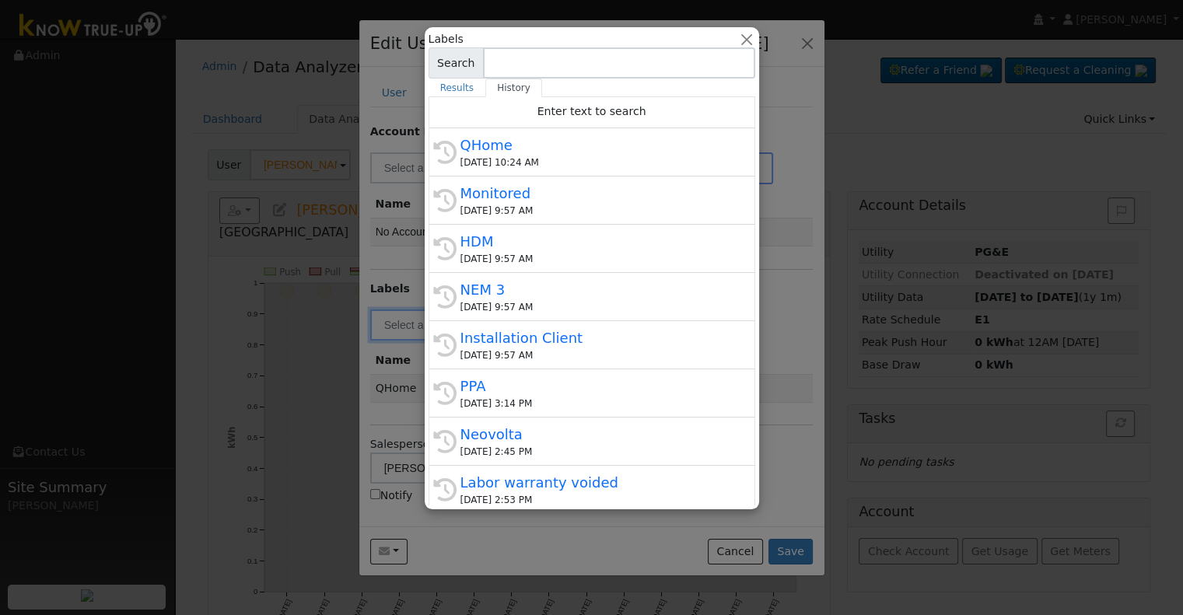
click at [569, 206] on div "09/05/2025 9:57 AM" at bounding box center [598, 211] width 277 height 14
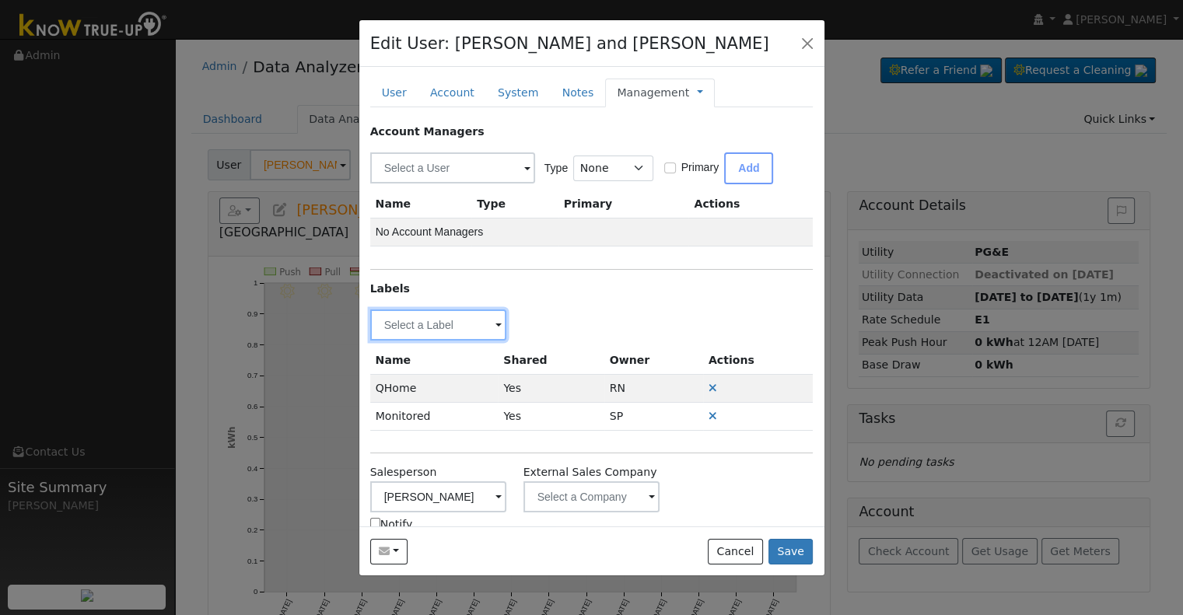
click at [437, 332] on input "text" at bounding box center [438, 324] width 137 height 31
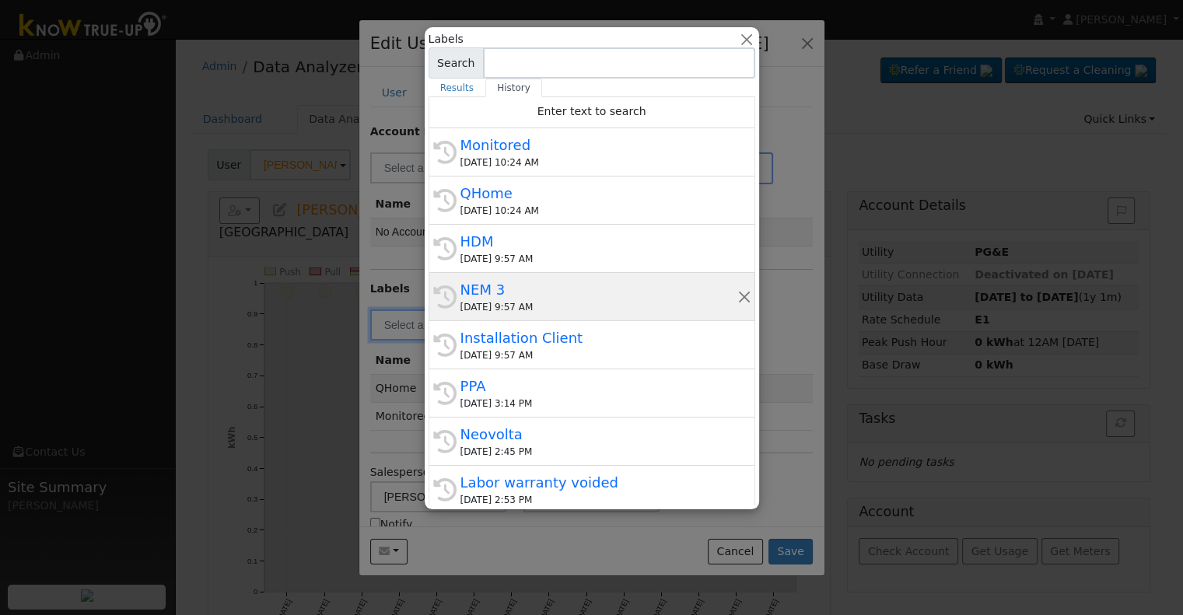
click at [559, 295] on div "NEM 3" at bounding box center [598, 289] width 277 height 21
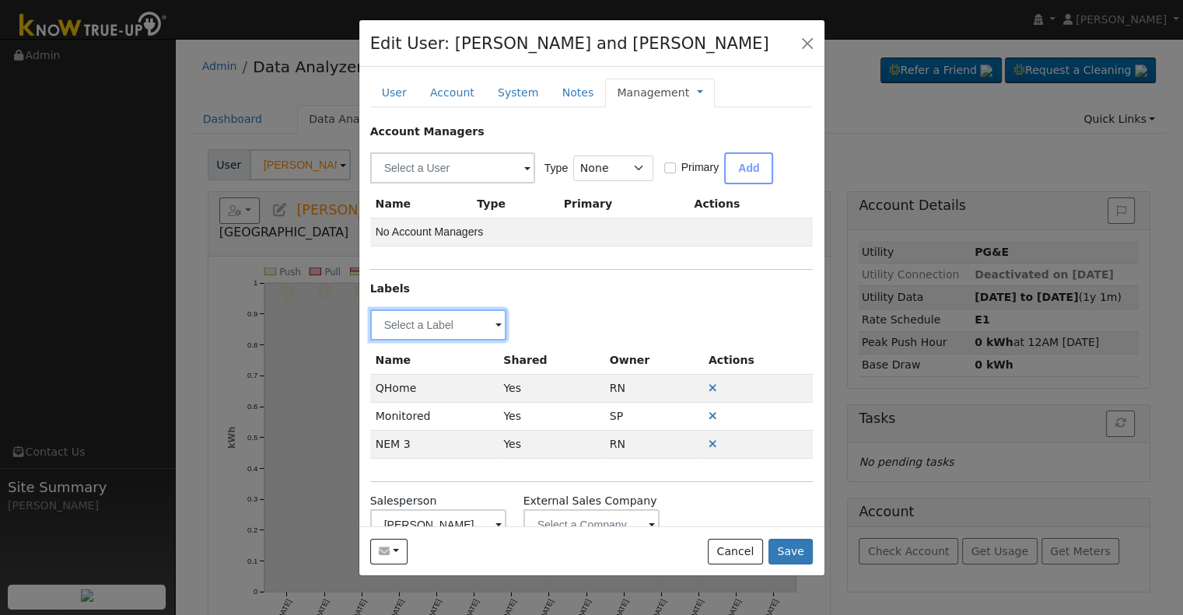
click at [420, 323] on input "text" at bounding box center [438, 324] width 137 height 31
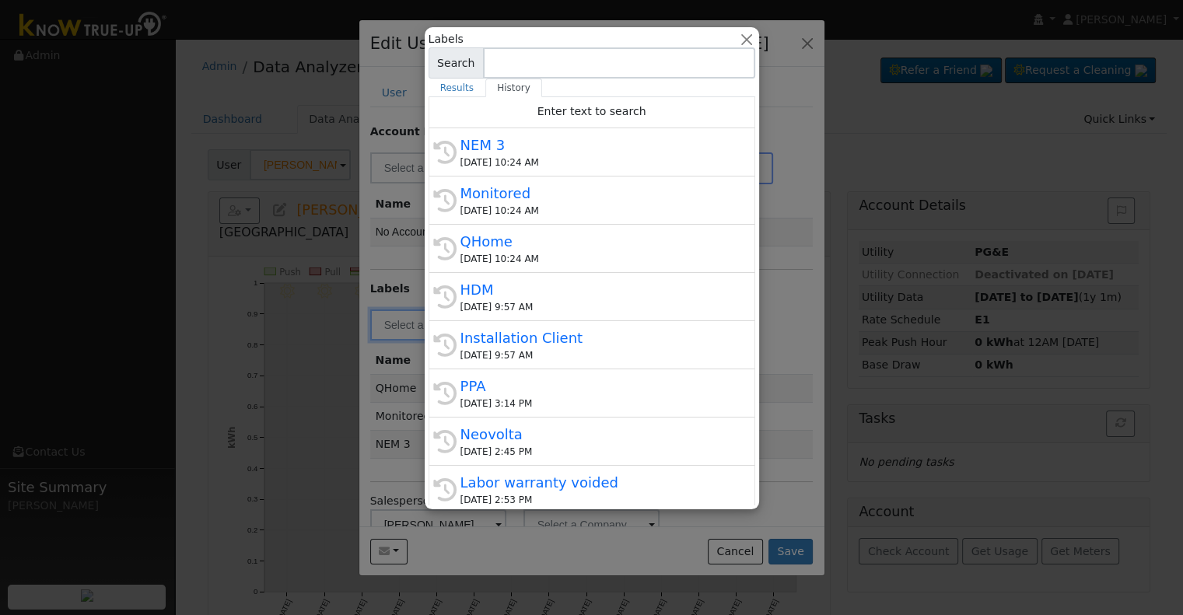
click at [550, 337] on div "Installation Client" at bounding box center [598, 337] width 277 height 21
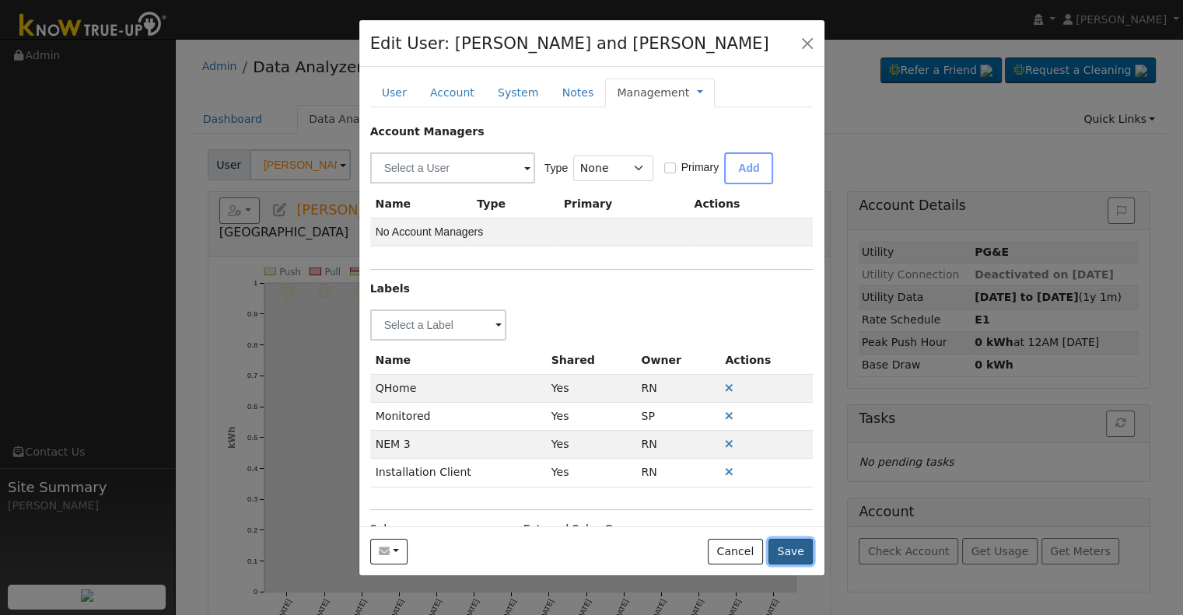
click at [803, 548] on button "Save" at bounding box center [790, 552] width 45 height 26
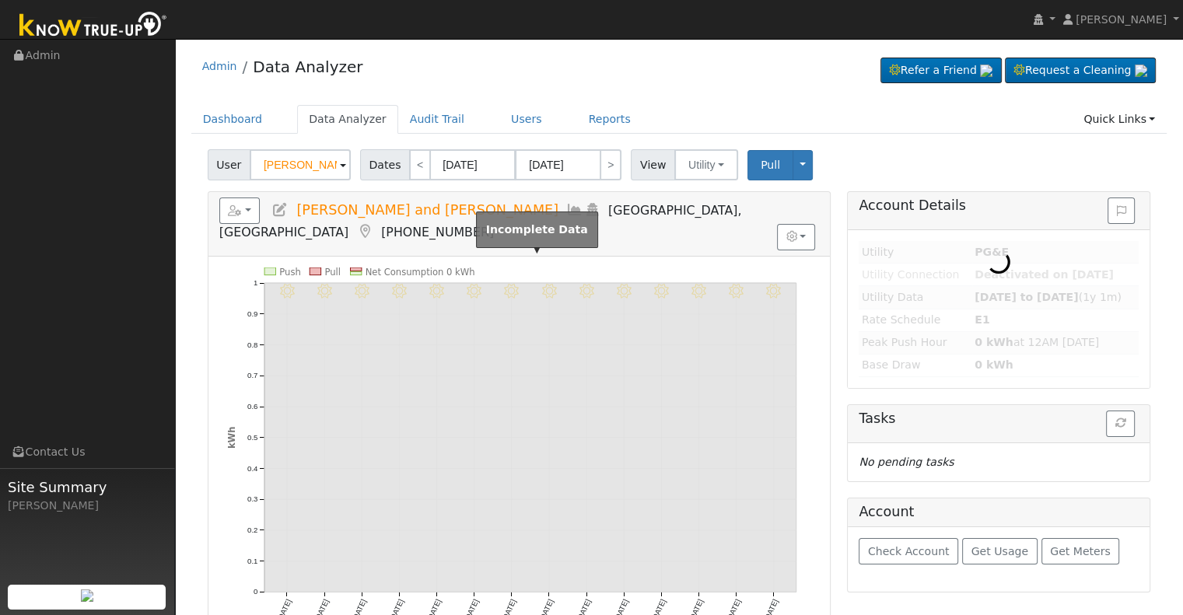
type input "Kelly & Vernon Reynolds"
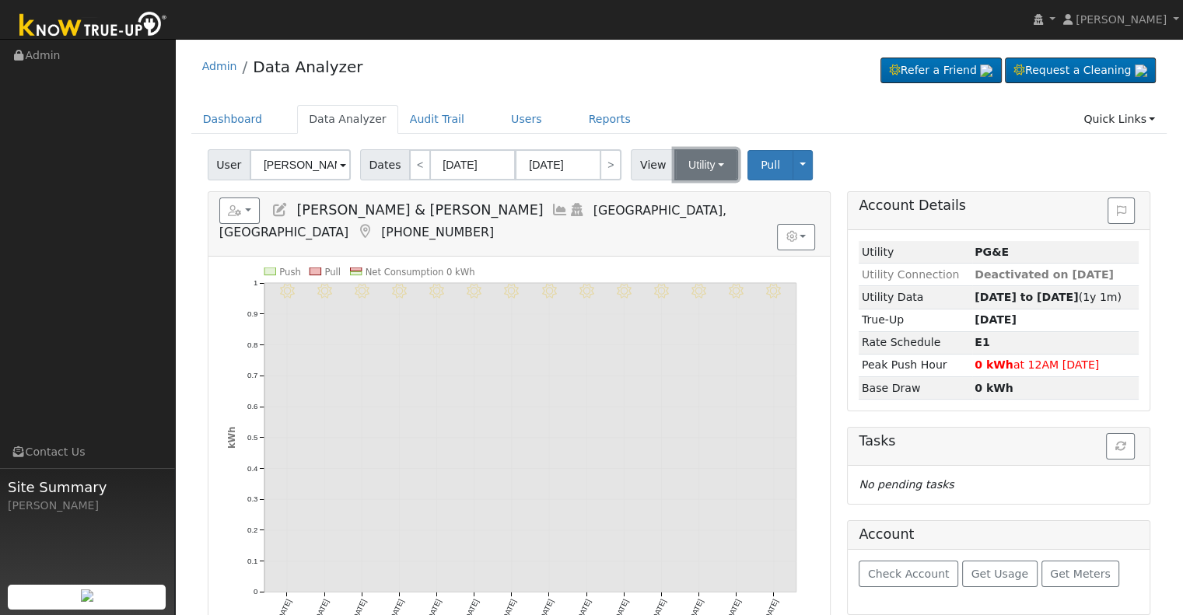
click at [697, 165] on button "Utility" at bounding box center [706, 164] width 64 height 31
click at [582, 257] on div "9/04 - Clear 9/03 - Clear 9/02 - Clear 9/01 - Clear 8/31 - Clear 8/30 - Clear 8…" at bounding box center [518, 451] width 621 height 389
click at [713, 164] on button "Utility" at bounding box center [706, 164] width 64 height 31
click at [844, 152] on div "User Kelly & Vernon Reynolds Account Default Account Default Account 7265 West …" at bounding box center [679, 162] width 949 height 37
click at [762, 162] on span "Pull" at bounding box center [769, 165] width 19 height 12
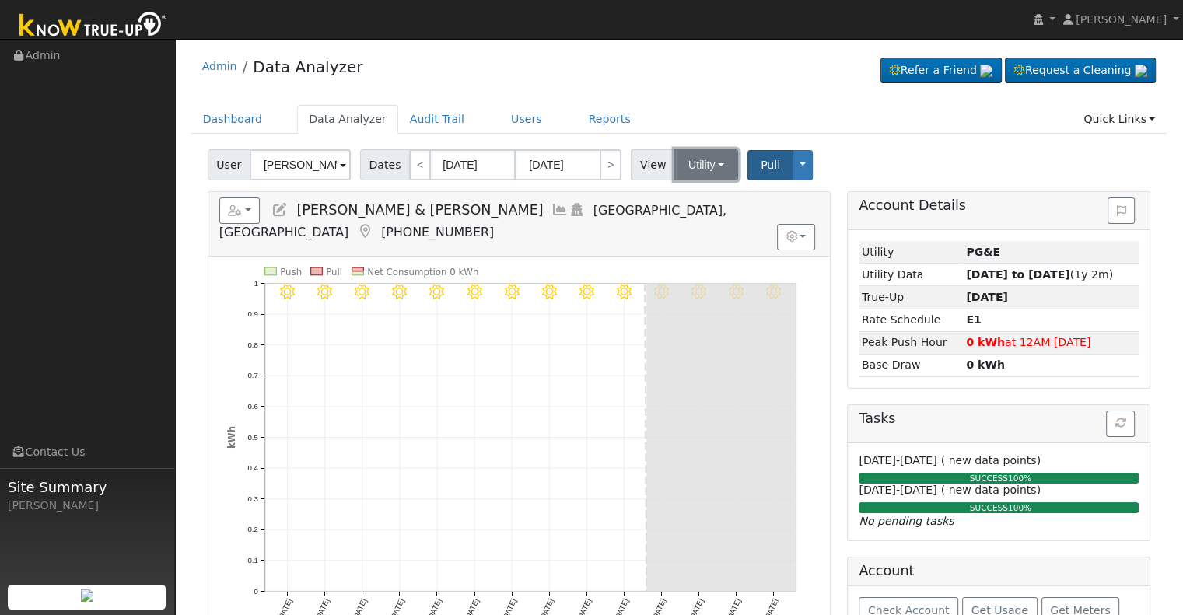
click at [699, 164] on button "Utility" at bounding box center [706, 164] width 64 height 31
click at [702, 222] on link "Solar" at bounding box center [725, 222] width 108 height 22
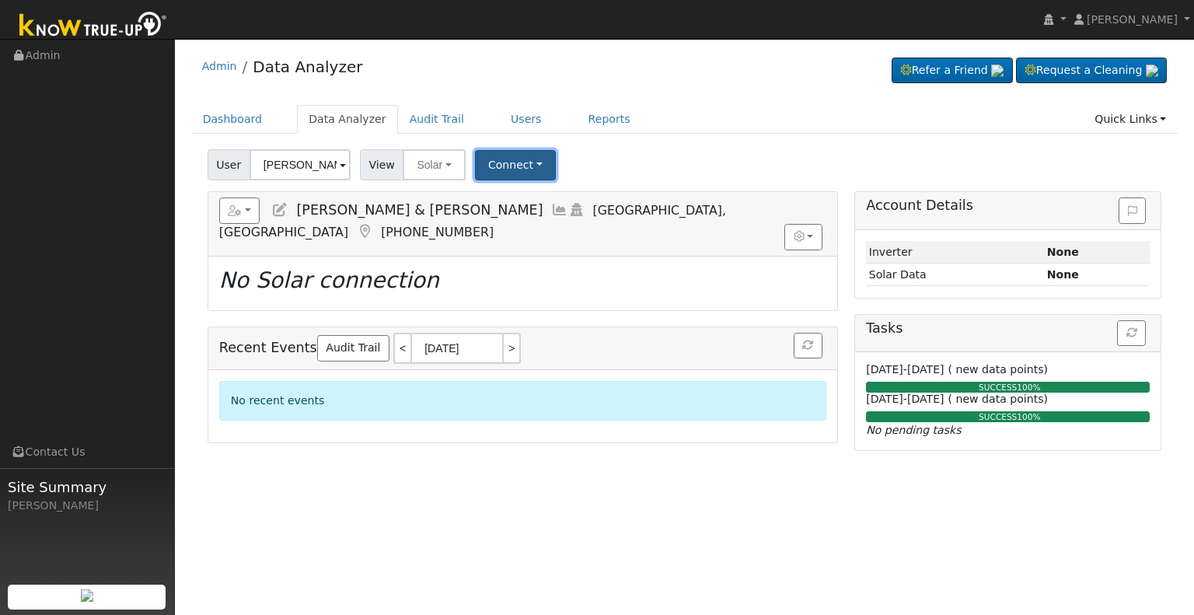
click at [482, 160] on button "Connect" at bounding box center [515, 165] width 81 height 30
click at [515, 198] on link "Select a Provider" at bounding box center [535, 199] width 121 height 22
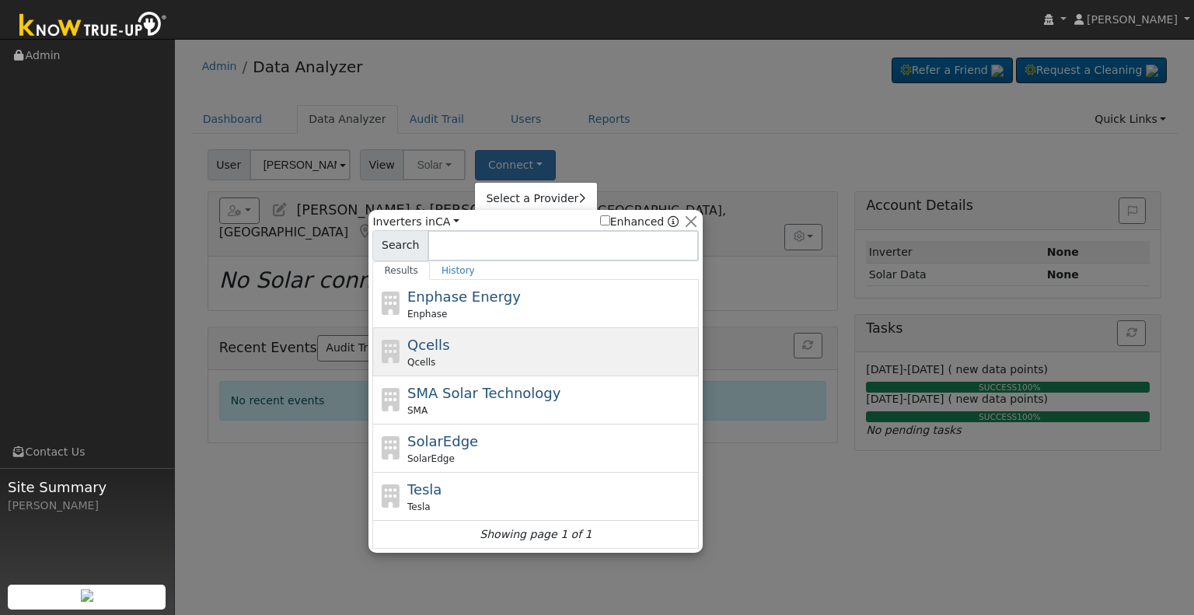
click at [501, 351] on div "Qcells Qcells" at bounding box center [551, 351] width 288 height 35
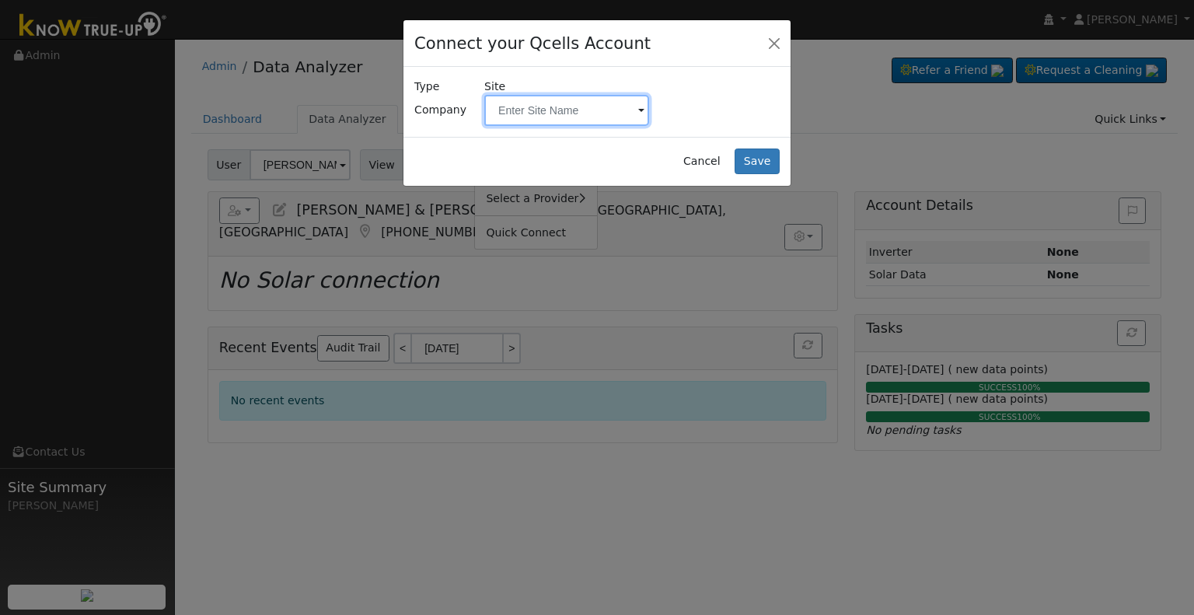
click at [535, 117] on input "text" at bounding box center [566, 110] width 165 height 31
paste input "Reynolds, Kelly & Vernon"
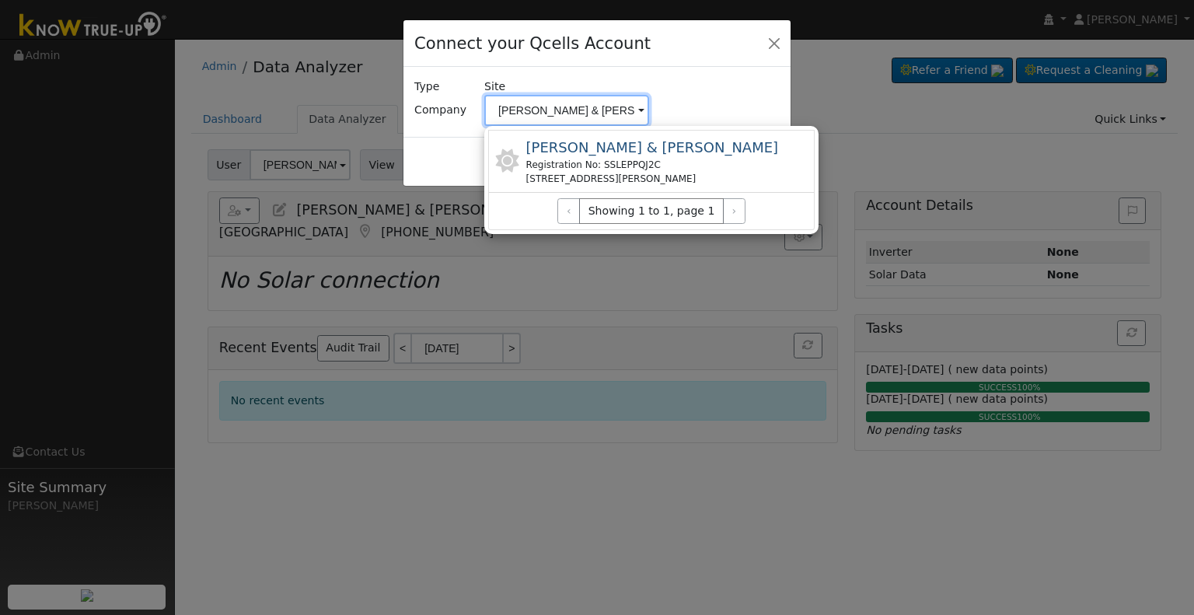
type input "Reynolds, Kelly & Vernon"
click at [761, 164] on div "Reynolds, Kelly & Vernon Registration No: SSLEPPQJ2C 7265 W Celeste Ave, Fresno…" at bounding box center [651, 161] width 327 height 63
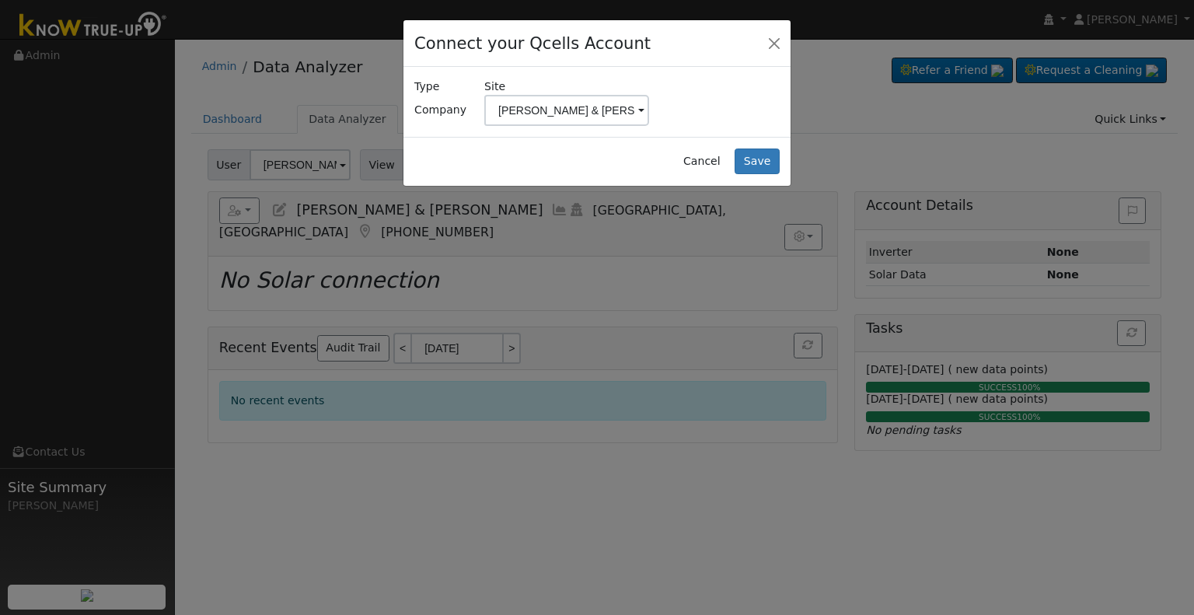
click at [550, 89] on span "Site Reynolds, Kelly & Vernon" at bounding box center [566, 102] width 165 height 47
click at [552, 96] on input "Reynolds, Kelly & Vernon" at bounding box center [566, 110] width 165 height 31
click at [619, 112] on input "Reynolds, Kelly & Vernon" at bounding box center [566, 110] width 165 height 31
click at [767, 152] on button "Save" at bounding box center [757, 162] width 45 height 26
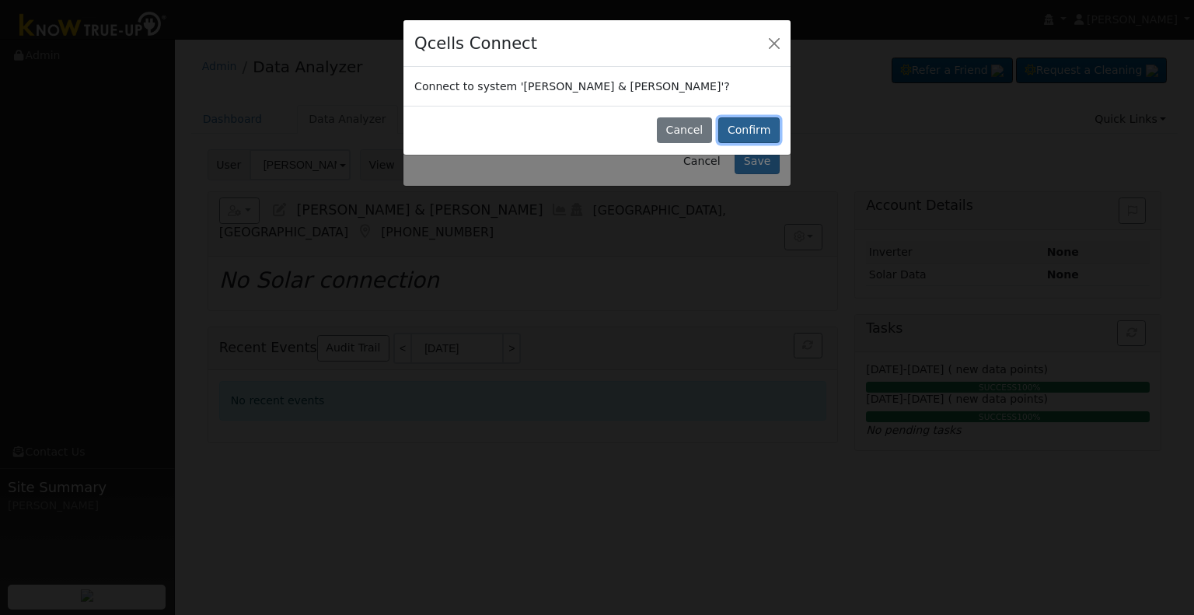
click at [767, 139] on button "Confirm" at bounding box center [748, 130] width 61 height 26
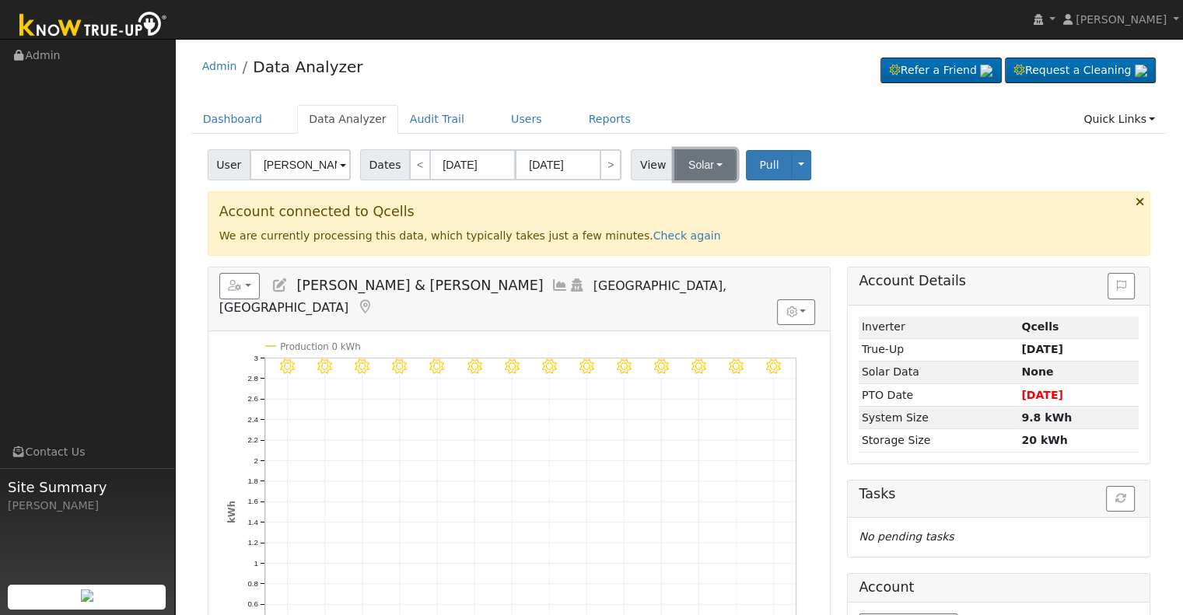
click at [686, 164] on button "Solar" at bounding box center [705, 164] width 62 height 31
click at [694, 194] on link "Utility" at bounding box center [725, 199] width 108 height 22
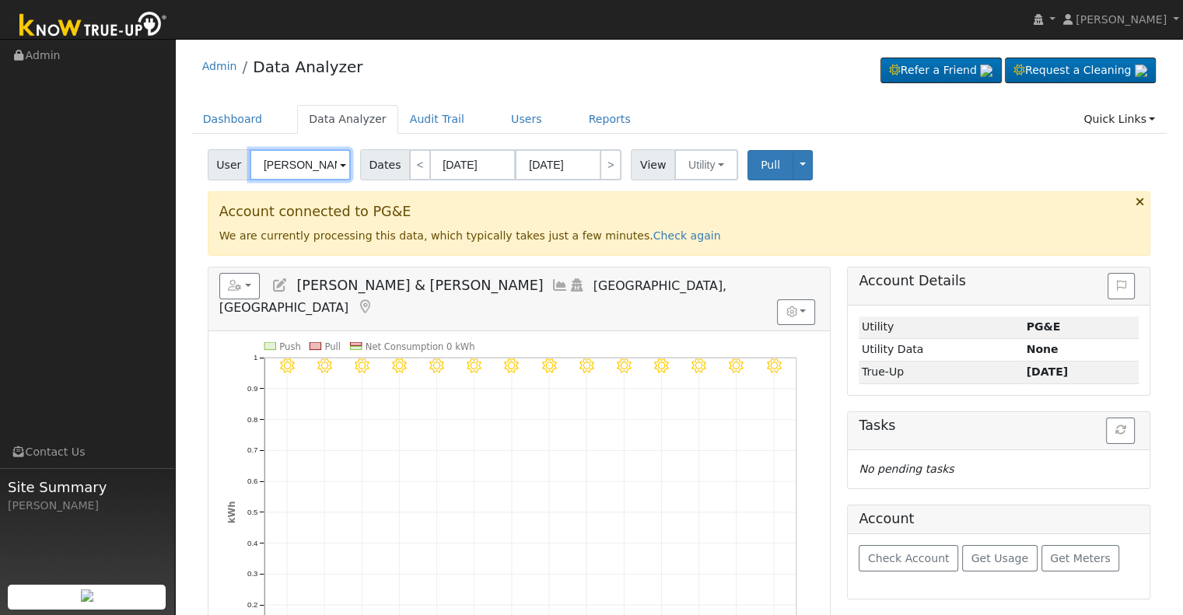
click at [299, 170] on input "[PERSON_NAME] & [PERSON_NAME]" at bounding box center [300, 164] width 101 height 31
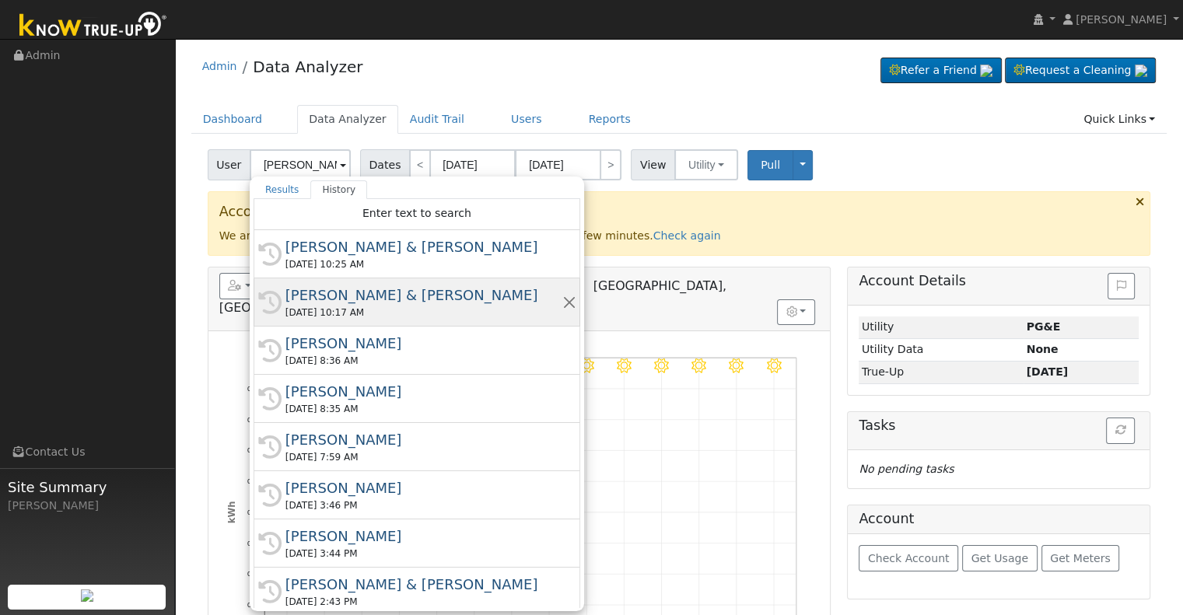
click at [353, 290] on div "[PERSON_NAME] & [PERSON_NAME]" at bounding box center [423, 295] width 277 height 21
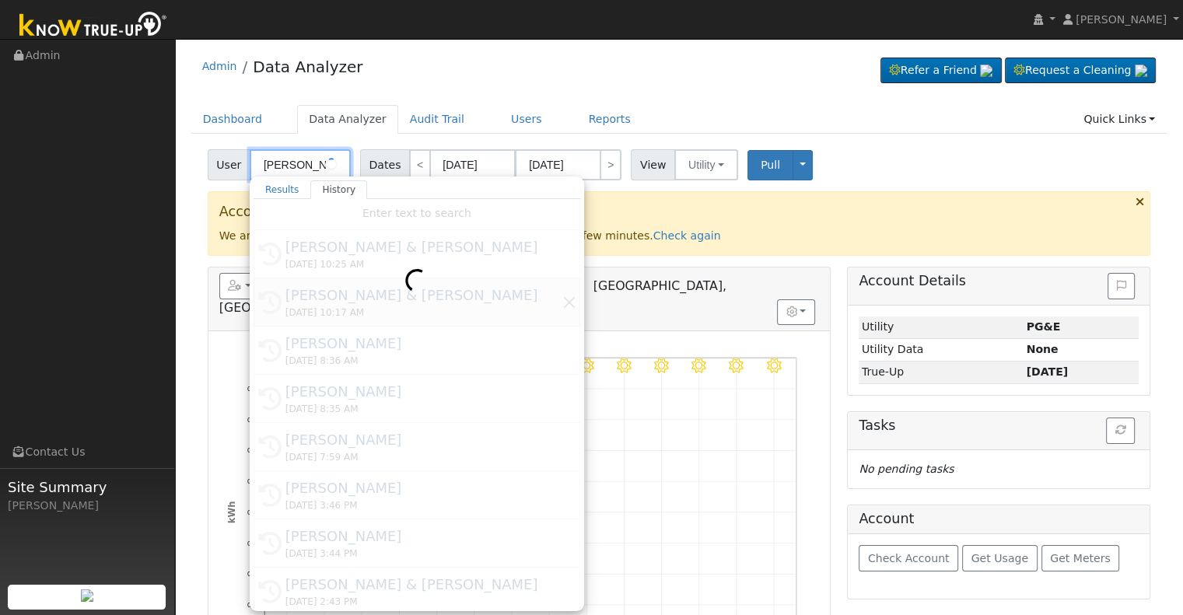
type input "[PERSON_NAME] & [PERSON_NAME]"
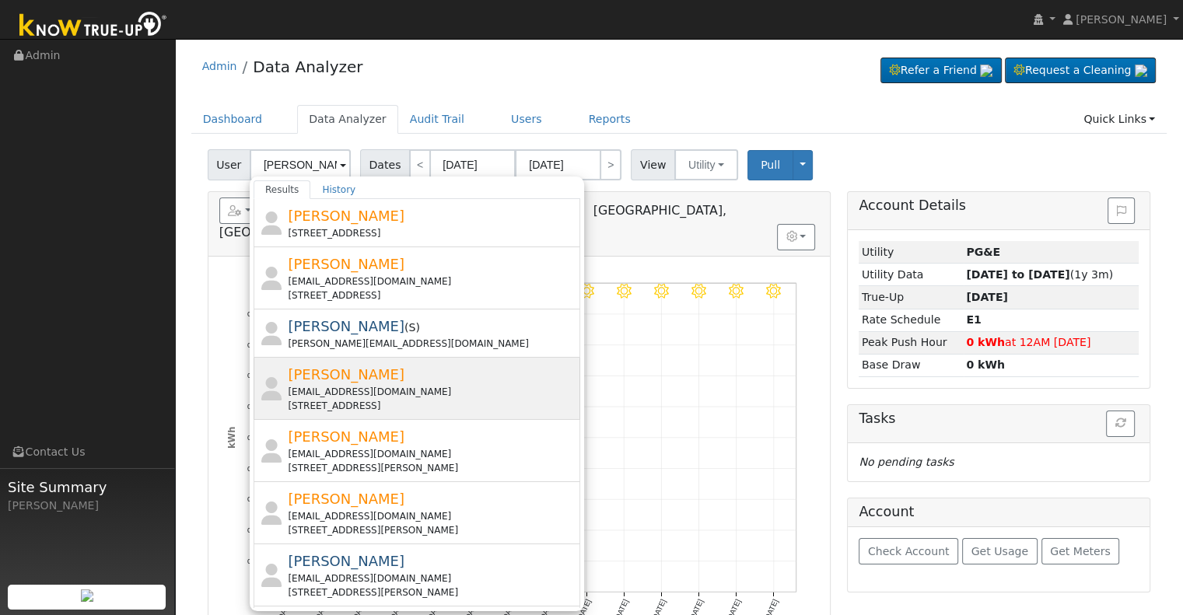
click at [454, 380] on div "Jesse Ceballos savceb55@gmail.com 5837 West Locust Avenue, Fresno, CA 93722" at bounding box center [432, 388] width 288 height 49
type input "Jesse Ceballos"
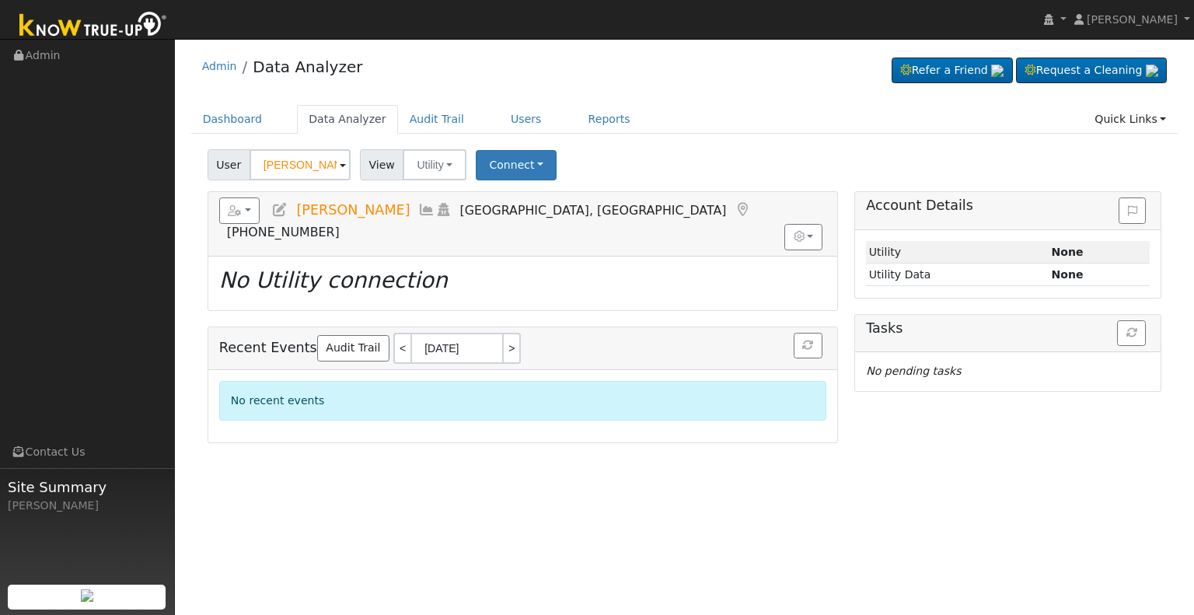
click at [278, 208] on icon at bounding box center [279, 210] width 17 height 14
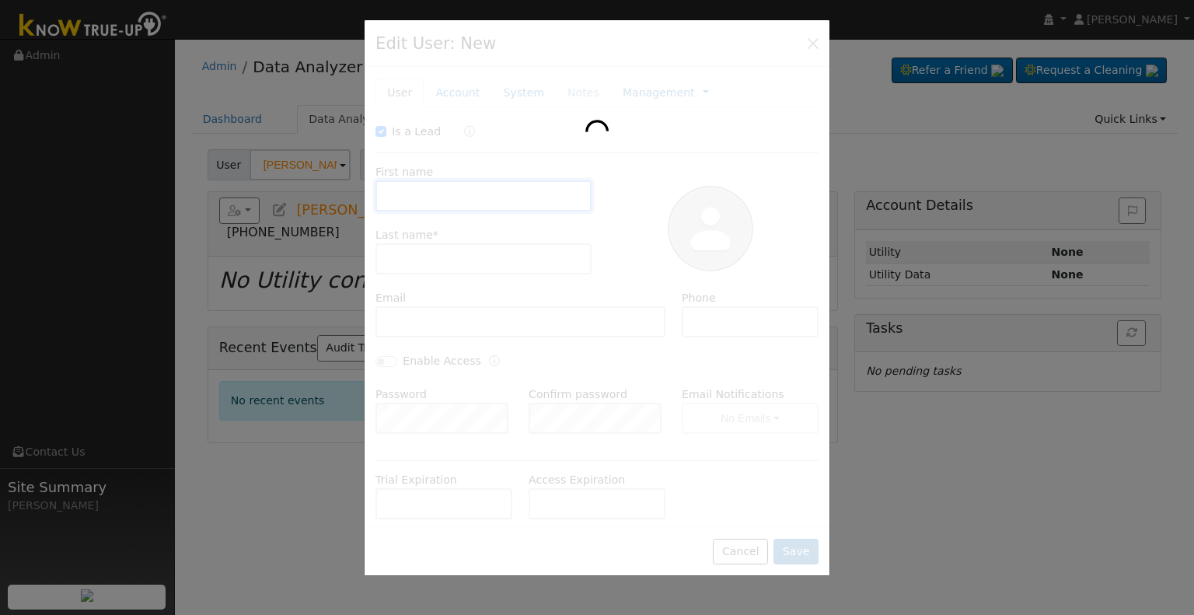
checkbox input "true"
type input "Jesse"
type input "Ceballos"
type input "savceb55@gmail.com"
type input "5592857569"
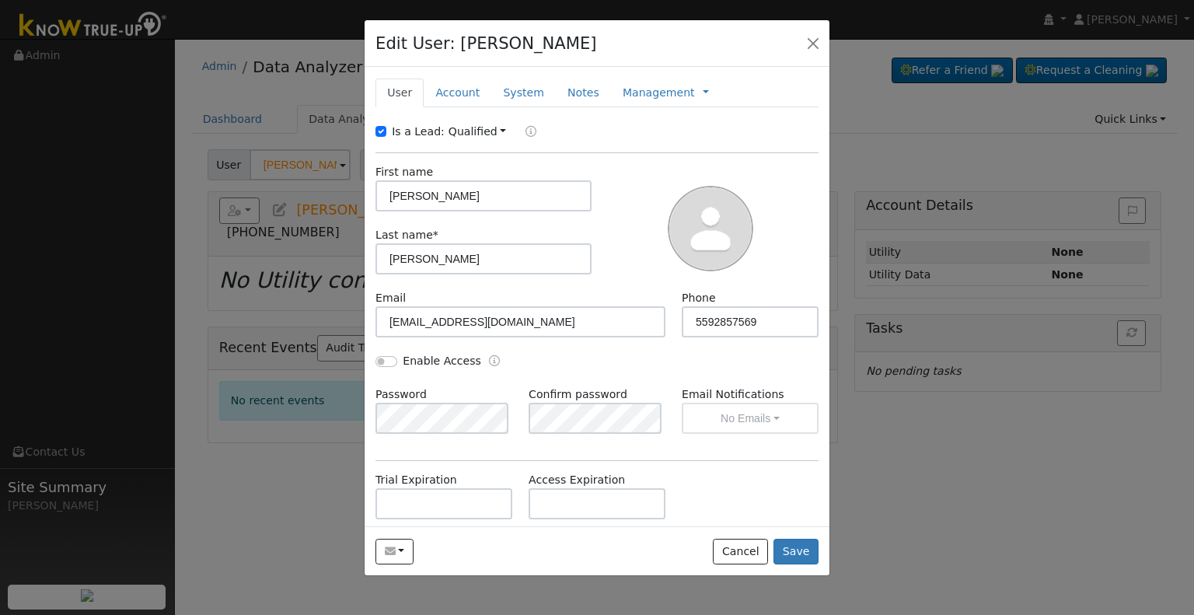
click at [295, 226] on div at bounding box center [597, 307] width 1194 height 615
click at [815, 43] on button "button" at bounding box center [813, 43] width 22 height 22
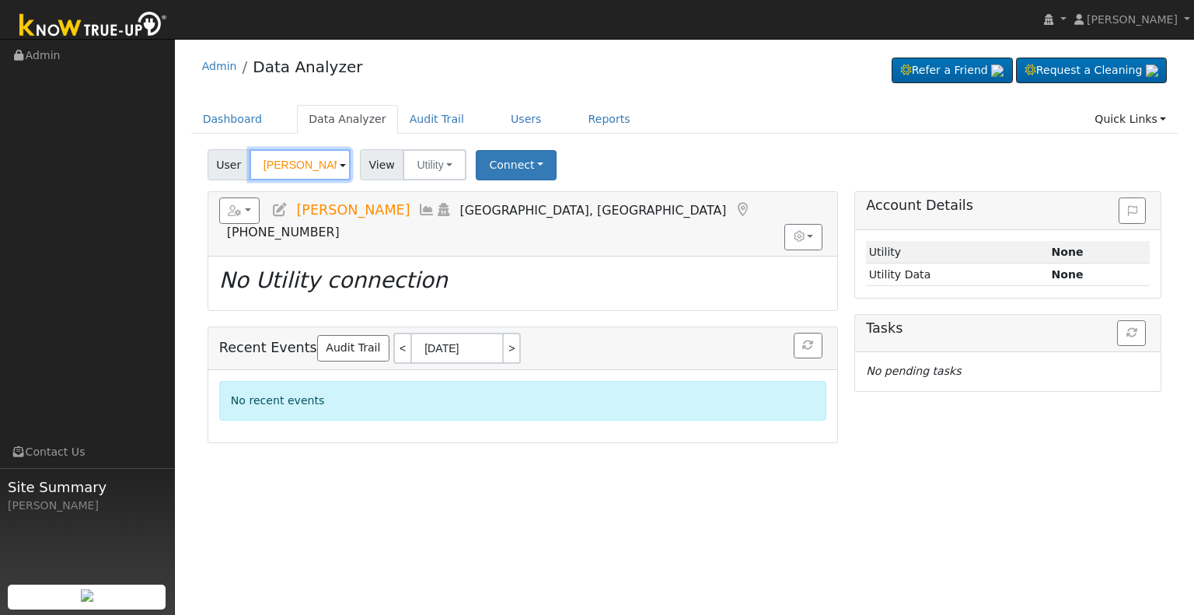
click at [288, 159] on input "Jesse Ceballos" at bounding box center [300, 164] width 101 height 31
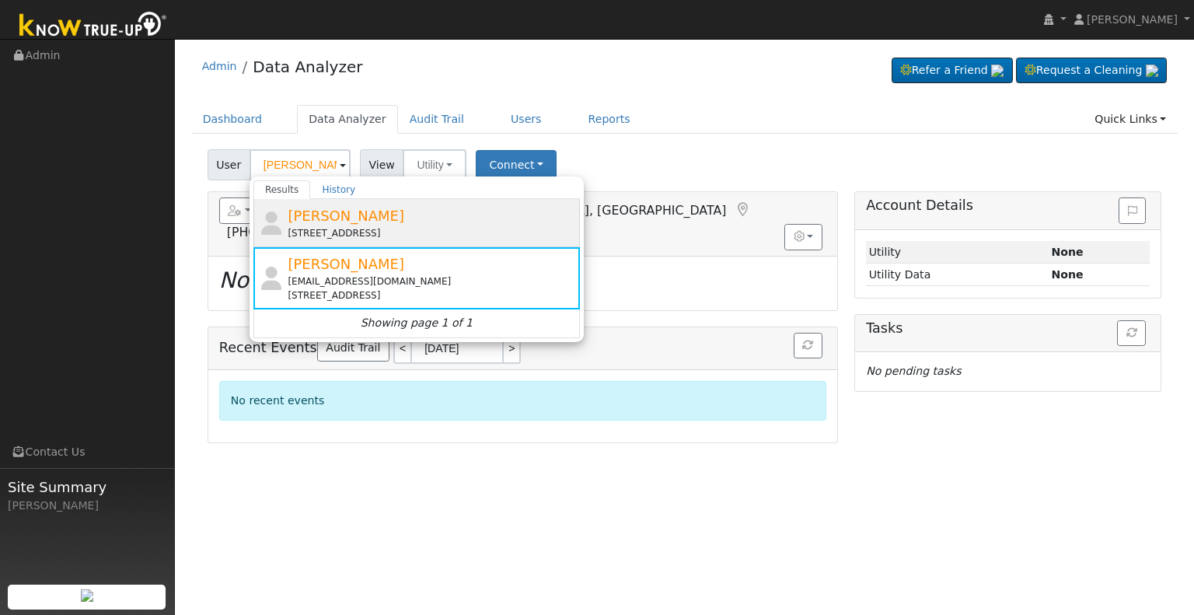
click at [335, 217] on span "jesse ceballos" at bounding box center [346, 216] width 117 height 16
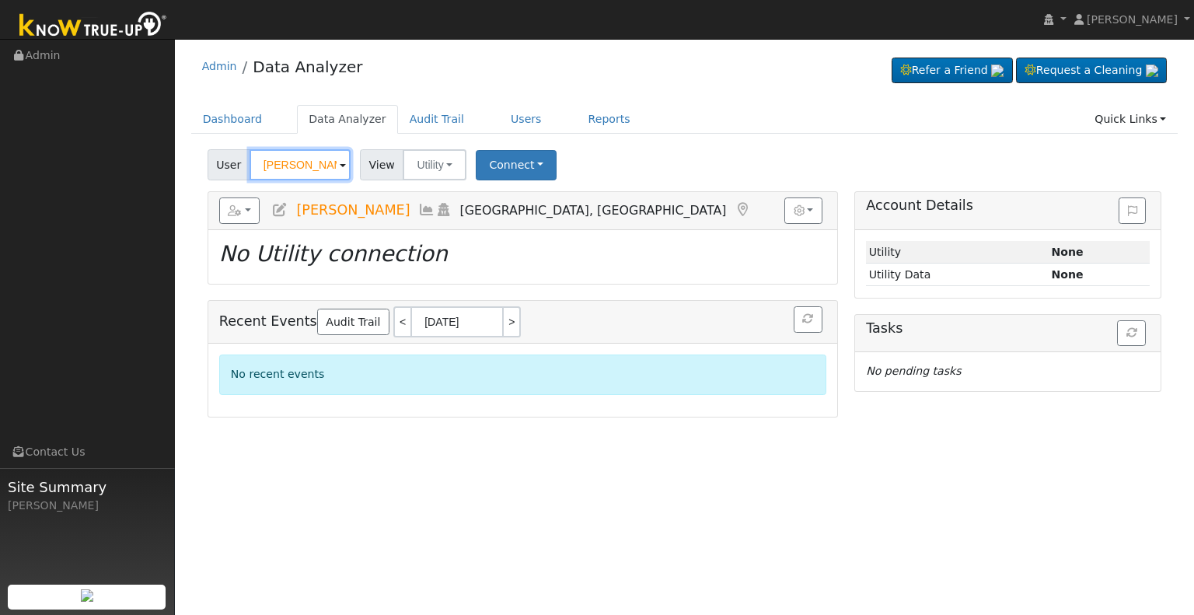
click at [303, 170] on input "jesse ceballos" at bounding box center [300, 164] width 101 height 31
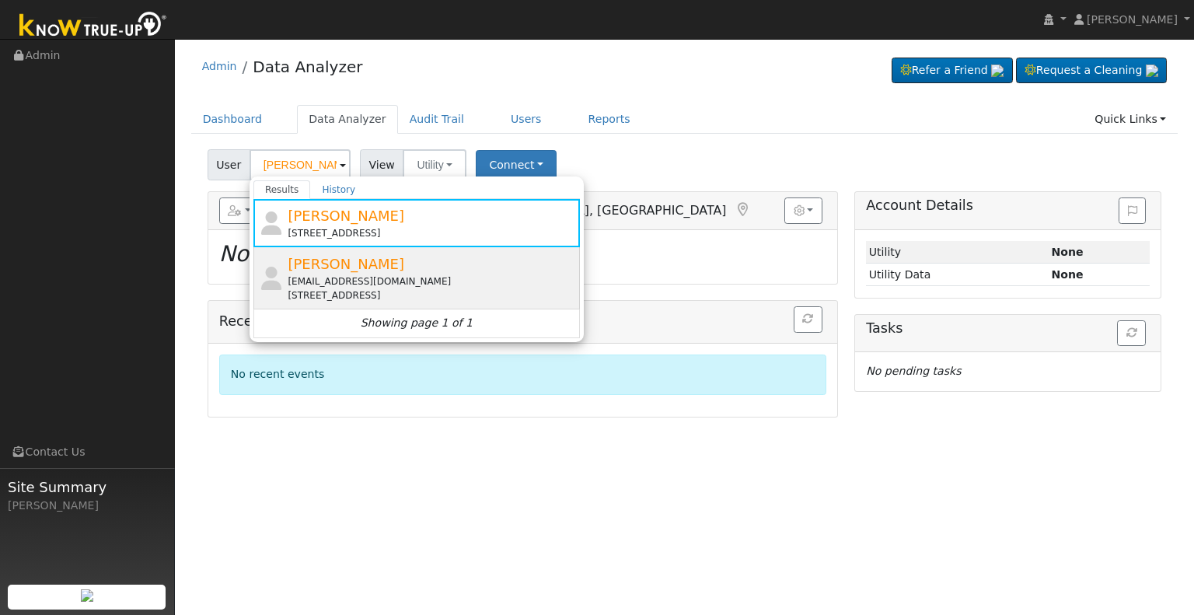
click at [348, 270] on span "Jesse Ceballos" at bounding box center [346, 264] width 117 height 16
type input "Jesse Ceballos"
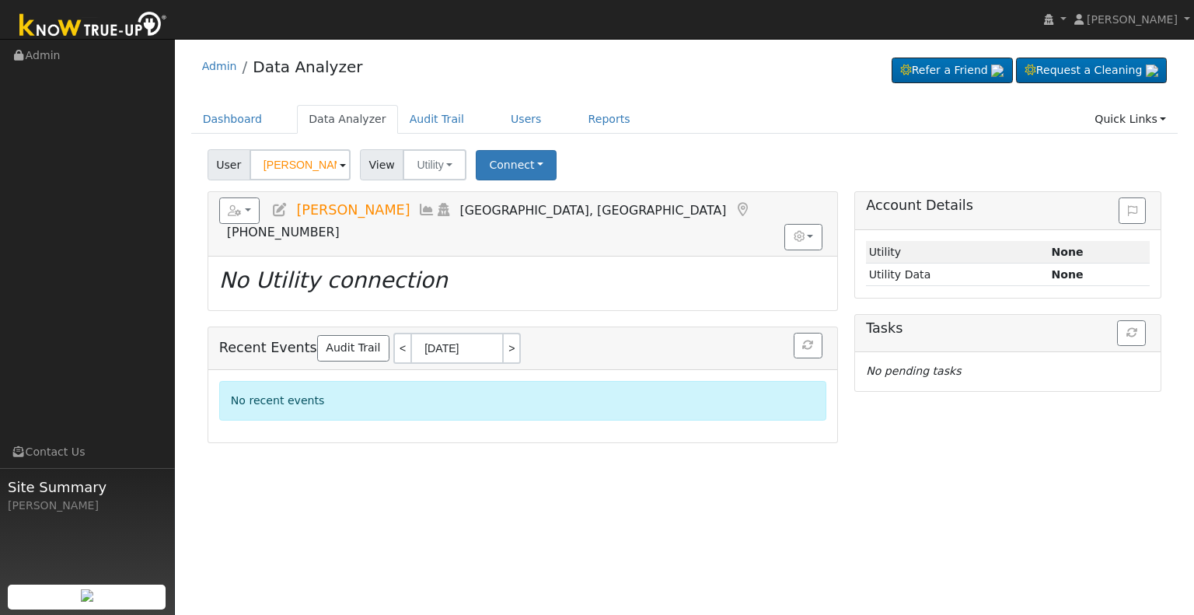
click at [281, 212] on icon at bounding box center [279, 210] width 17 height 14
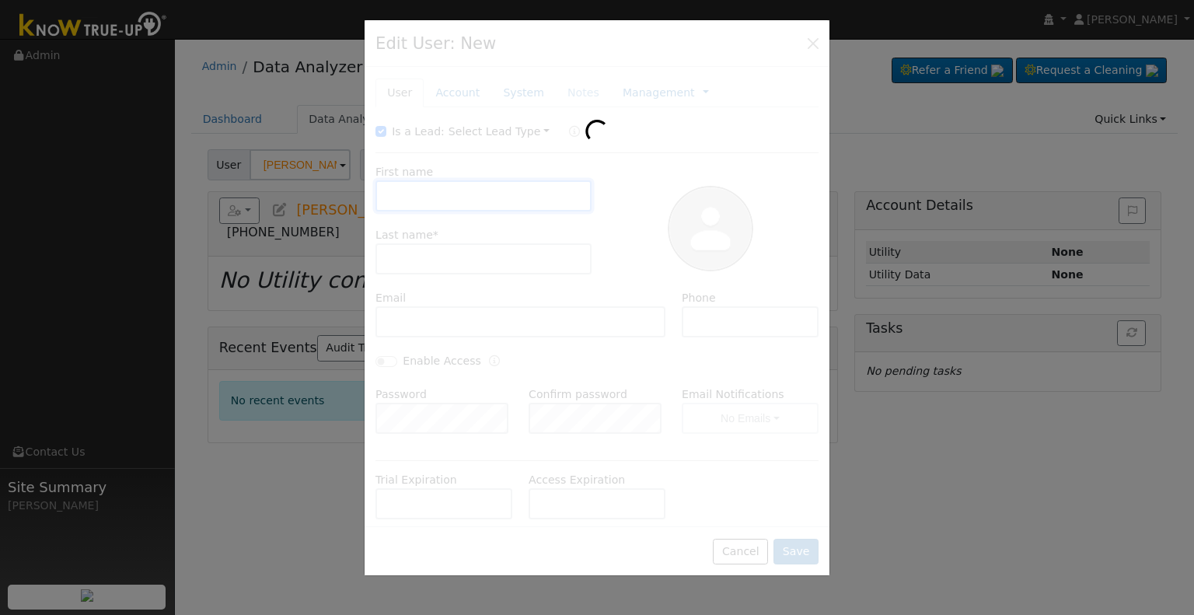
type input "Jesse"
type input "Ceballos"
type input "savceb55@gmail.com"
type input "5592857569"
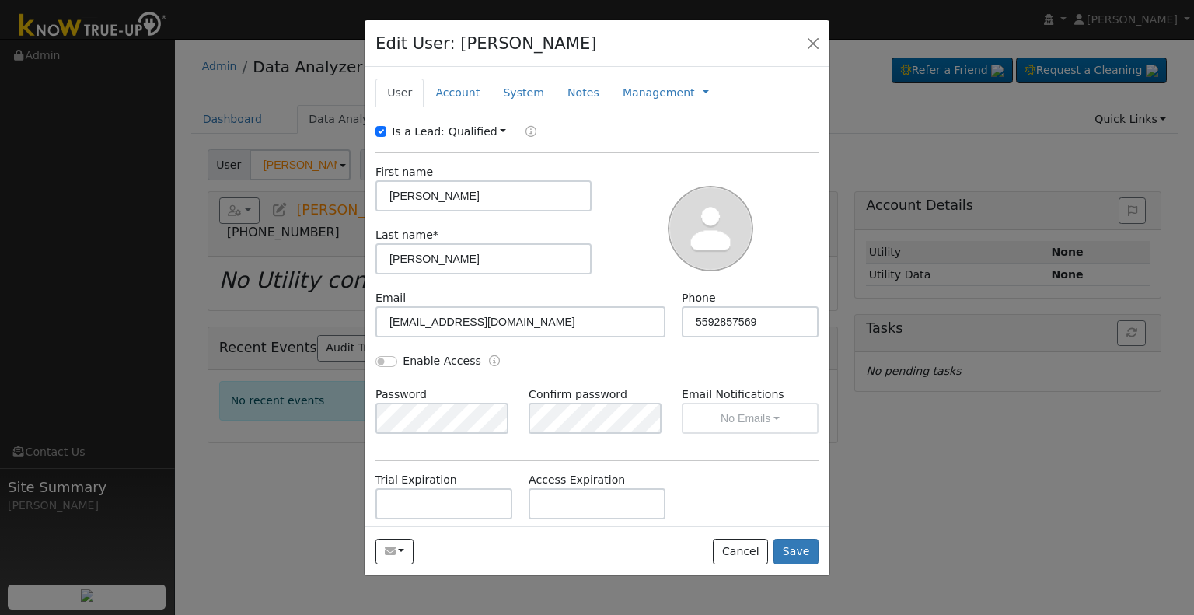
click at [404, 127] on label "Is a Lead:" at bounding box center [418, 132] width 53 height 16
click at [386, 127] on input "Is a Lead:" at bounding box center [381, 131] width 11 height 11
checkbox input "false"
click at [459, 198] on input "Jesse" at bounding box center [484, 195] width 216 height 31
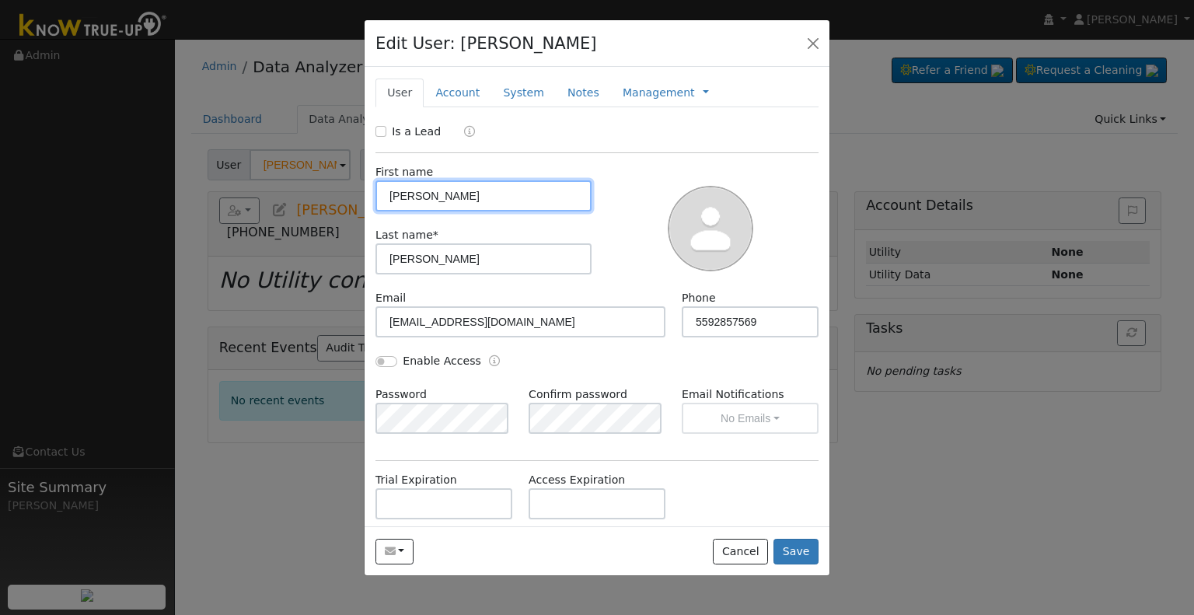
click at [459, 198] on input "Jesse" at bounding box center [484, 195] width 216 height 31
paste input "Ceballos, Jesse & Leann"
drag, startPoint x: 438, startPoint y: 198, endPoint x: 373, endPoint y: 198, distance: 64.5
click at [373, 198] on div "First name Ceballos, Jesse & Leann" at bounding box center [484, 187] width 232 height 47
type input "Jesse & Leann"
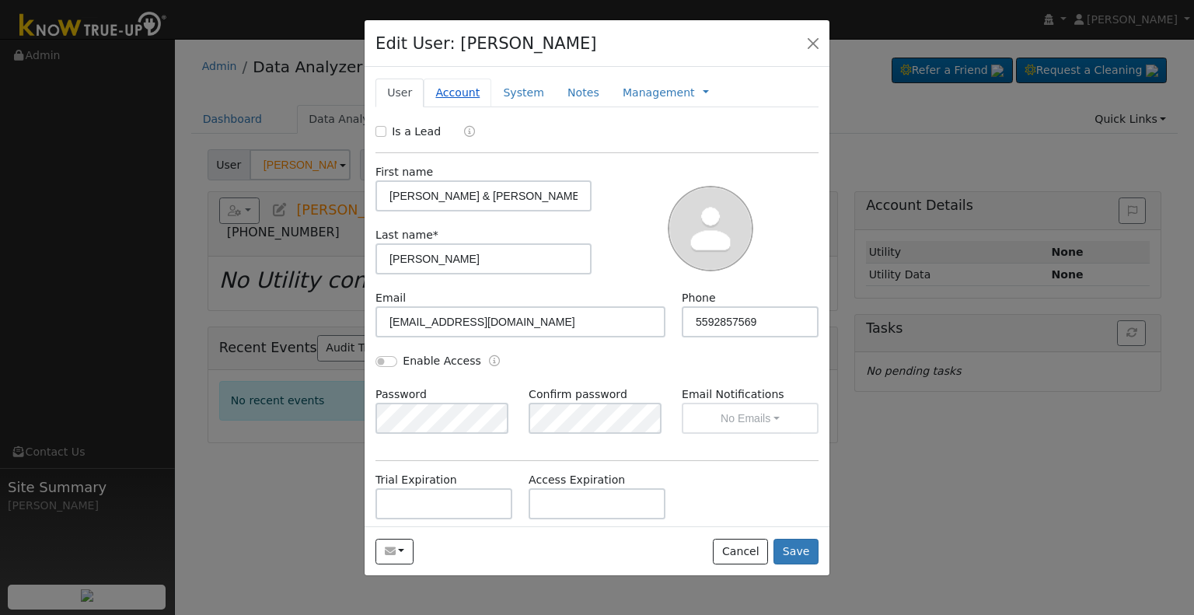
click at [459, 91] on link "Account" at bounding box center [458, 93] width 68 height 29
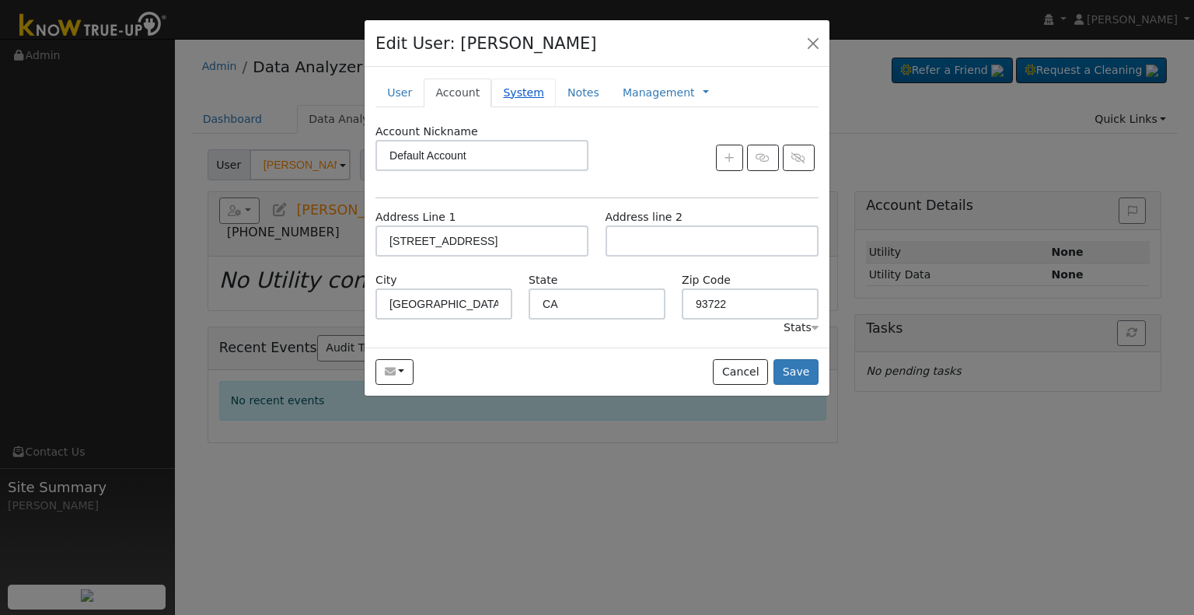
click at [521, 96] on link "System" at bounding box center [523, 93] width 65 height 29
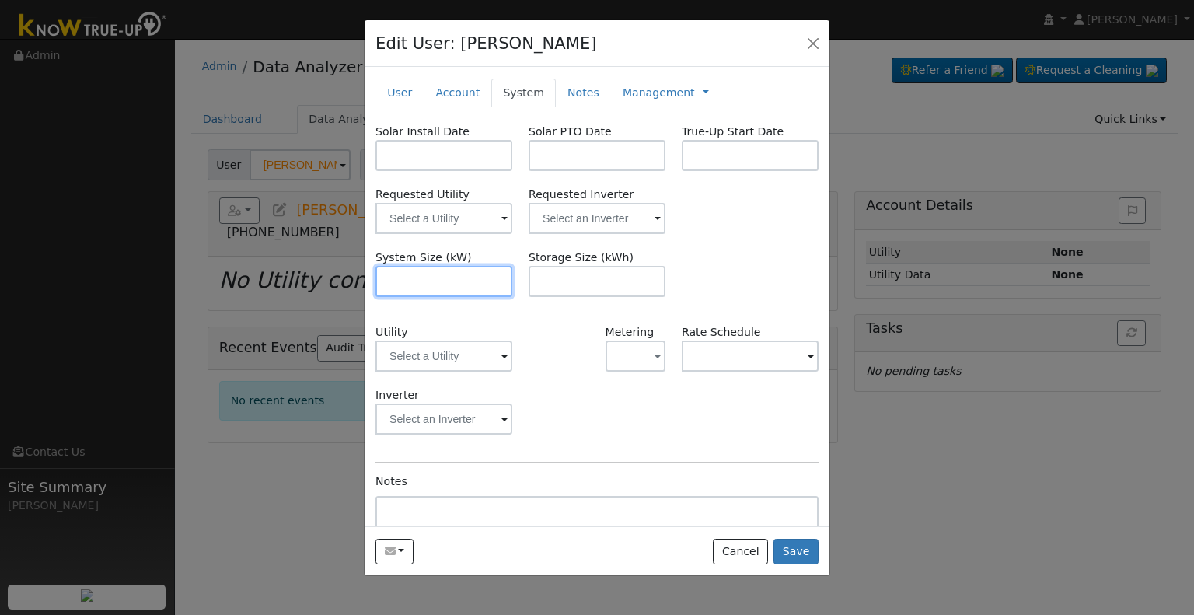
click at [442, 273] on input "text" at bounding box center [444, 281] width 137 height 31
paste input "6.560"
type input "6.6"
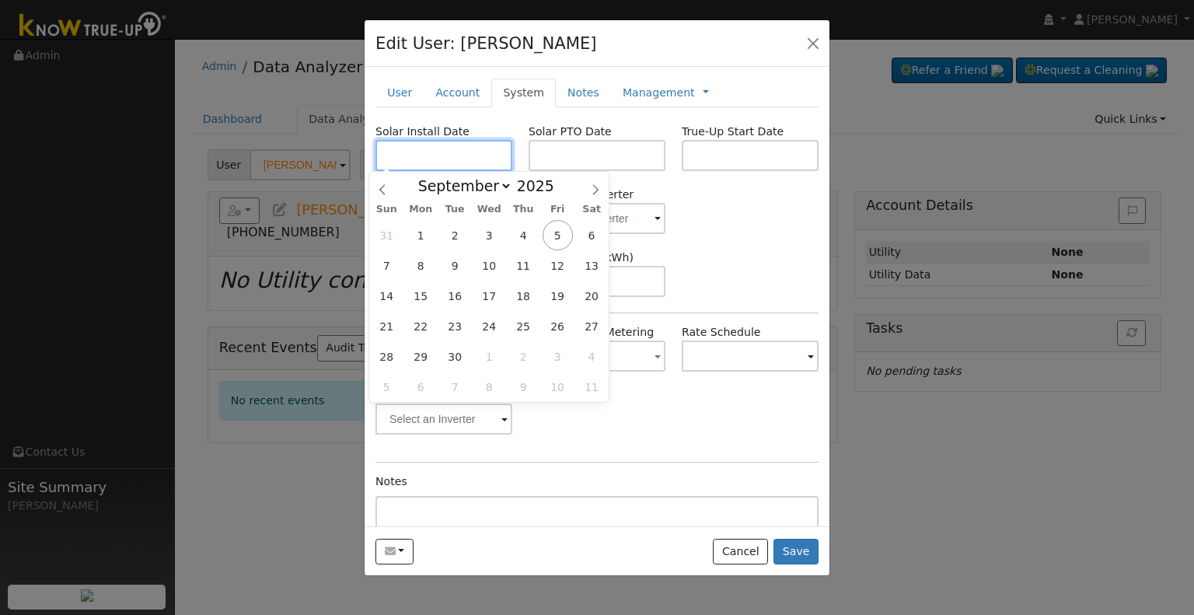
click at [404, 164] on input "text" at bounding box center [444, 155] width 137 height 31
paste input "7/15/2025"
type input "07/15/2025"
select select "6"
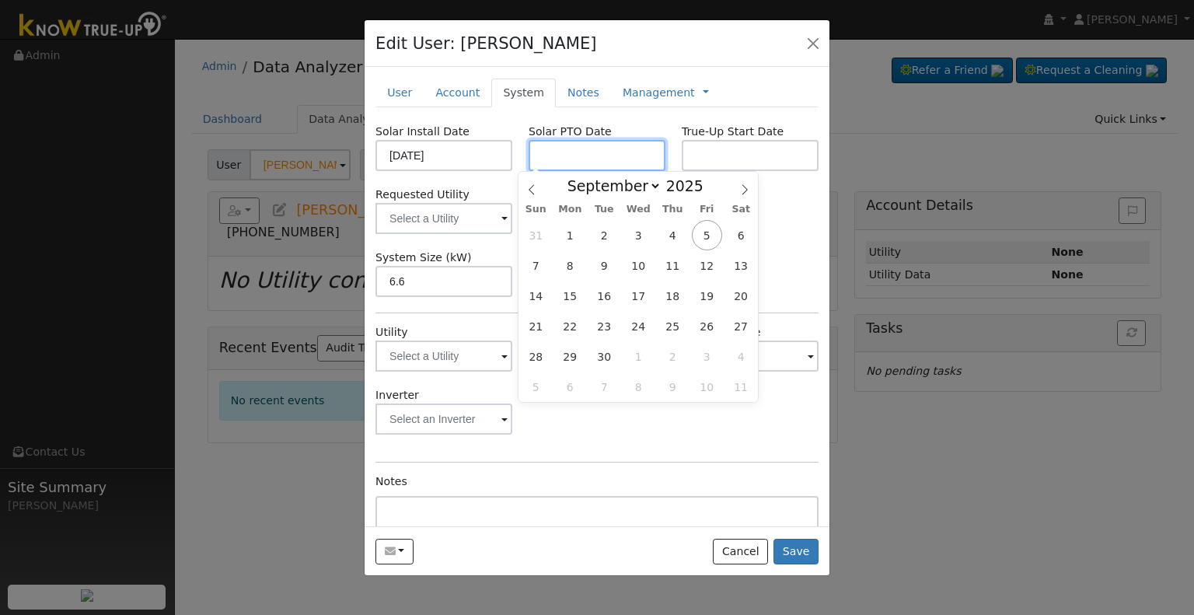
click at [603, 158] on input "text" at bounding box center [597, 155] width 137 height 31
paste input "9/4/2025"
type input "[DATE]"
click at [722, 158] on input "text" at bounding box center [750, 155] width 137 height 31
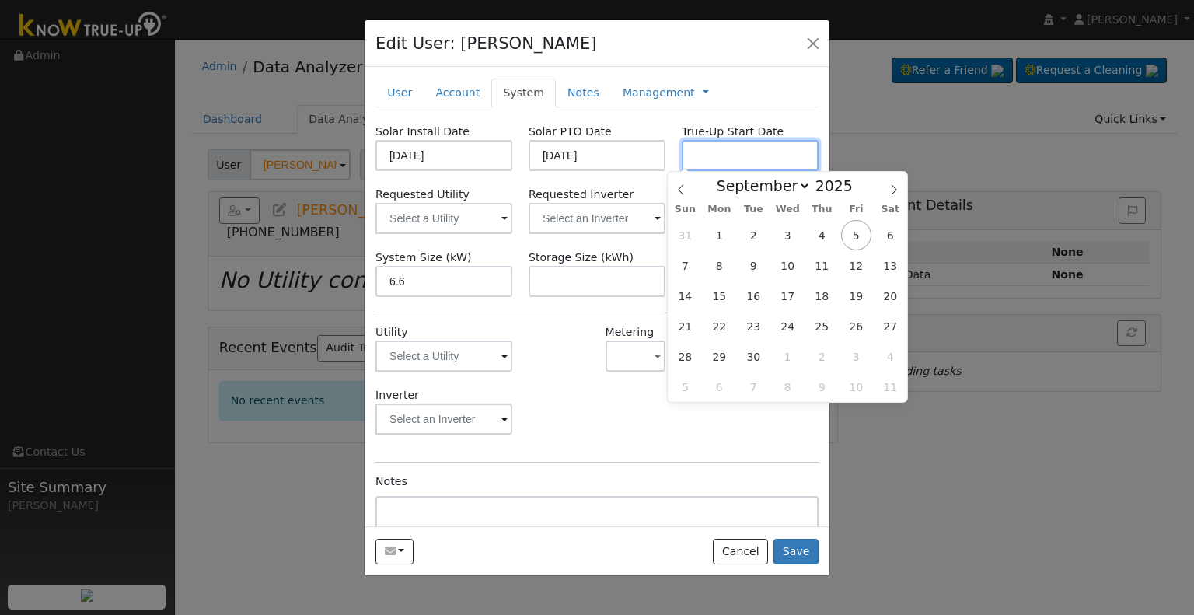
paste input "9/4/2025"
type input "[DATE]"
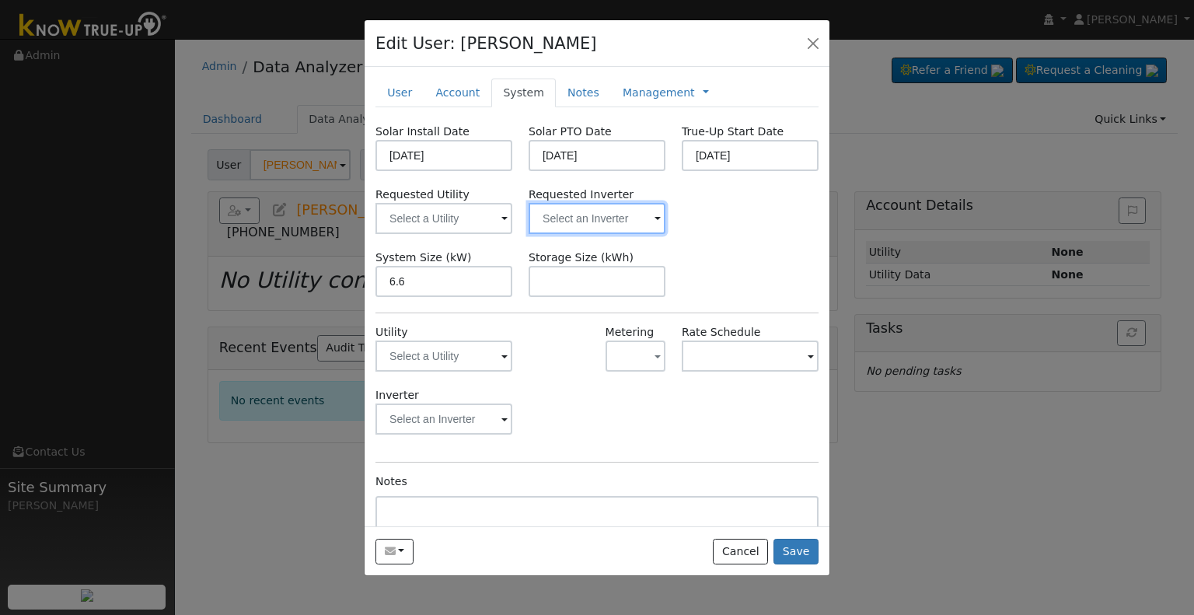
click at [619, 226] on input "text" at bounding box center [597, 218] width 137 height 31
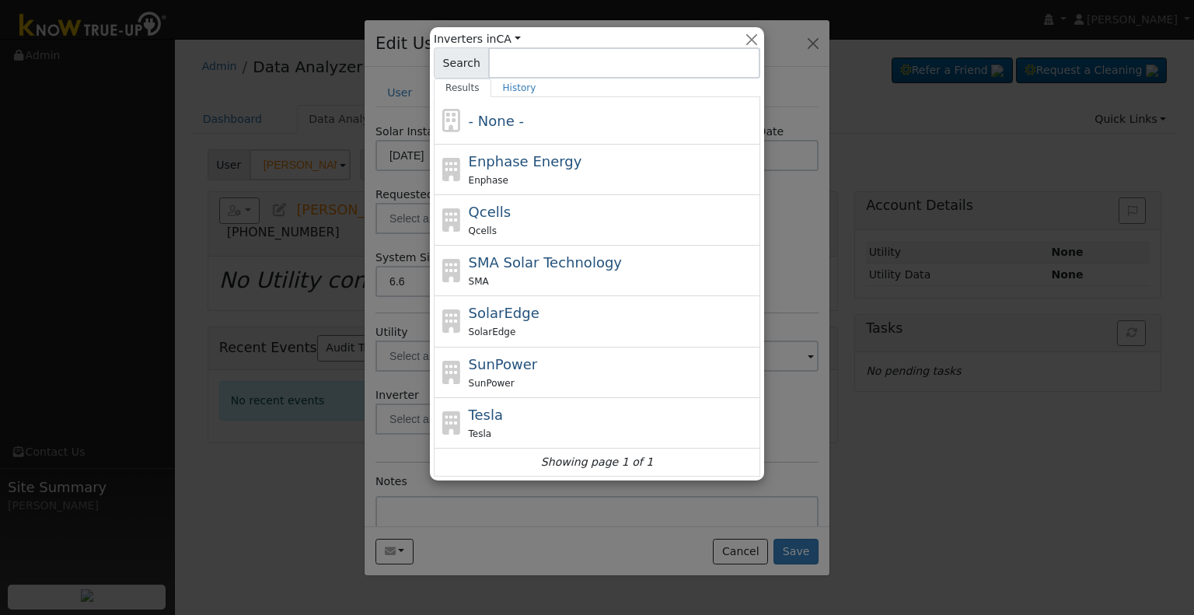
click at [553, 225] on div "Qcells" at bounding box center [613, 230] width 288 height 16
type input "Qcells"
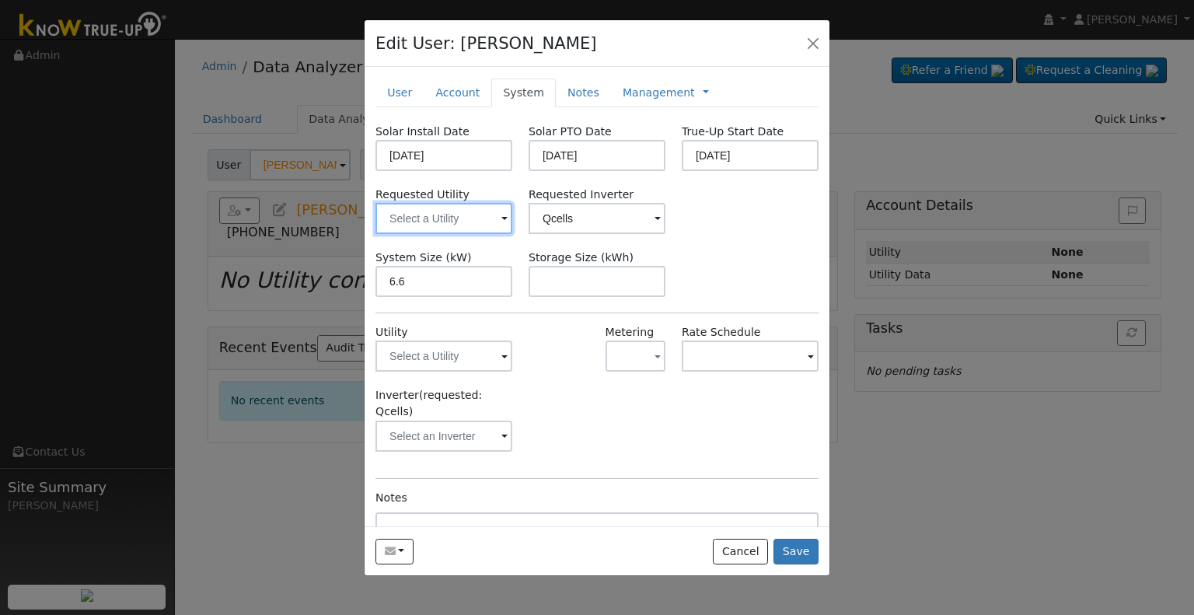
click at [429, 225] on input "text" at bounding box center [444, 218] width 137 height 31
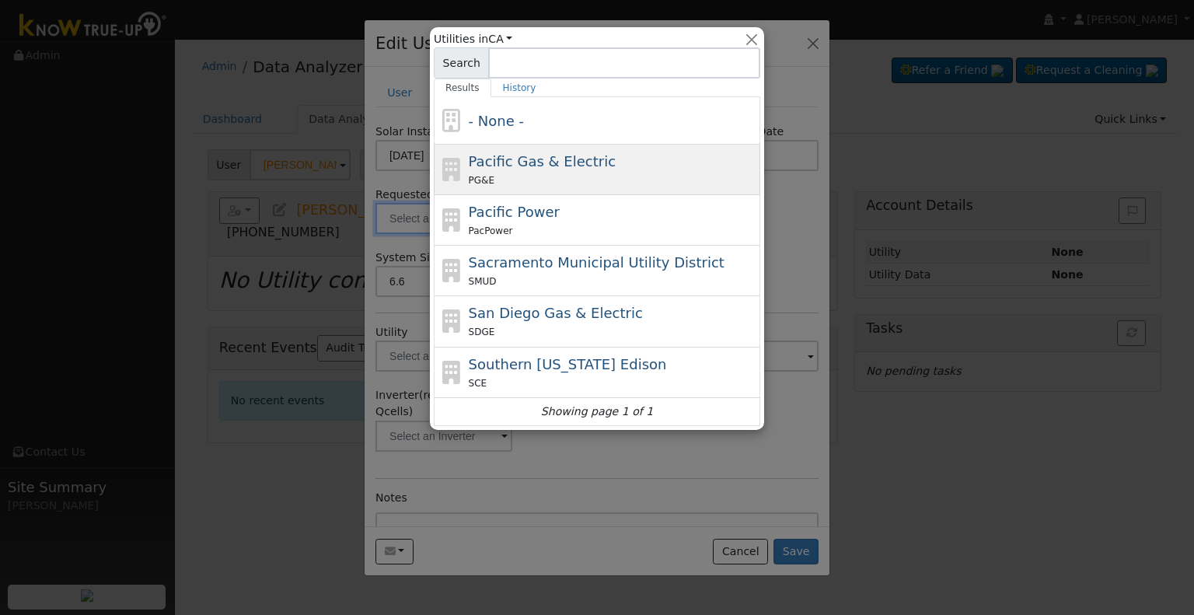
click at [498, 160] on span "Pacific Gas & Electric" at bounding box center [542, 161] width 147 height 16
type input "Pacific Gas & Electric"
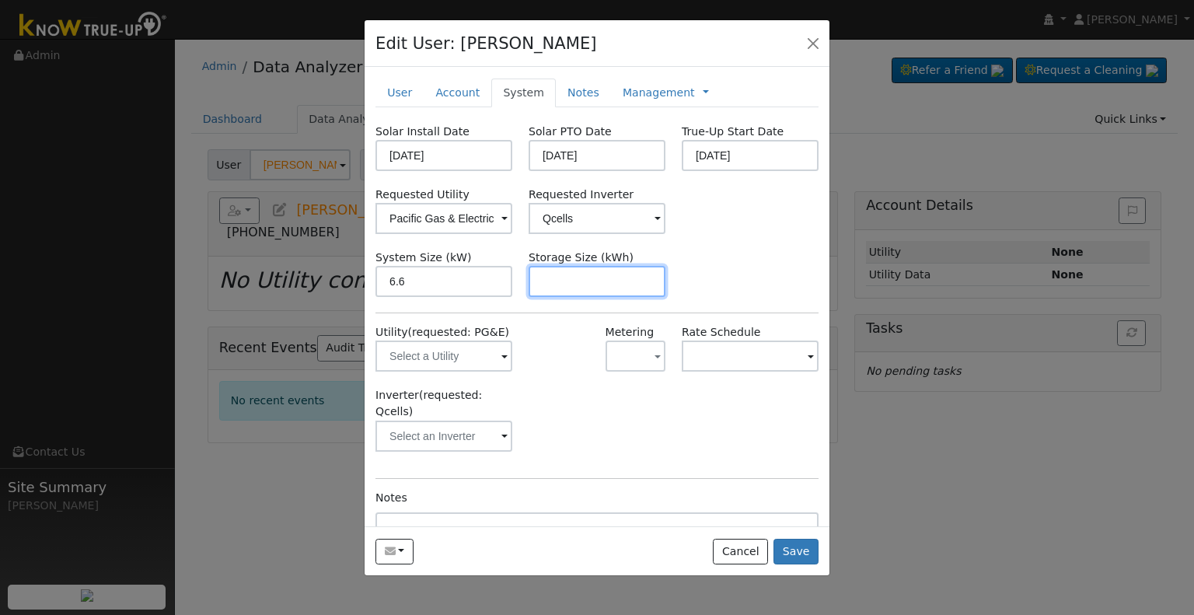
click at [568, 281] on input "text" at bounding box center [597, 281] width 137 height 31
paste input "10.00"
type input "10"
click at [630, 94] on link "Management" at bounding box center [659, 93] width 72 height 16
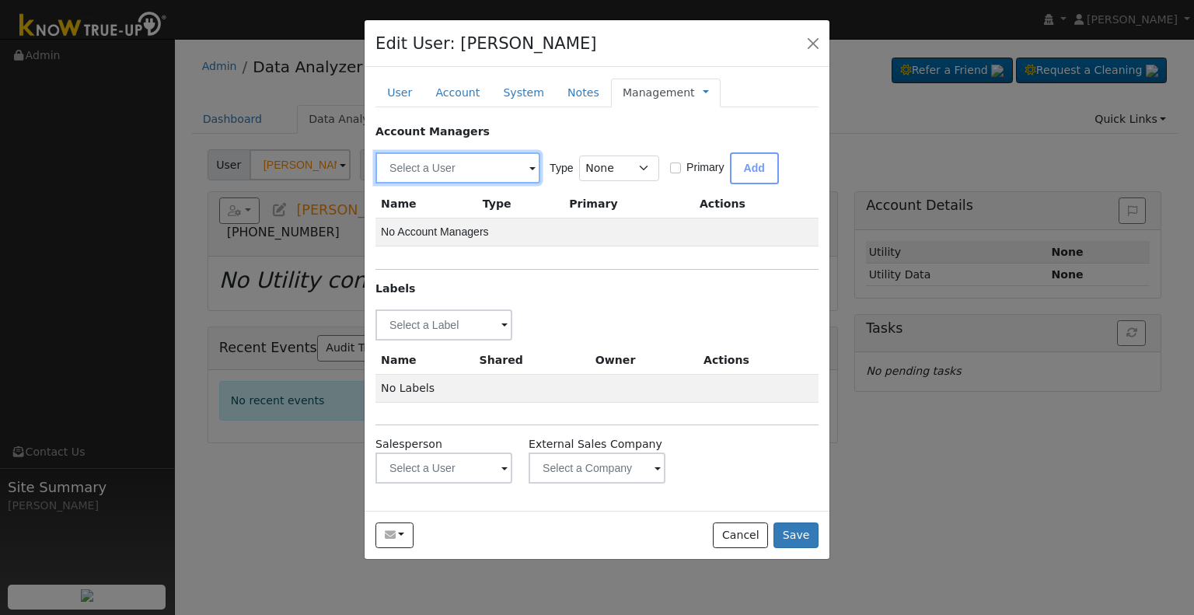
click at [445, 166] on input "text" at bounding box center [458, 167] width 165 height 31
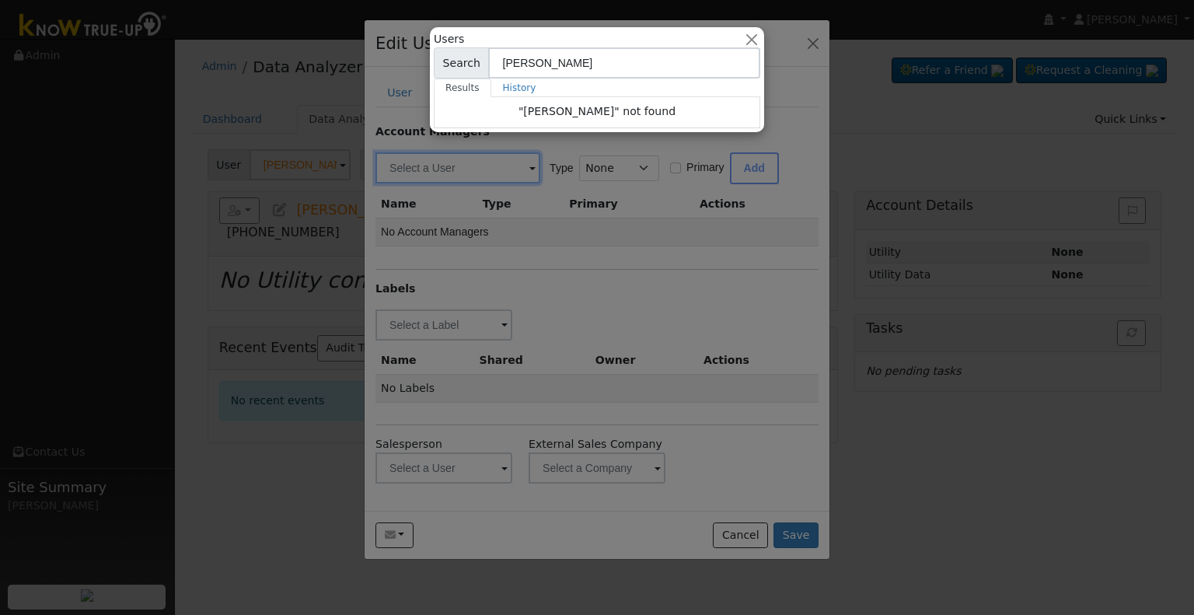
type input "josh"
click at [574, 285] on div at bounding box center [597, 307] width 1194 height 615
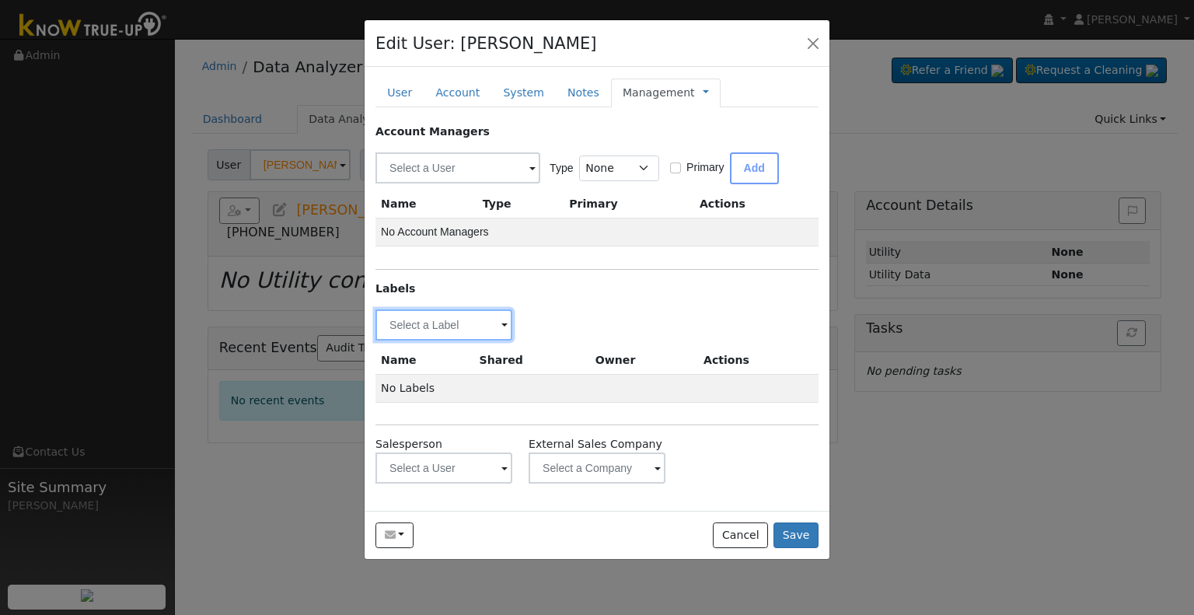
click at [457, 326] on input "text" at bounding box center [444, 324] width 137 height 31
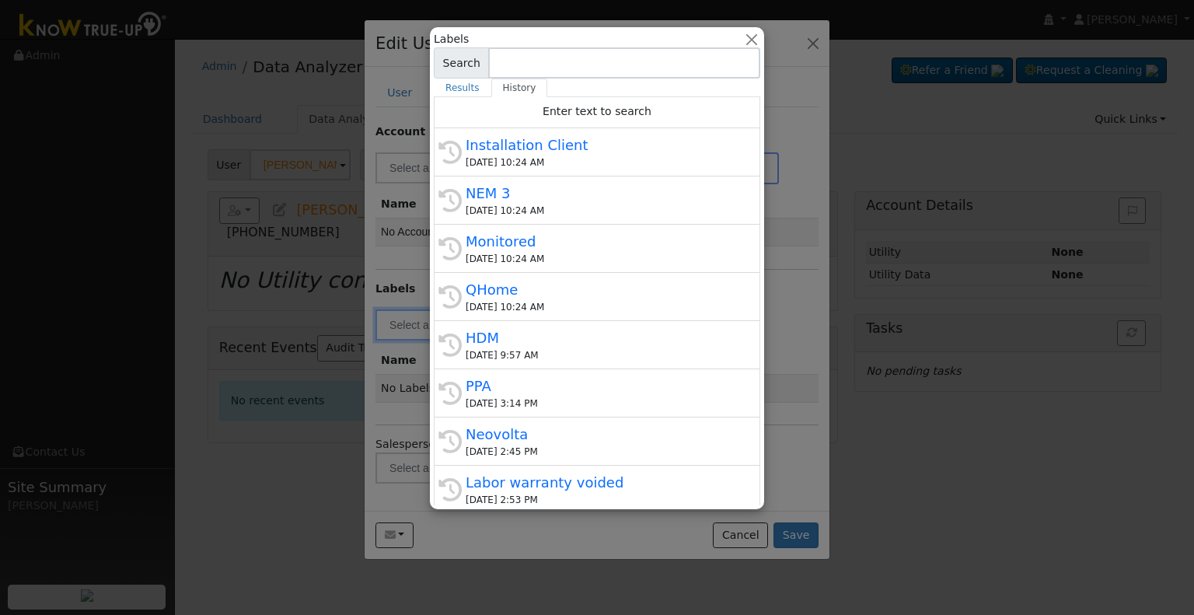
click at [808, 350] on div at bounding box center [597, 307] width 1194 height 615
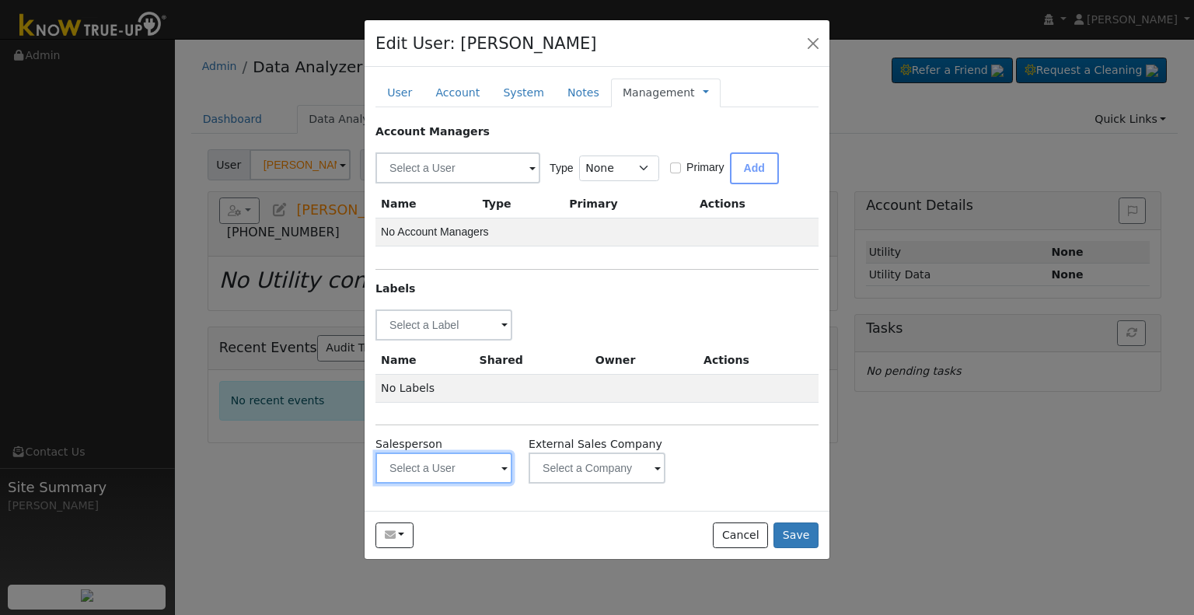
click at [414, 470] on input "text" at bounding box center [444, 468] width 137 height 31
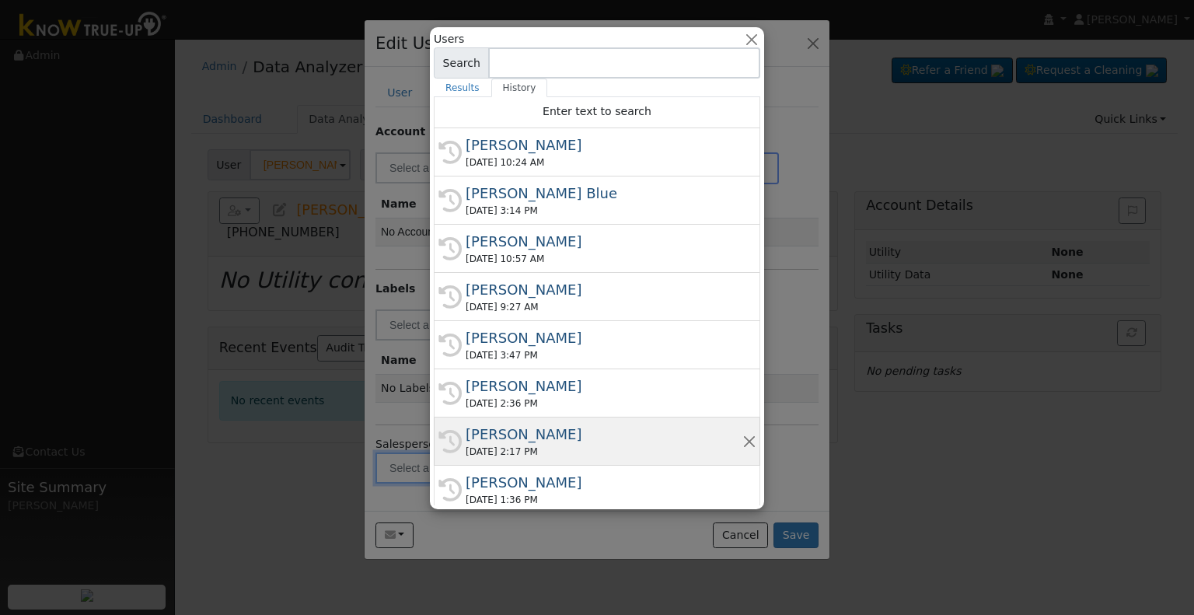
click at [566, 439] on div "Josh Hunt" at bounding box center [604, 434] width 277 height 21
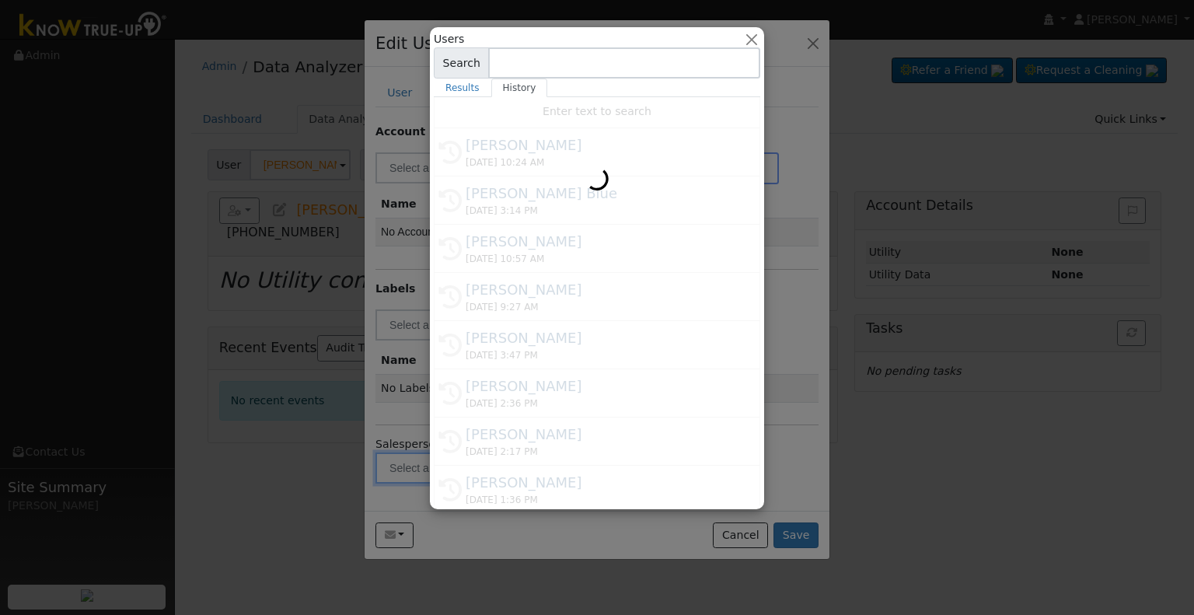
type input "Josh Hunt"
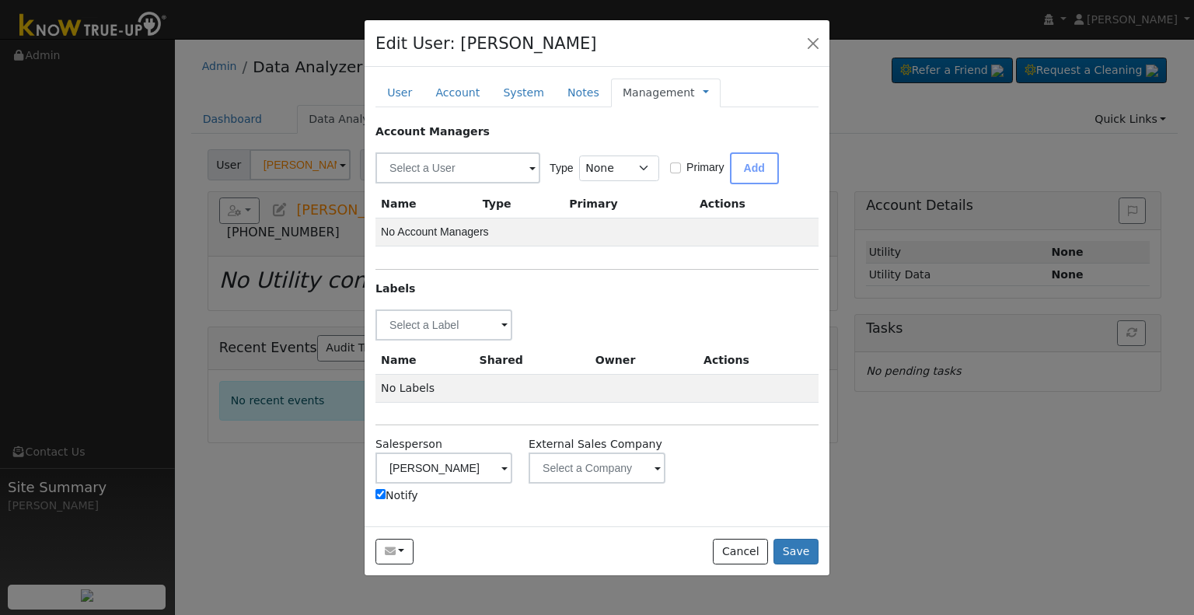
click at [382, 493] on input "Notify" at bounding box center [381, 494] width 10 height 10
checkbox input "false"
click at [442, 329] on input "text" at bounding box center [444, 324] width 137 height 31
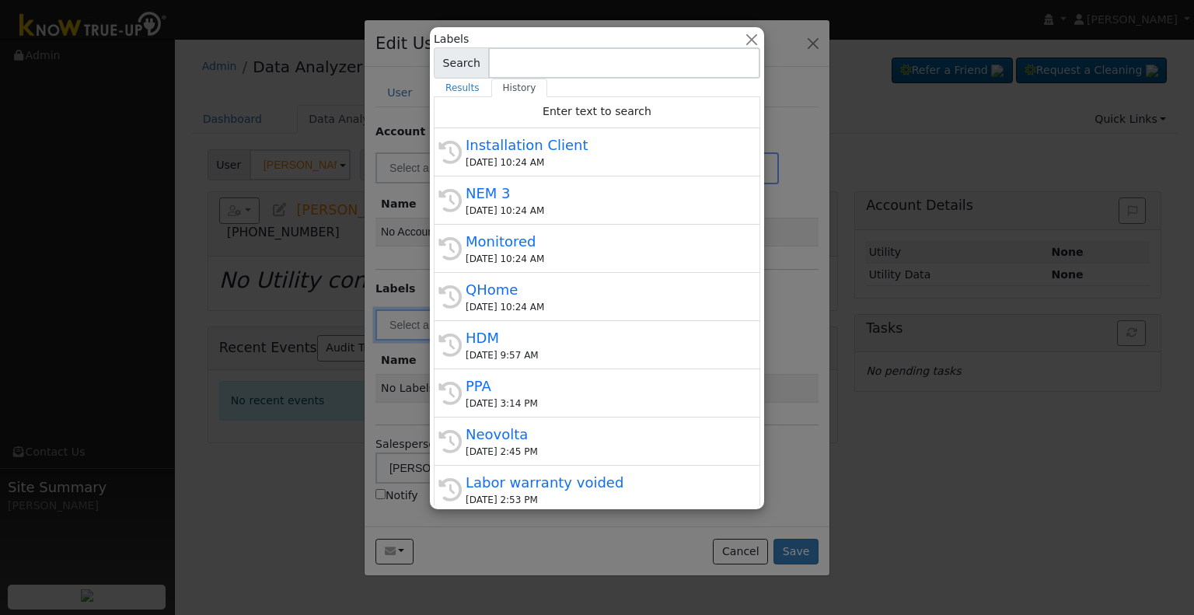
click at [544, 152] on div "Installation Client" at bounding box center [604, 145] width 277 height 21
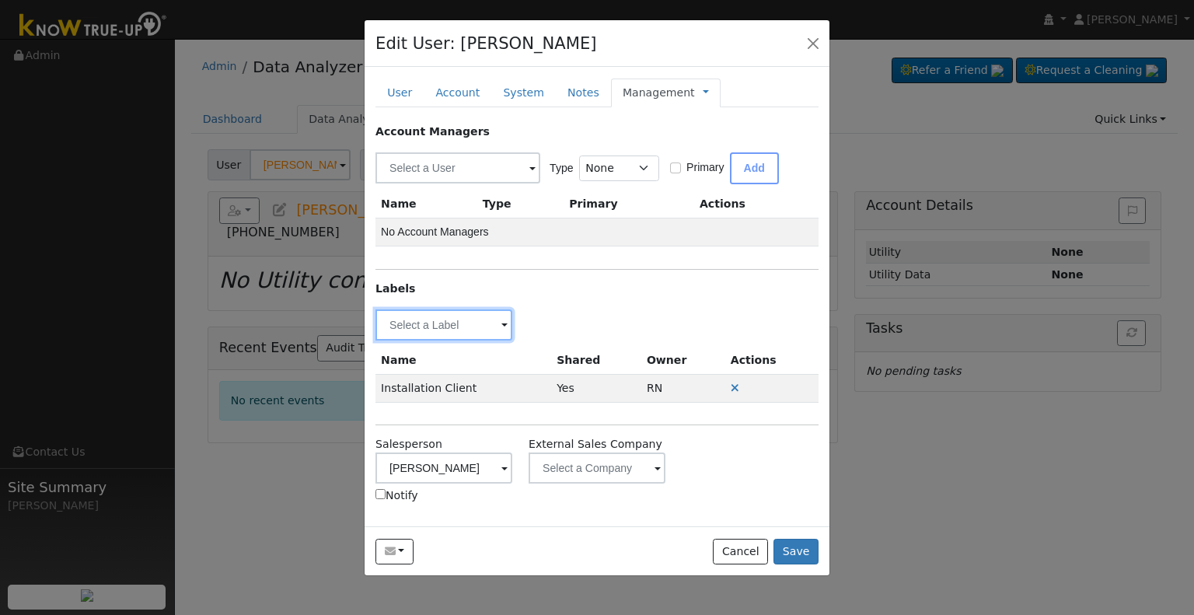
click at [439, 318] on input "text" at bounding box center [444, 324] width 137 height 31
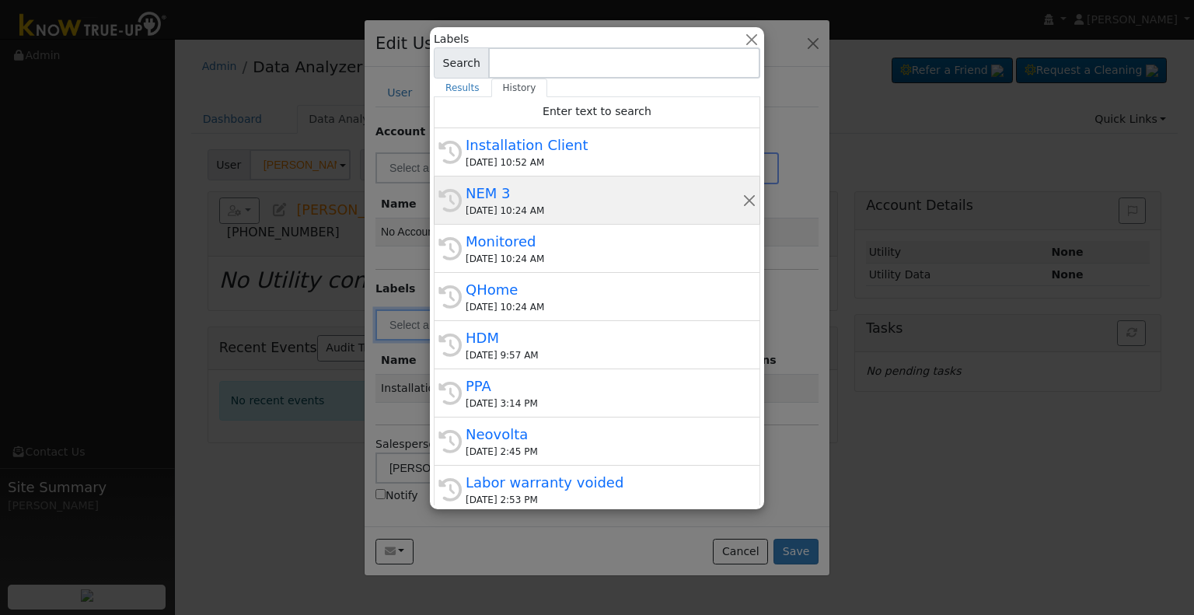
click at [551, 196] on div "NEM 3" at bounding box center [604, 193] width 277 height 21
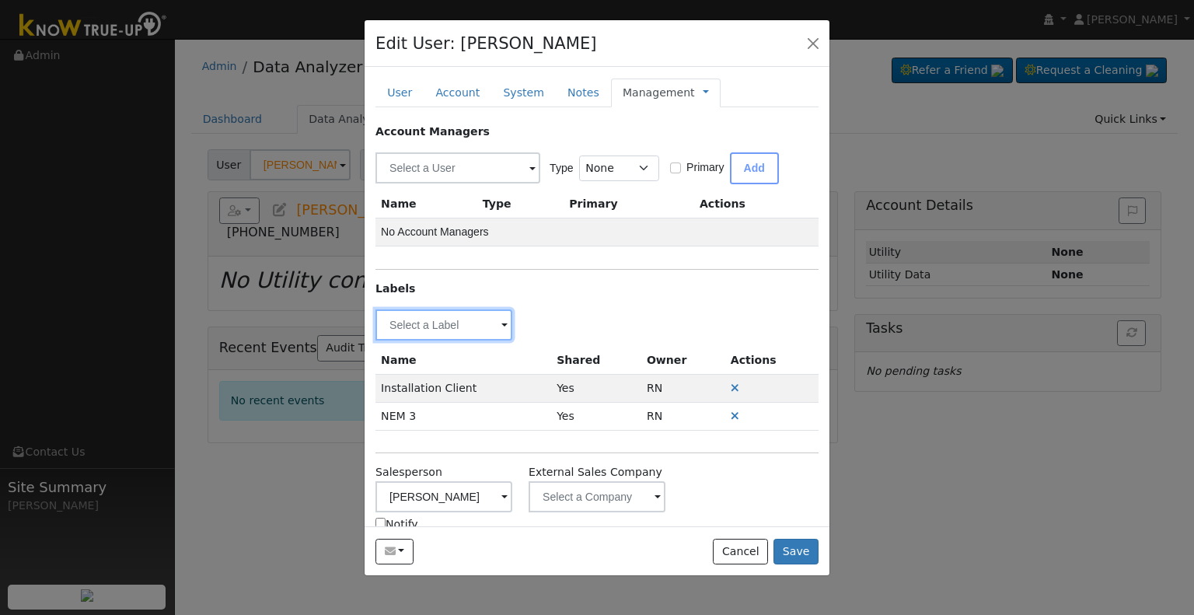
click at [427, 323] on input "text" at bounding box center [444, 324] width 137 height 31
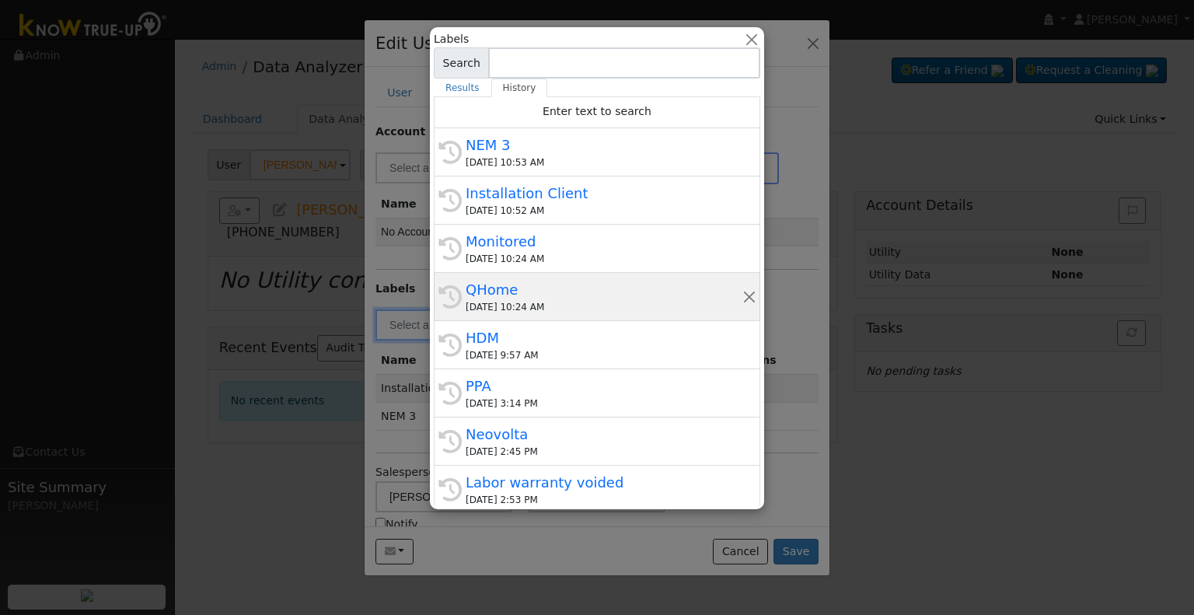
click at [547, 295] on div "QHome" at bounding box center [604, 289] width 277 height 21
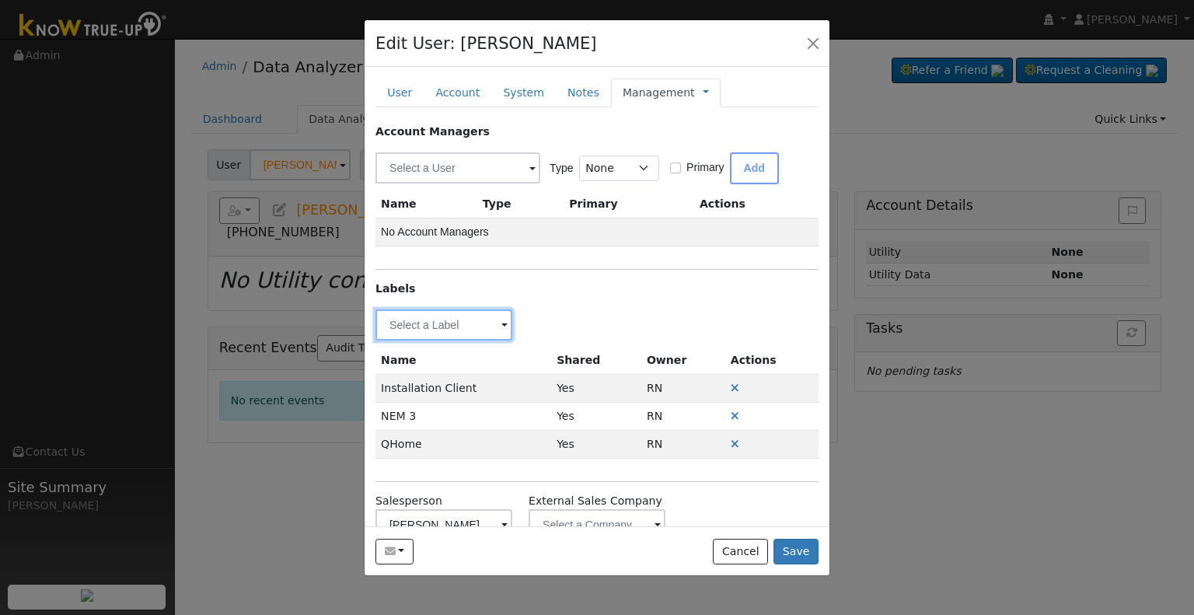
click at [442, 329] on input "text" at bounding box center [444, 324] width 137 height 31
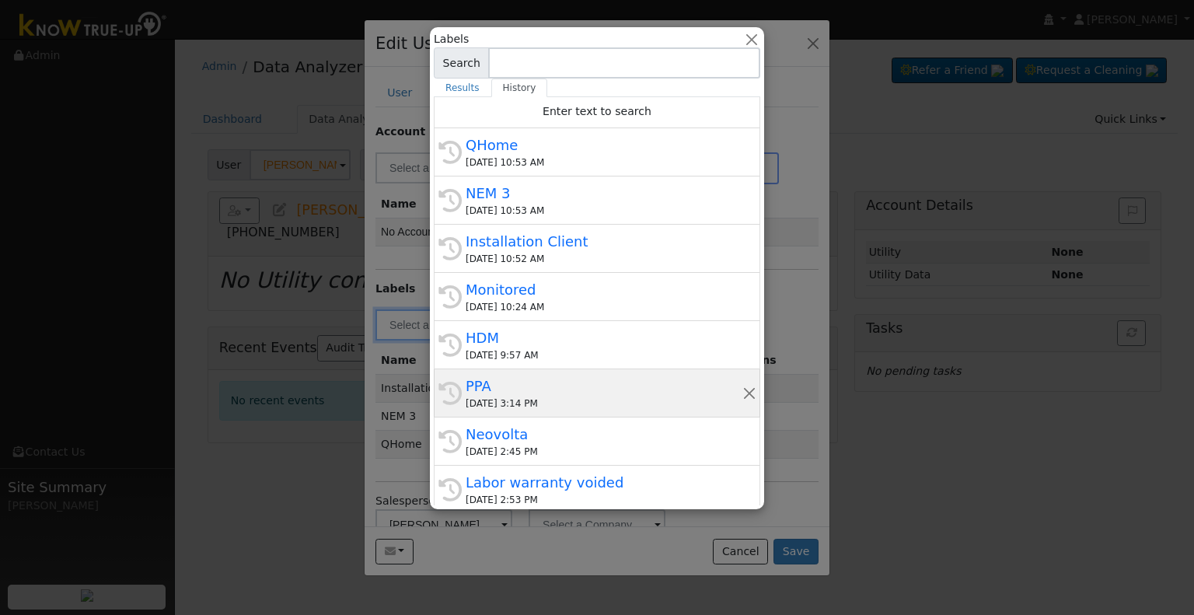
click at [557, 400] on div "09/04/2025 3:14 PM" at bounding box center [604, 404] width 277 height 14
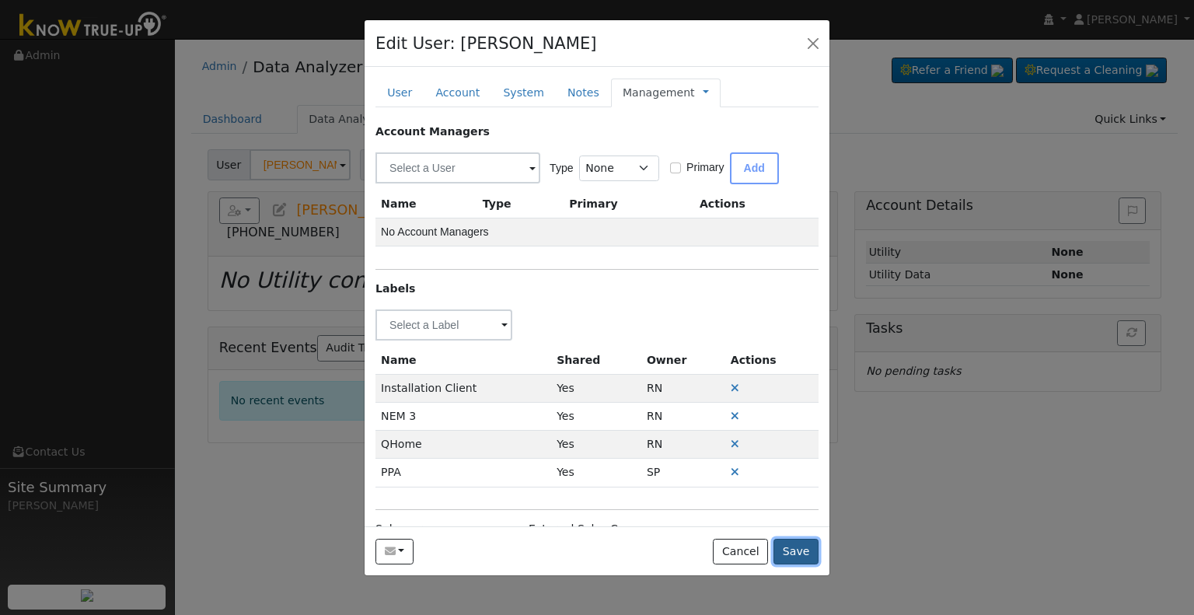
click at [809, 551] on button "Save" at bounding box center [796, 552] width 45 height 26
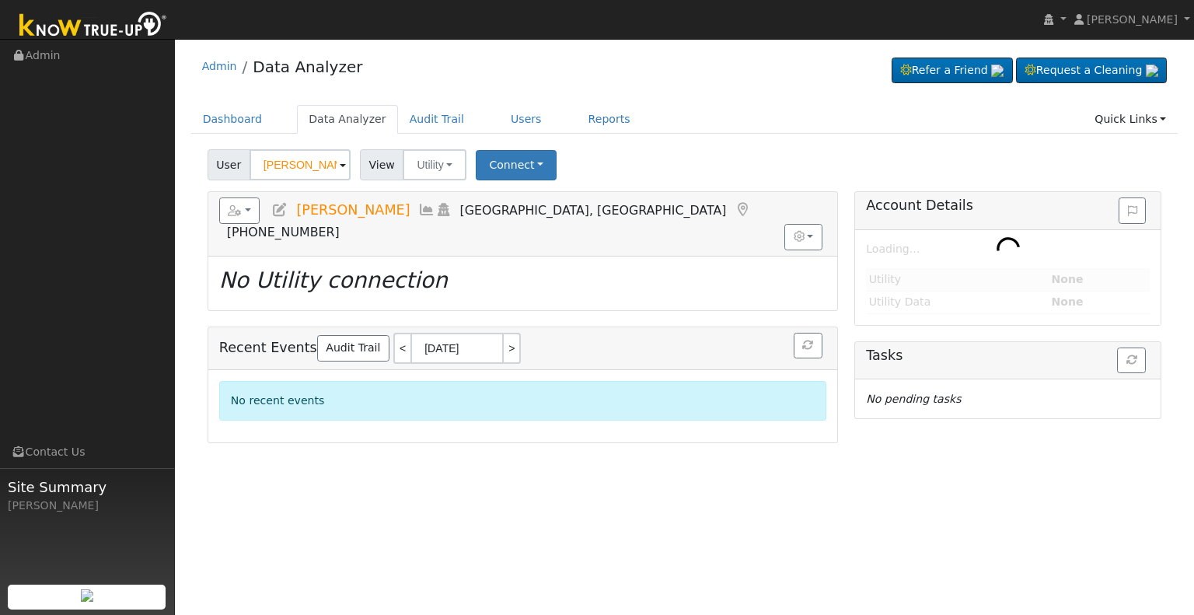
type input "[PERSON_NAME] & [PERSON_NAME]"
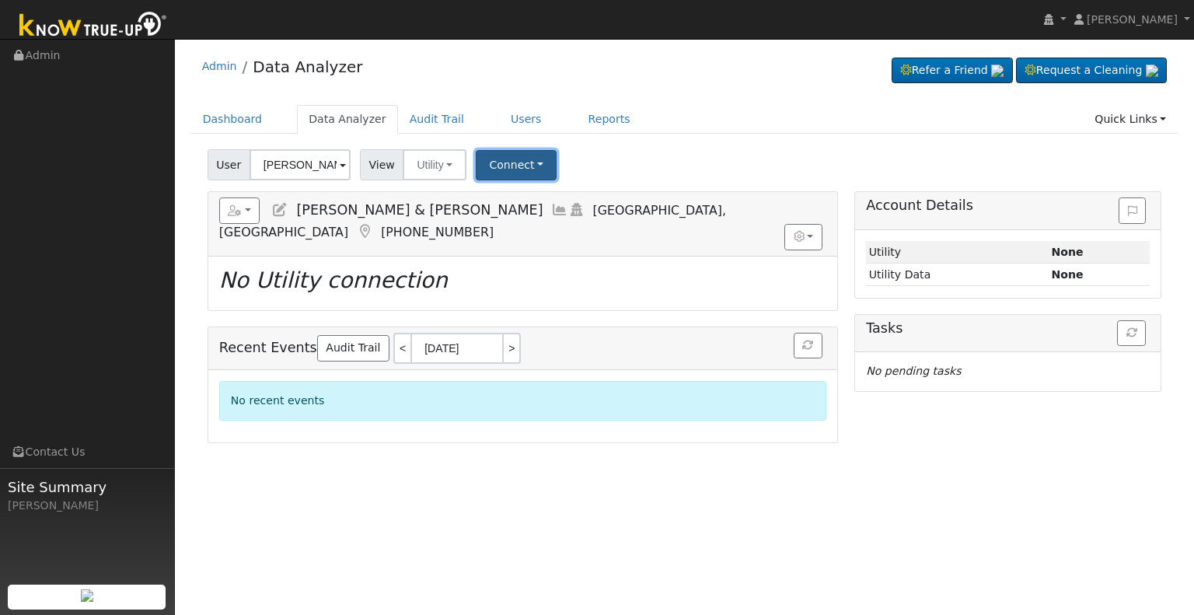
click at [521, 170] on button "Connect" at bounding box center [516, 165] width 81 height 30
click at [547, 208] on link "Select a Provider" at bounding box center [537, 199] width 121 height 22
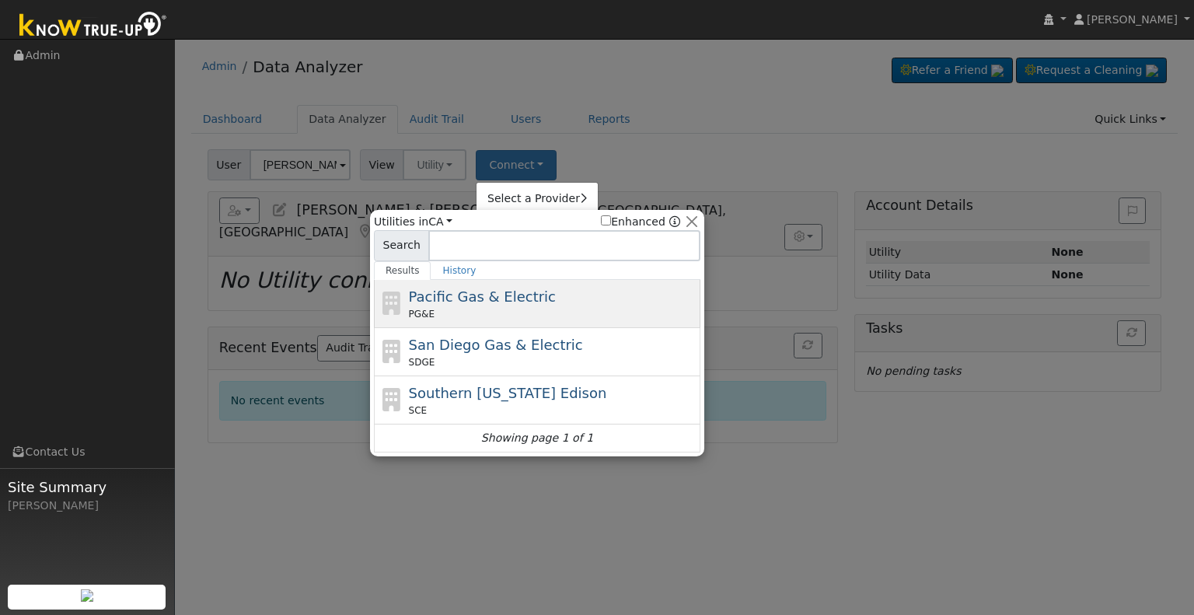
click at [531, 310] on div "PG&E" at bounding box center [553, 314] width 288 height 14
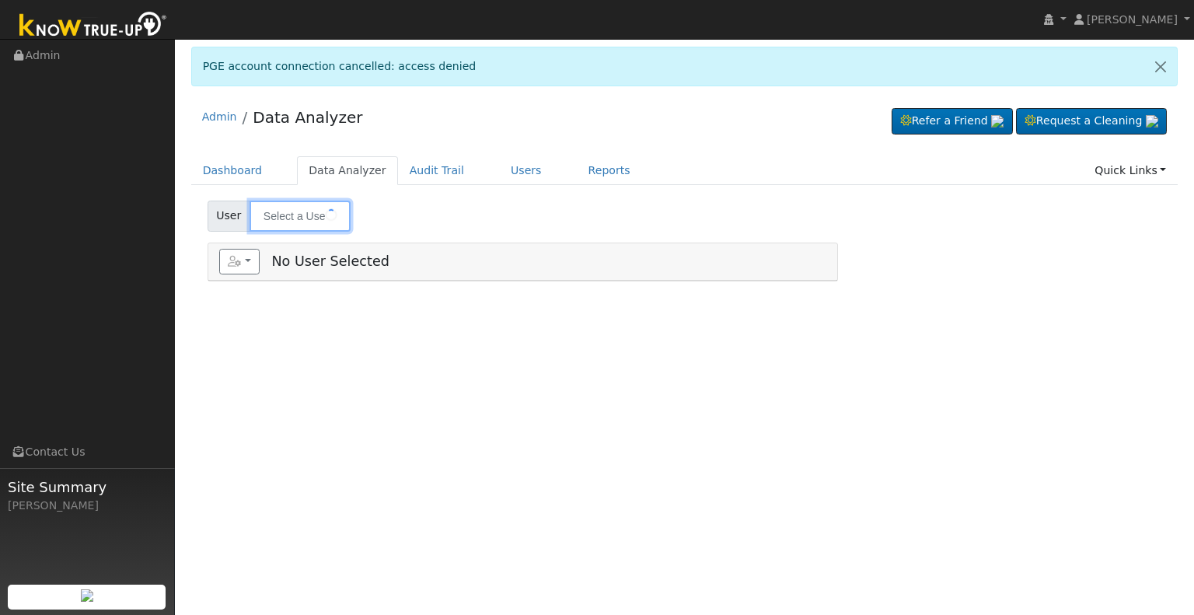
type input "[PERSON_NAME] & [PERSON_NAME]"
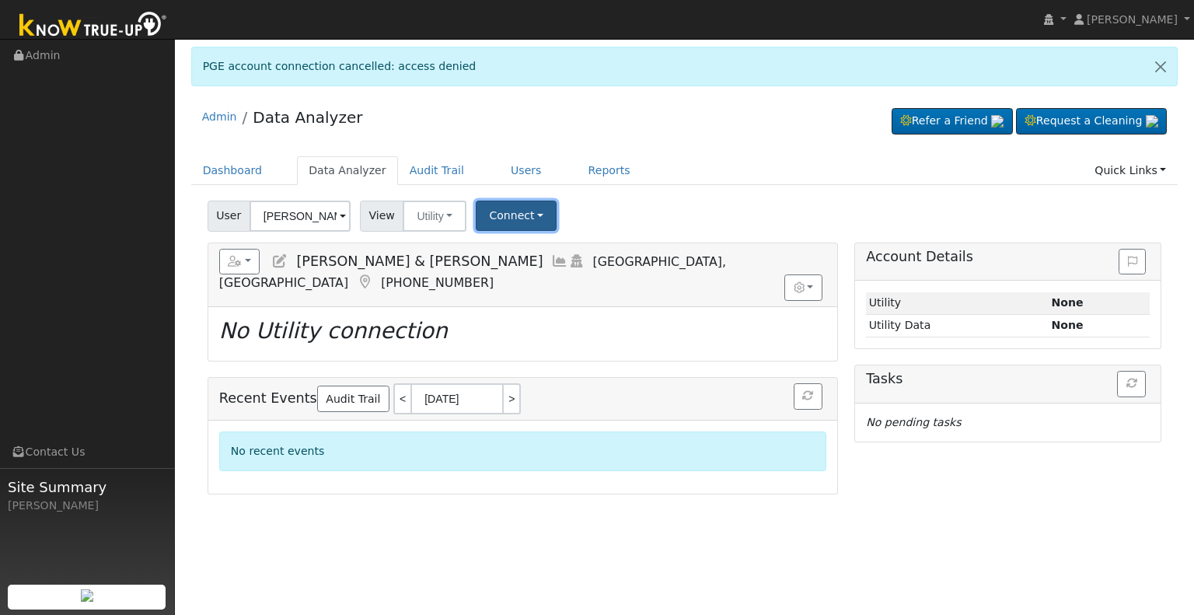
click at [491, 222] on button "Connect" at bounding box center [516, 216] width 81 height 30
click at [503, 249] on link "Select a Provider" at bounding box center [537, 250] width 121 height 22
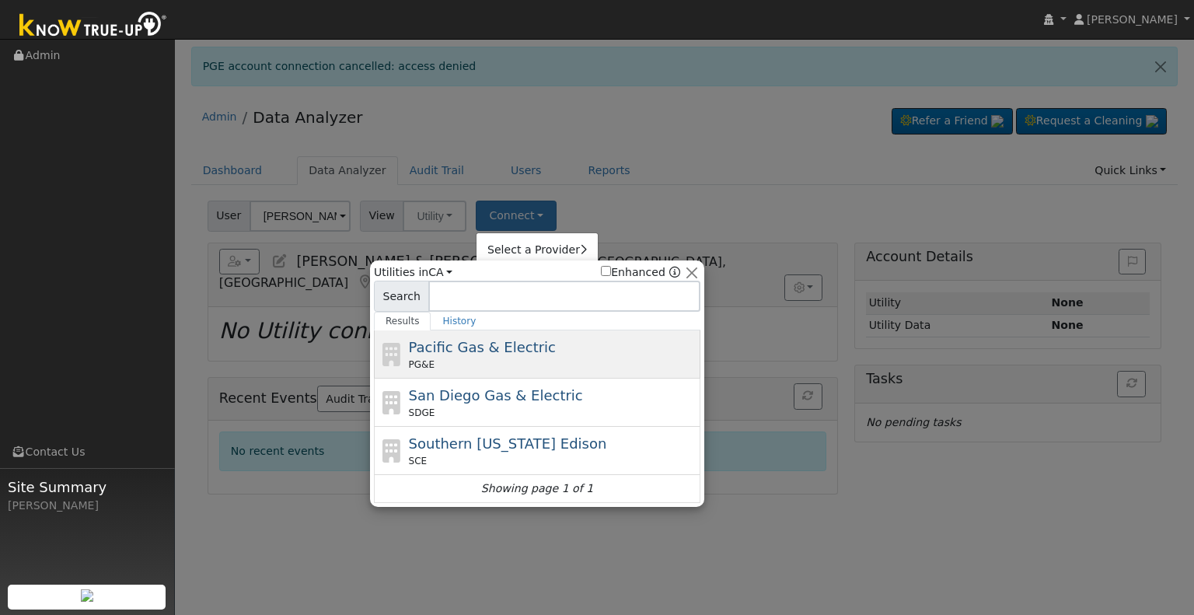
click at [484, 341] on span "Pacific Gas & Electric" at bounding box center [482, 347] width 147 height 16
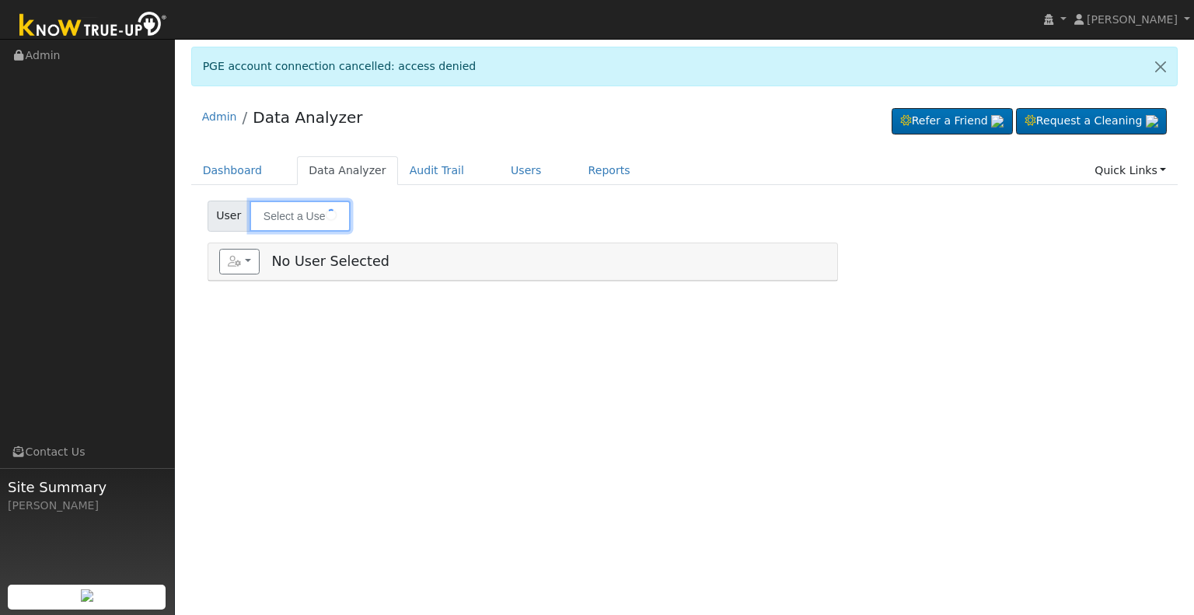
type input "[PERSON_NAME] & [PERSON_NAME]"
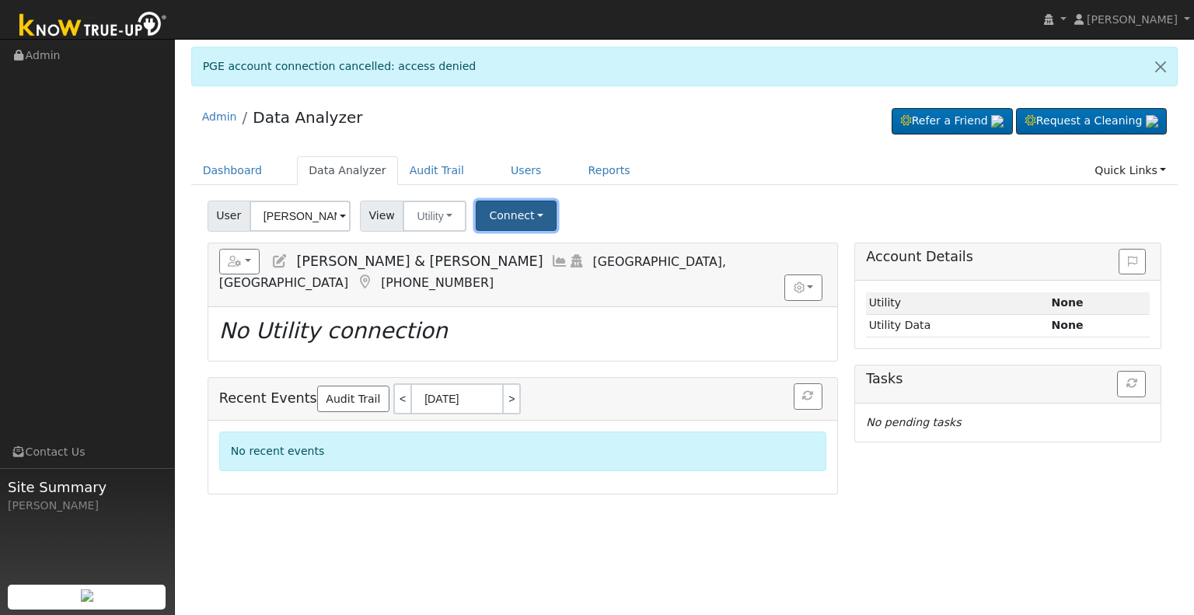
click at [507, 208] on button "Connect" at bounding box center [516, 216] width 81 height 30
click at [505, 243] on link "Select a Provider" at bounding box center [537, 250] width 121 height 22
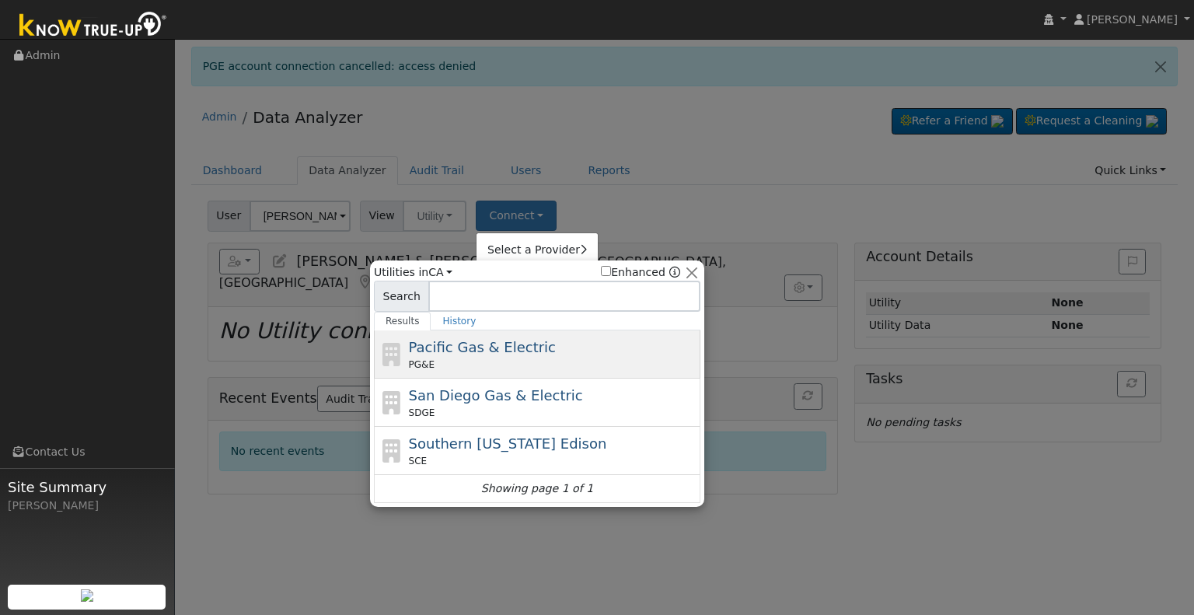
click at [474, 345] on span "Pacific Gas & Electric" at bounding box center [482, 347] width 147 height 16
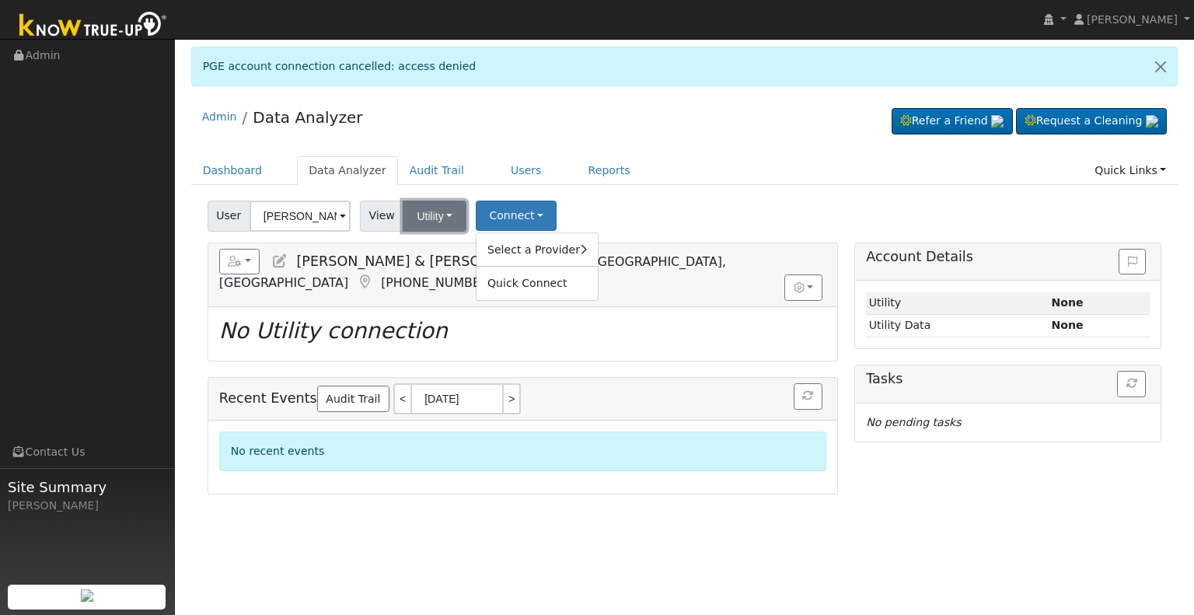
click at [432, 212] on button "Utility" at bounding box center [435, 216] width 64 height 31
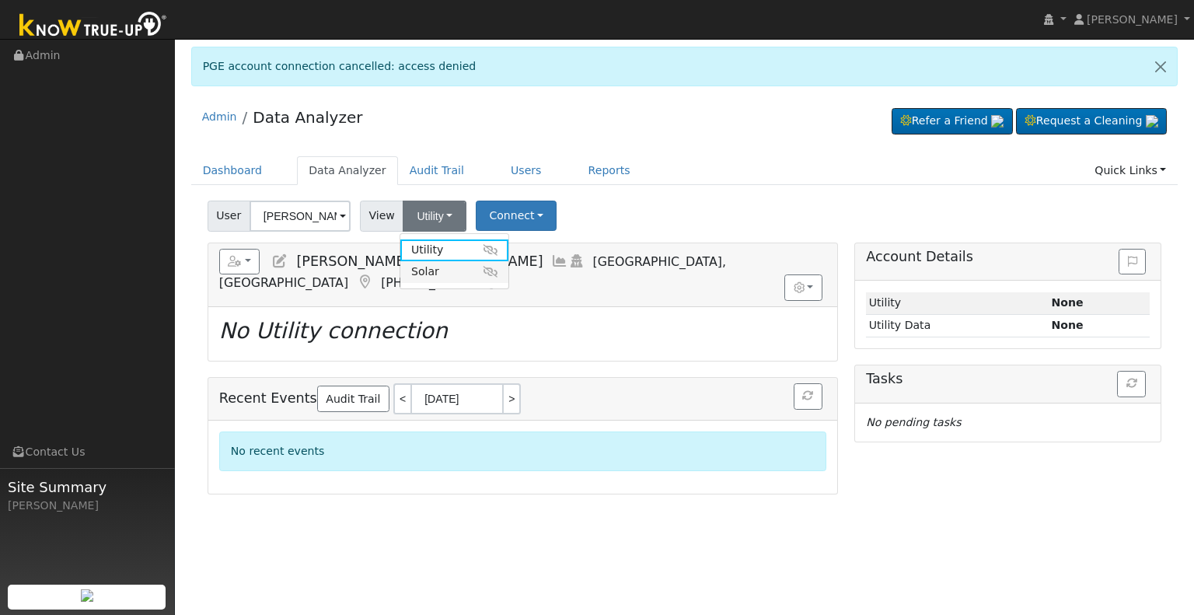
click at [429, 272] on link "Solar" at bounding box center [454, 272] width 108 height 22
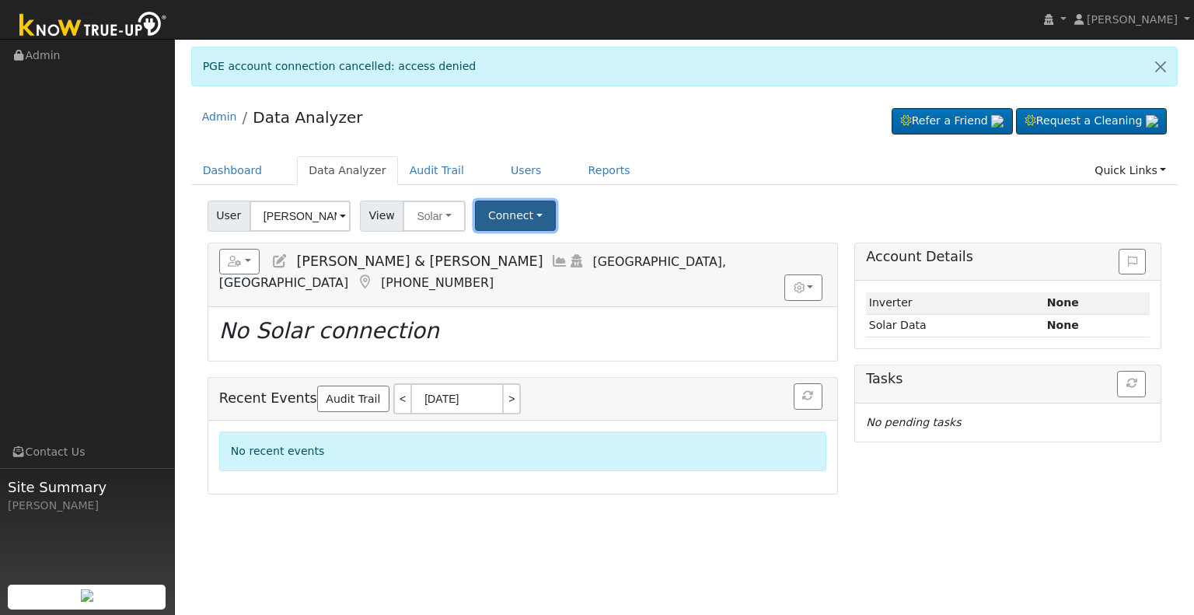
click at [504, 209] on button "Connect" at bounding box center [515, 216] width 81 height 30
click at [516, 250] on link "Select a Provider" at bounding box center [535, 250] width 121 height 22
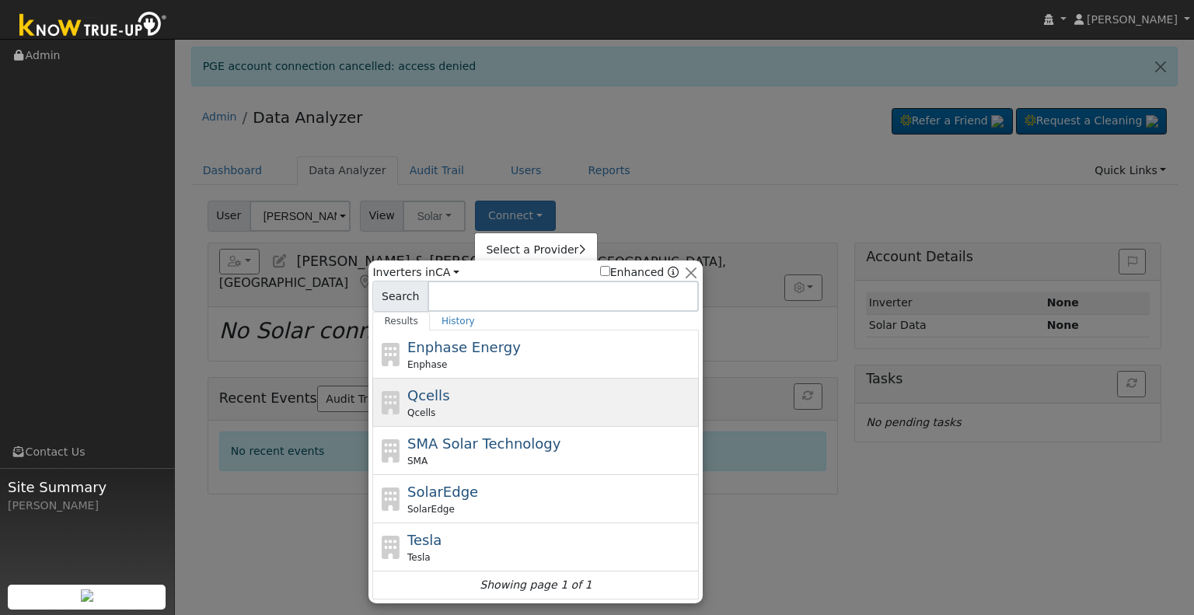
click at [465, 406] on div "Qcells" at bounding box center [551, 413] width 288 height 14
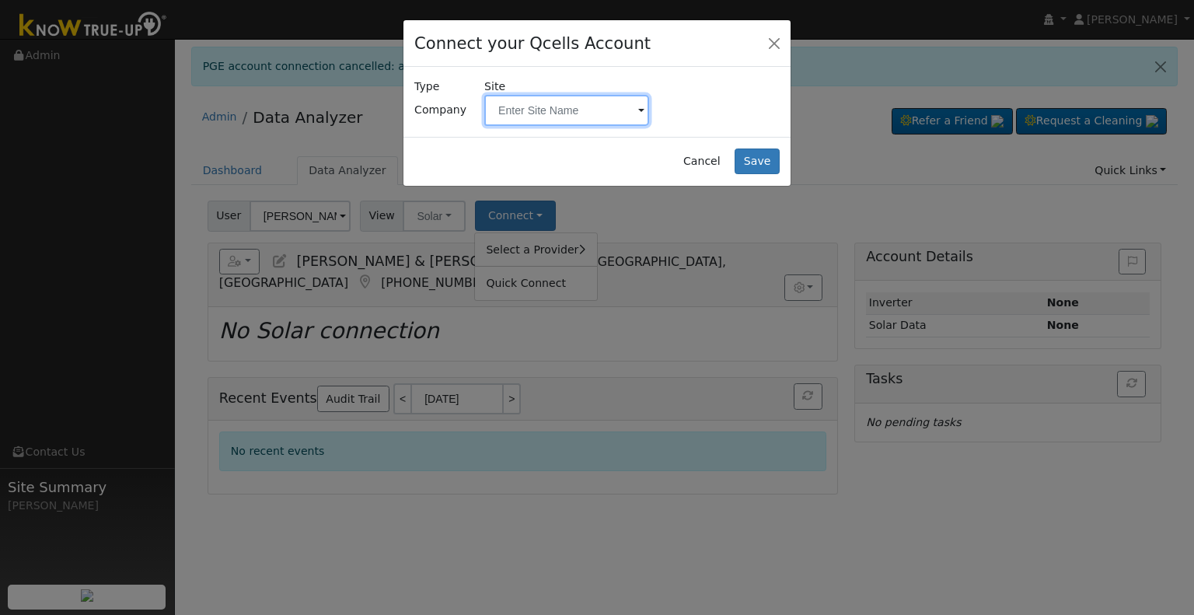
click at [566, 112] on input "text" at bounding box center [566, 110] width 165 height 31
paste input "[PERSON_NAME] & [PERSON_NAME]"
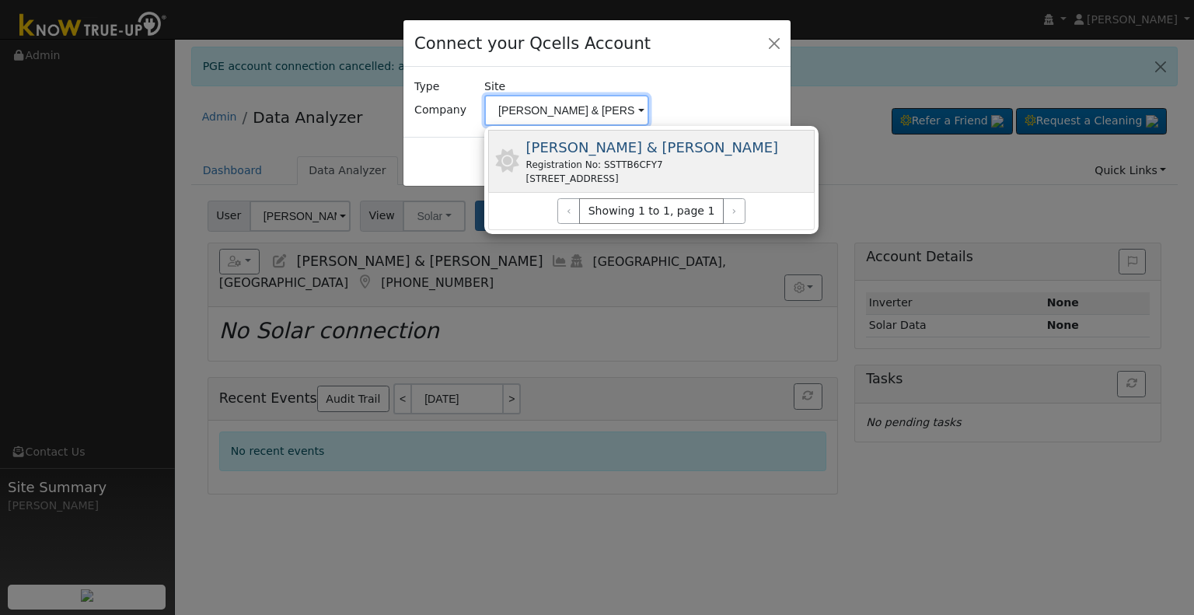
type input "[PERSON_NAME] & [PERSON_NAME]"
click at [604, 143] on span "[PERSON_NAME] & [PERSON_NAME]" at bounding box center [652, 147] width 253 height 16
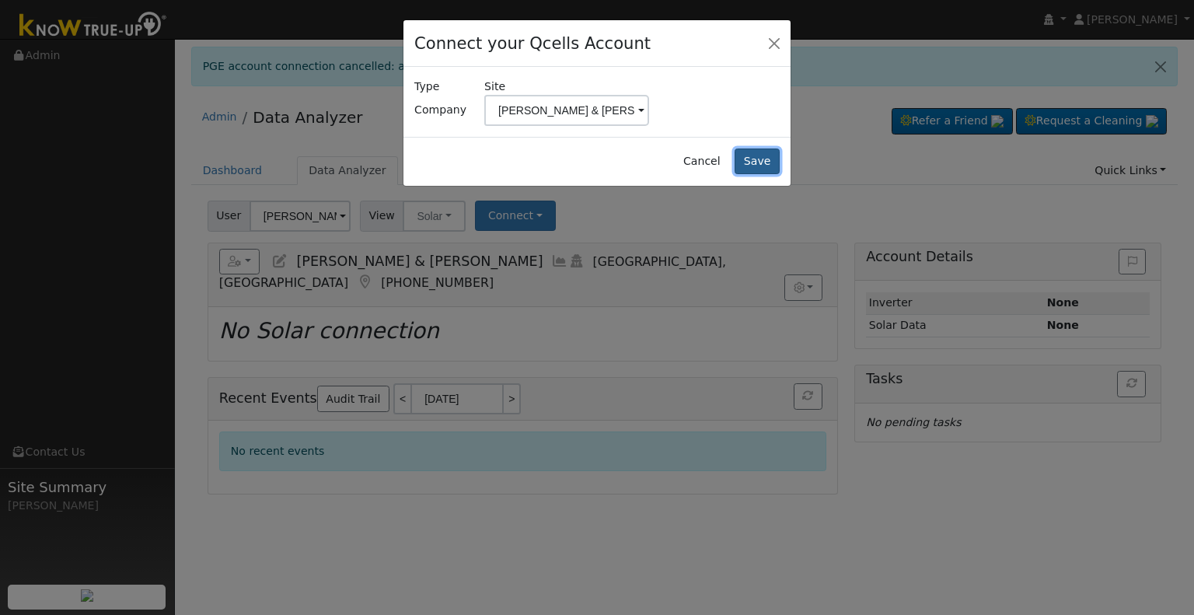
click at [756, 158] on button "Save" at bounding box center [757, 162] width 45 height 26
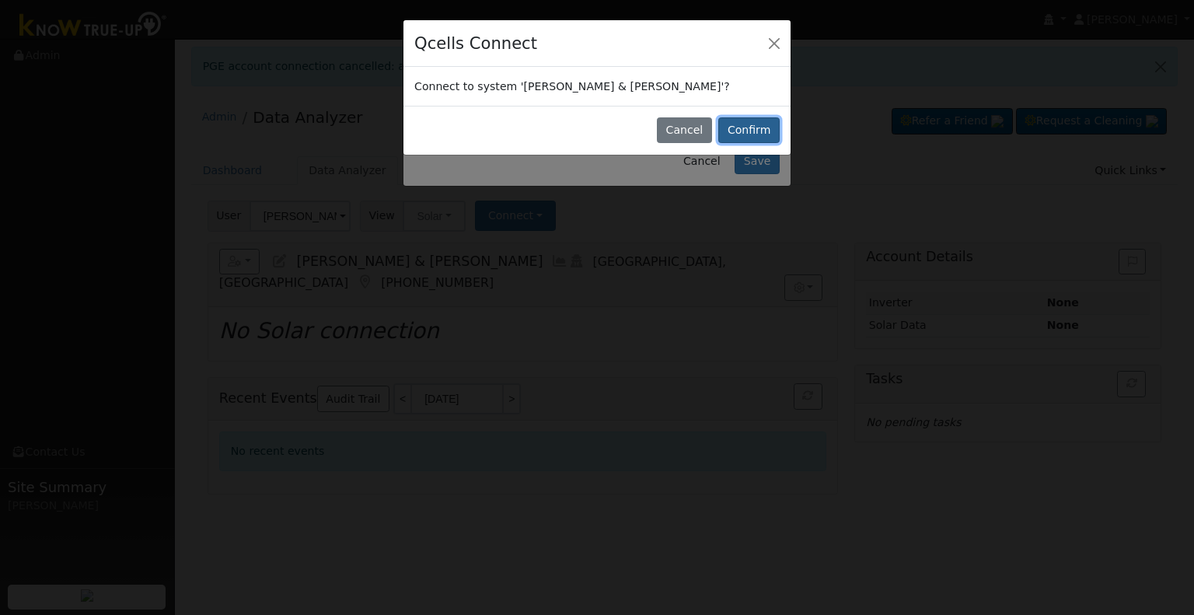
click at [756, 133] on button "Confirm" at bounding box center [748, 130] width 61 height 26
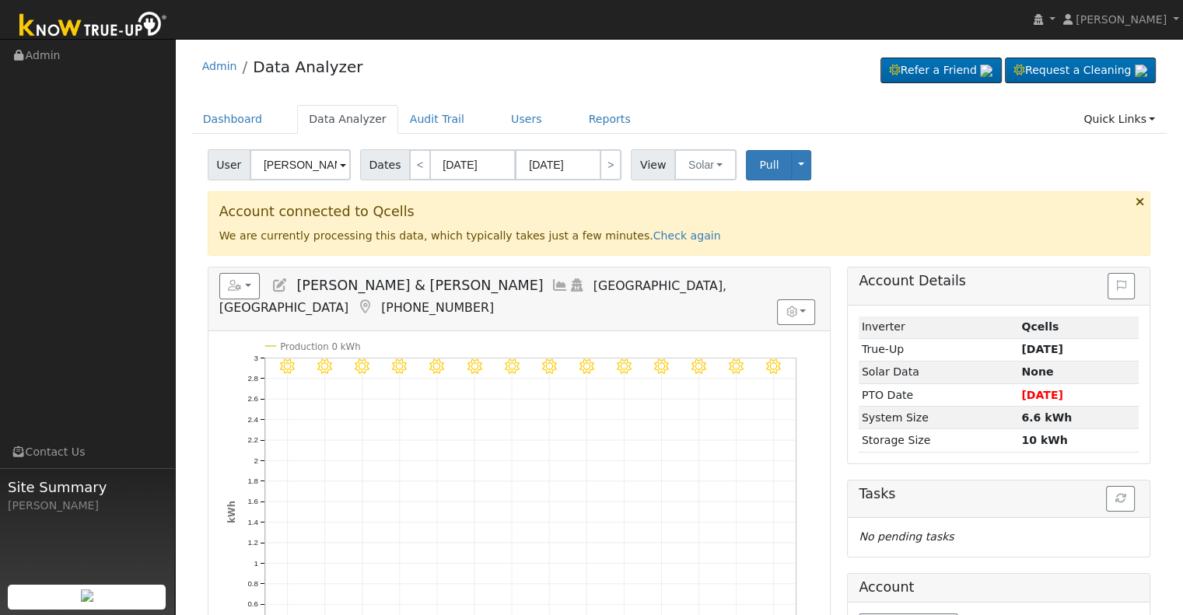
drag, startPoint x: 685, startPoint y: 256, endPoint x: 647, endPoint y: 255, distance: 38.1
click at [647, 255] on div "Account connected to Qcells We are currently processing this data, which typica…" at bounding box center [679, 228] width 960 height 75
